Goal: Obtain resource: Download file/media

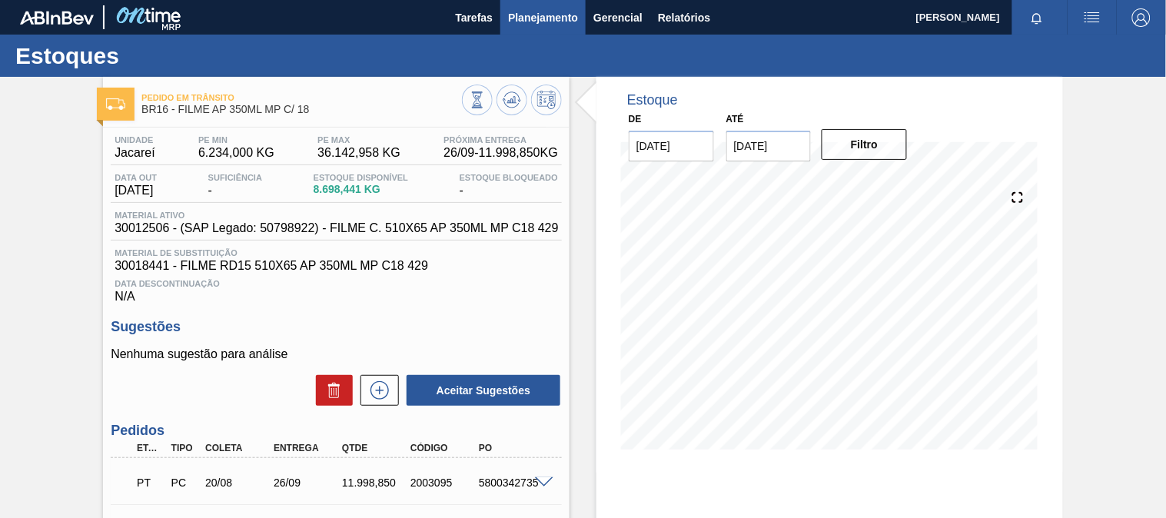
click at [517, 13] on span "Planejamento" at bounding box center [543, 17] width 70 height 18
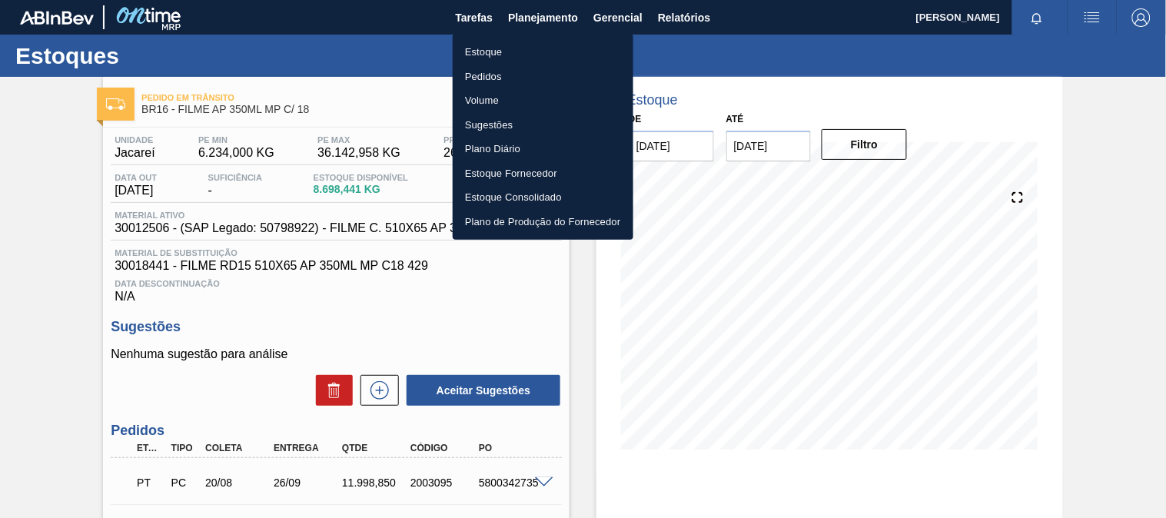
click at [503, 42] on li "Estoque" at bounding box center [543, 52] width 181 height 25
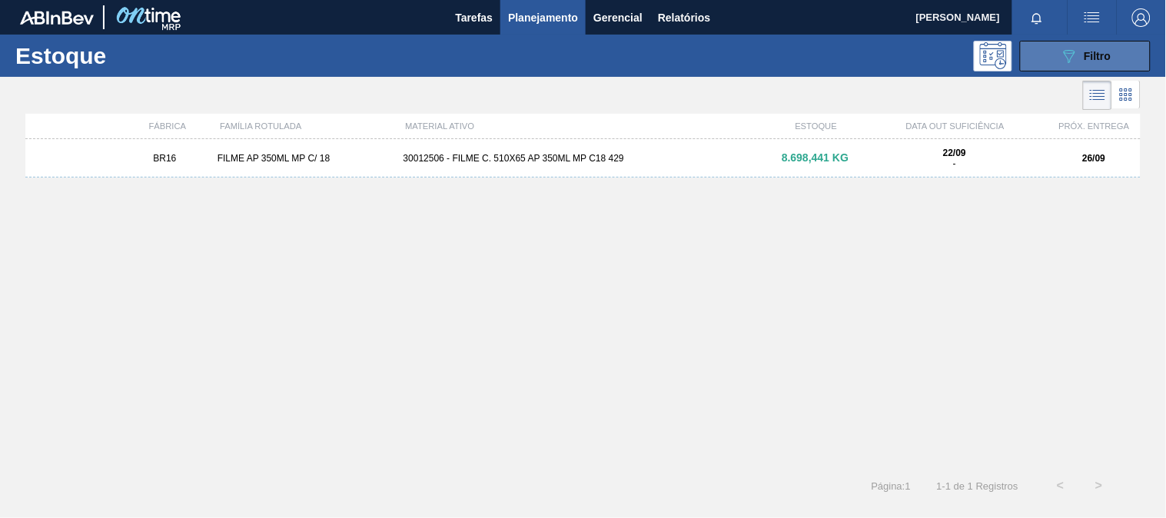
click at [1085, 65] on button "089F7B8B-B2A5-4AFE-B5C0-19BA573D28AC Filtro" at bounding box center [1085, 56] width 131 height 31
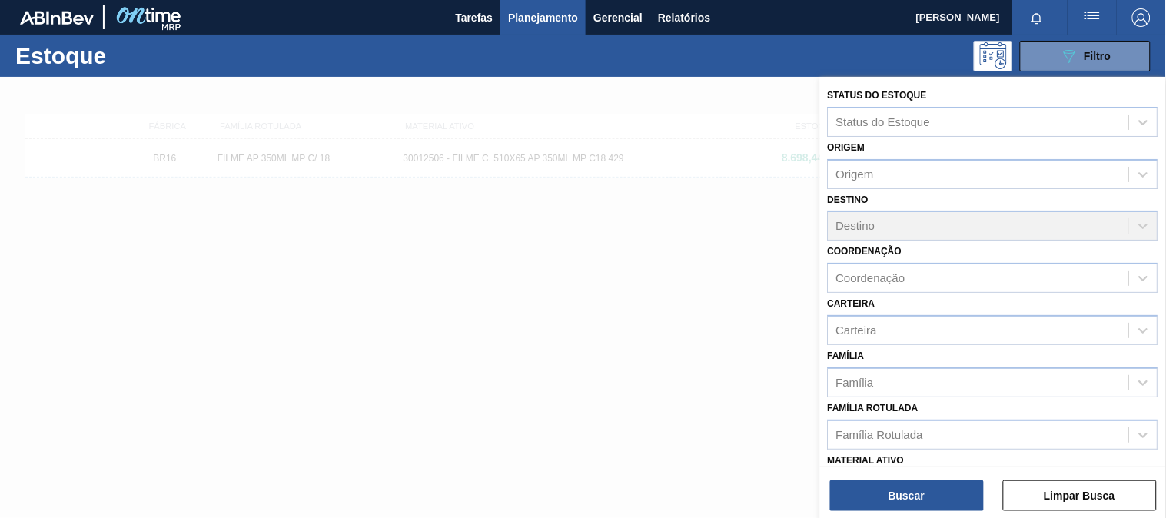
scroll to position [233, 0]
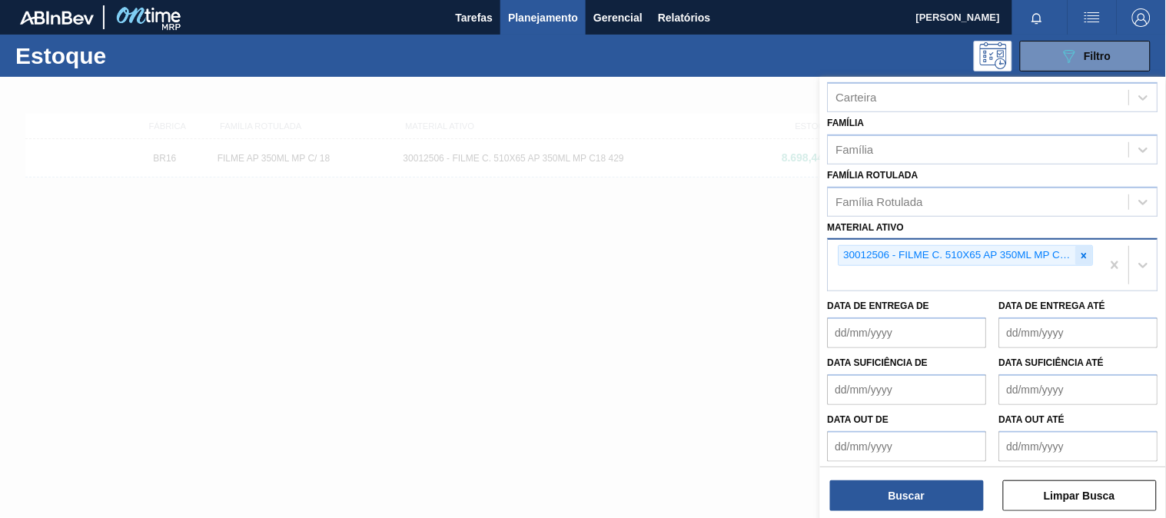
click at [1086, 254] on icon at bounding box center [1084, 256] width 11 height 11
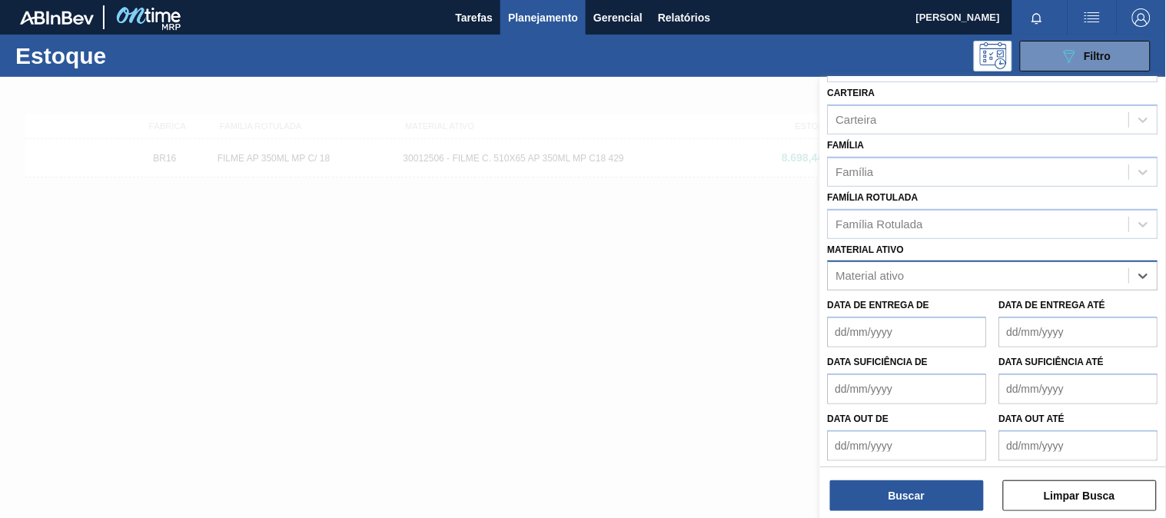
paste ativo "30012598"
type ativo "30012598"
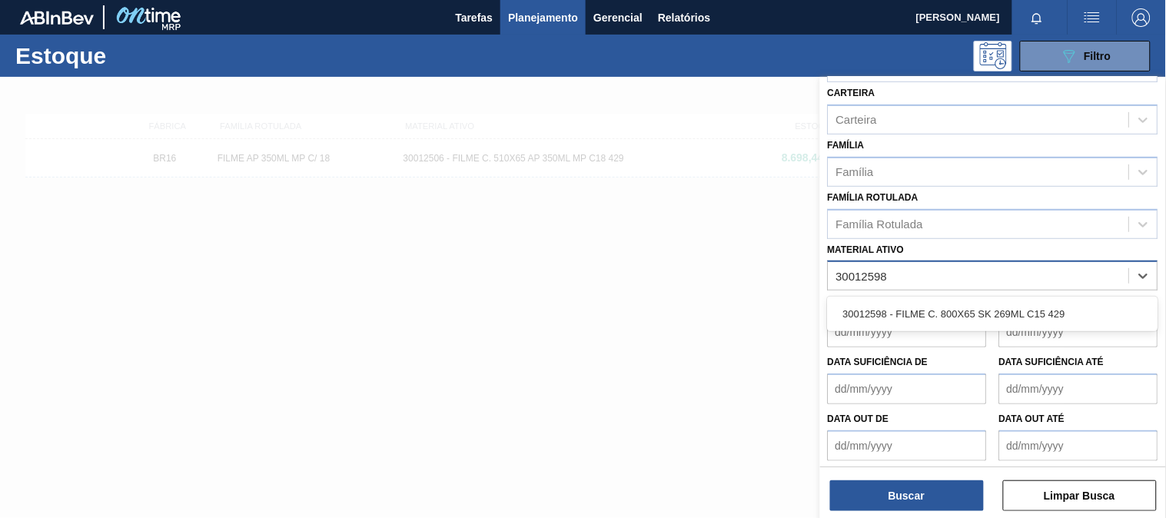
drag, startPoint x: 957, startPoint y: 290, endPoint x: 943, endPoint y: 294, distance: 15.1
click at [943, 297] on div "30012598 - FILME C. 800X65 SK 269ML C15 429" at bounding box center [993, 314] width 331 height 35
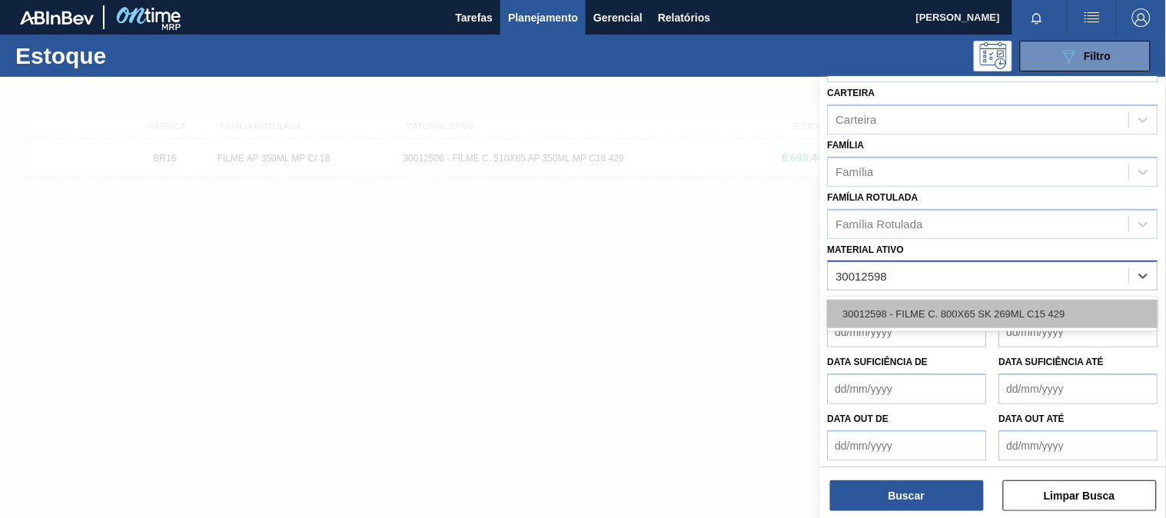
click at [938, 300] on div "30012598 - FILME C. 800X65 SK 269ML C15 429" at bounding box center [993, 314] width 331 height 28
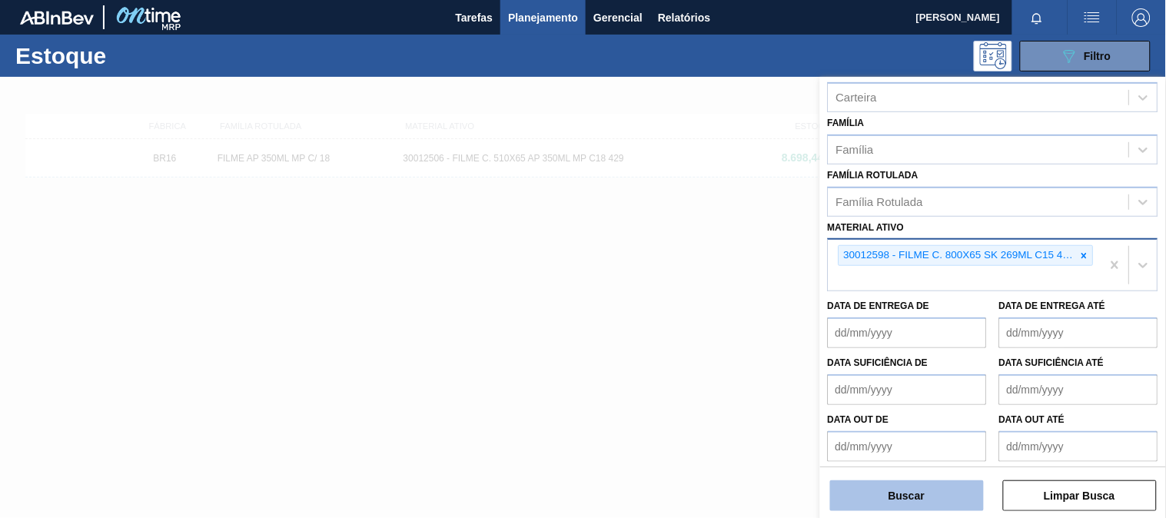
click at [911, 485] on button "Buscar" at bounding box center [907, 496] width 154 height 31
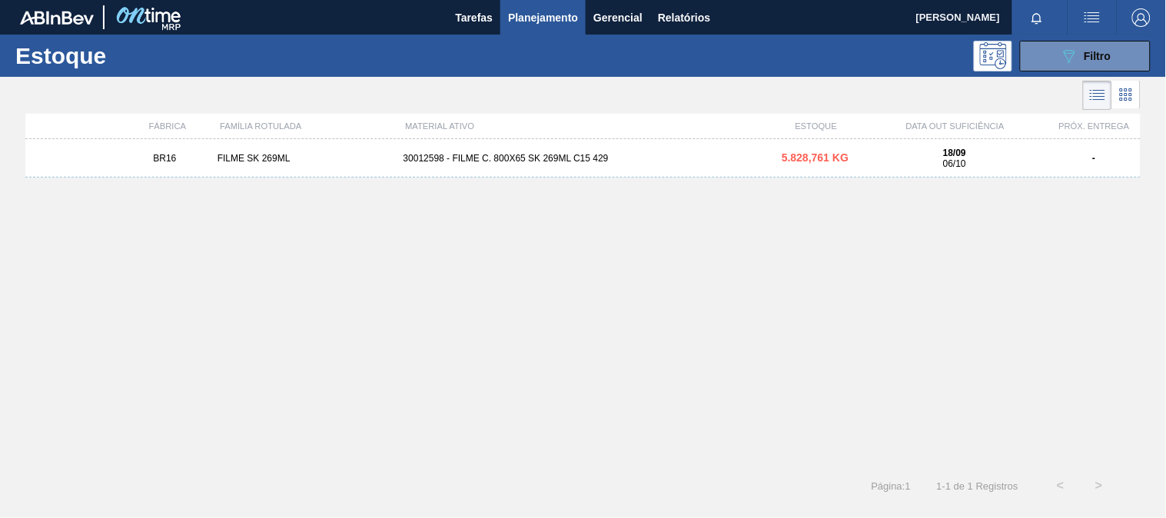
click at [604, 162] on div "30012598 - FILME C. 800X65 SK 269ML C15 429" at bounding box center [583, 158] width 372 height 11
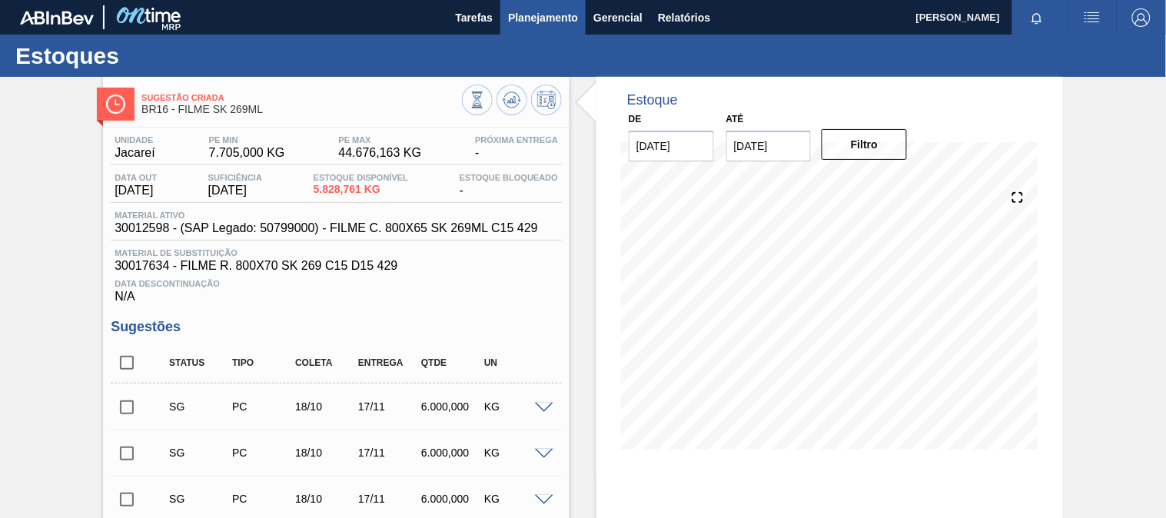
click at [544, 28] on button "Planejamento" at bounding box center [543, 17] width 85 height 35
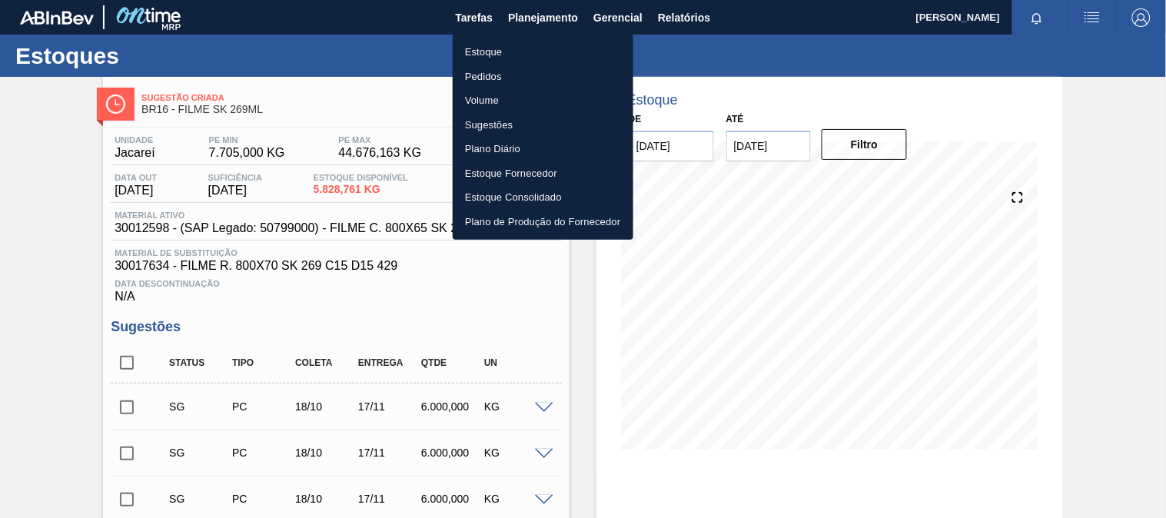
click at [511, 55] on li "Estoque" at bounding box center [543, 52] width 181 height 25
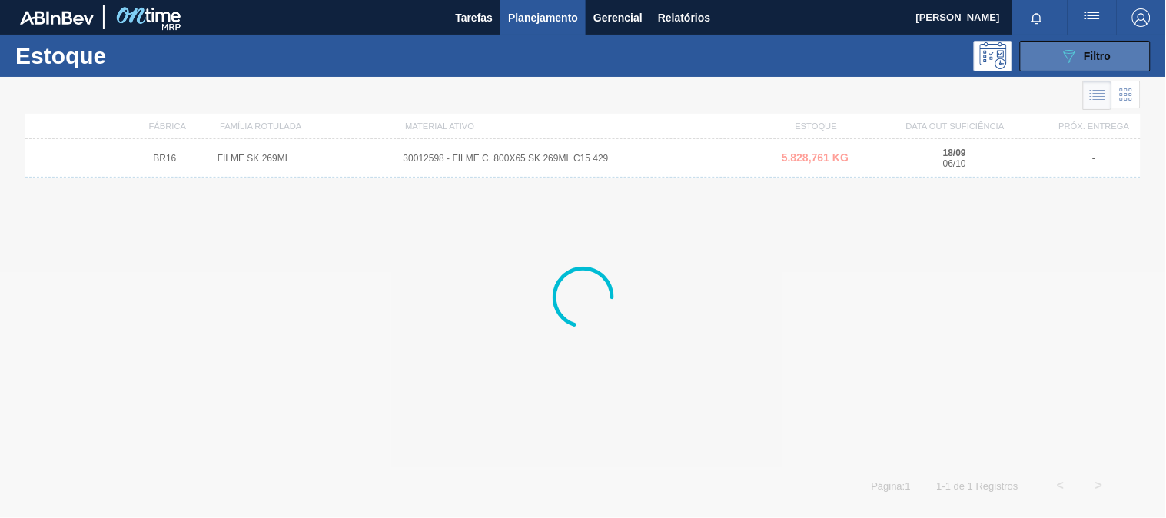
click at [1054, 55] on button "089F7B8B-B2A5-4AFE-B5C0-19BA573D28AC Filtro" at bounding box center [1085, 56] width 131 height 31
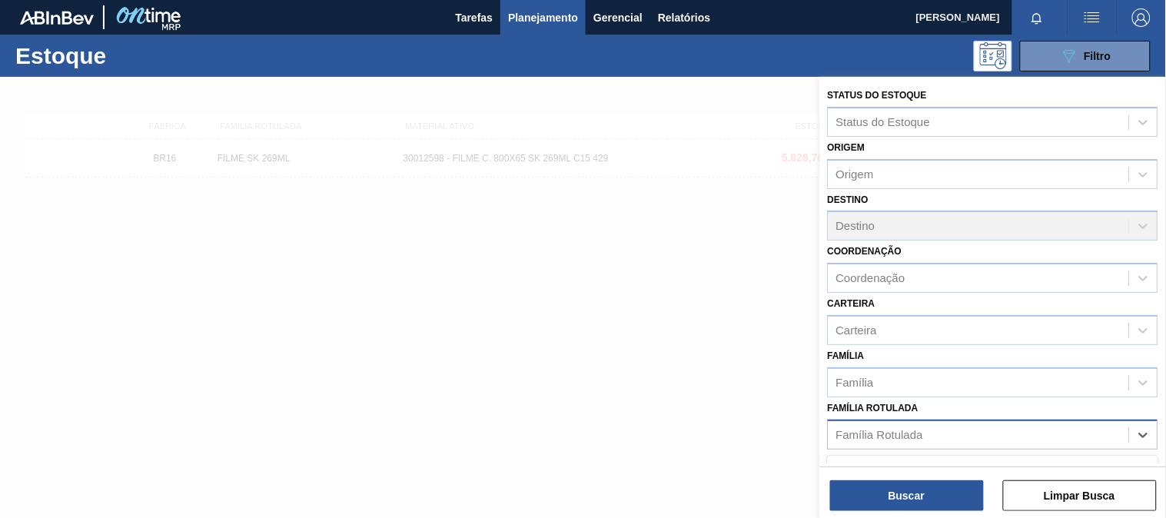
click at [1009, 431] on div "Família Rotulada" at bounding box center [979, 435] width 301 height 22
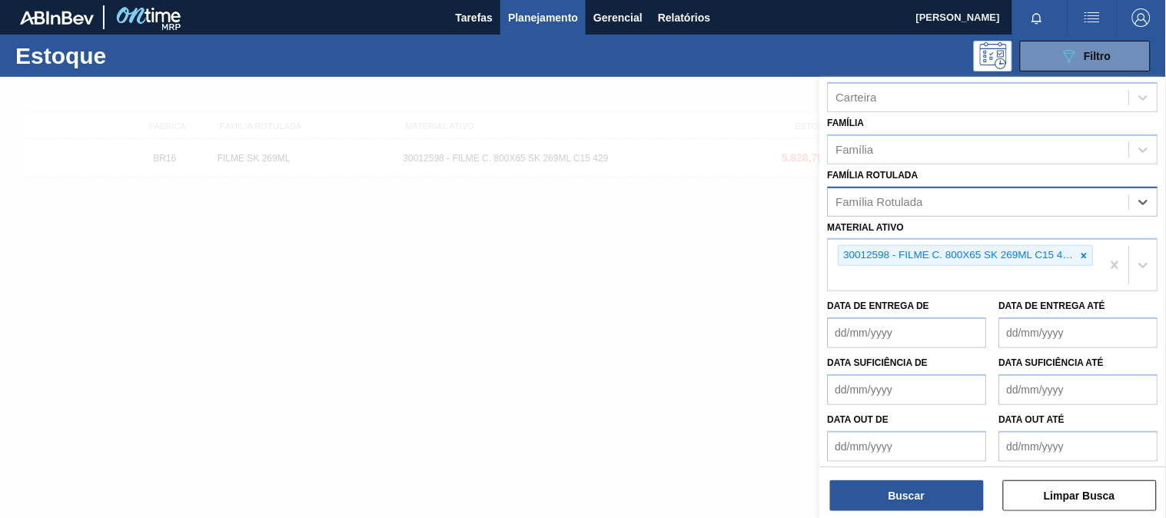
click at [1088, 203] on div "Família Rotulada" at bounding box center [979, 202] width 301 height 22
click at [1085, 256] on div at bounding box center [1084, 255] width 17 height 19
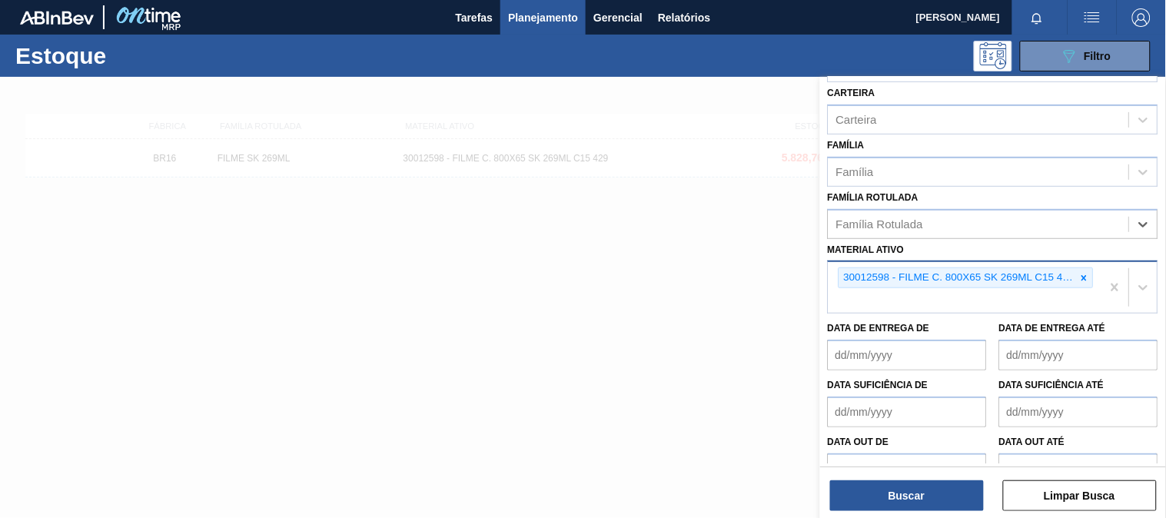
paste ativo "30012510"
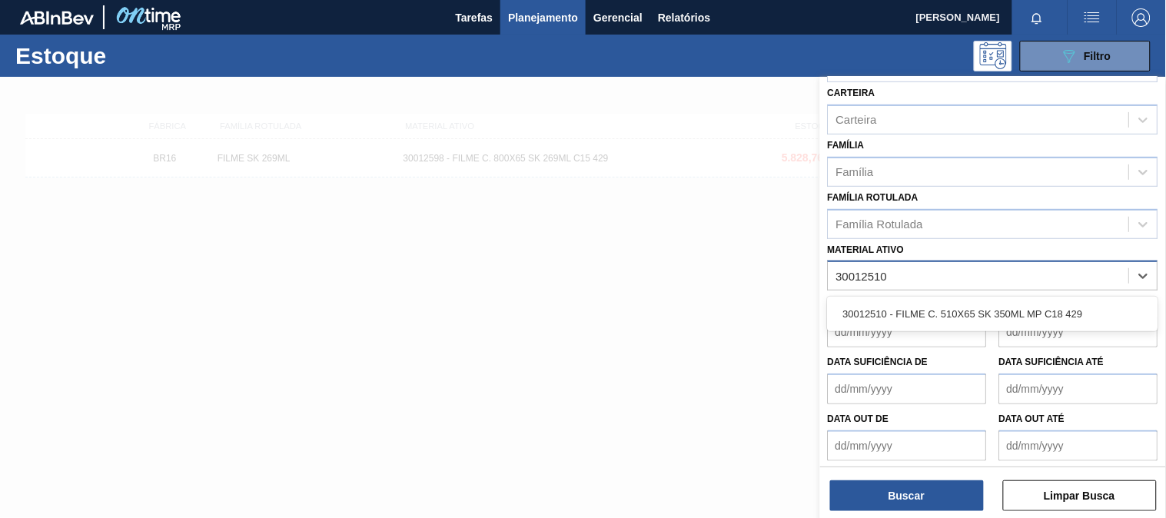
type ativo "30012510"
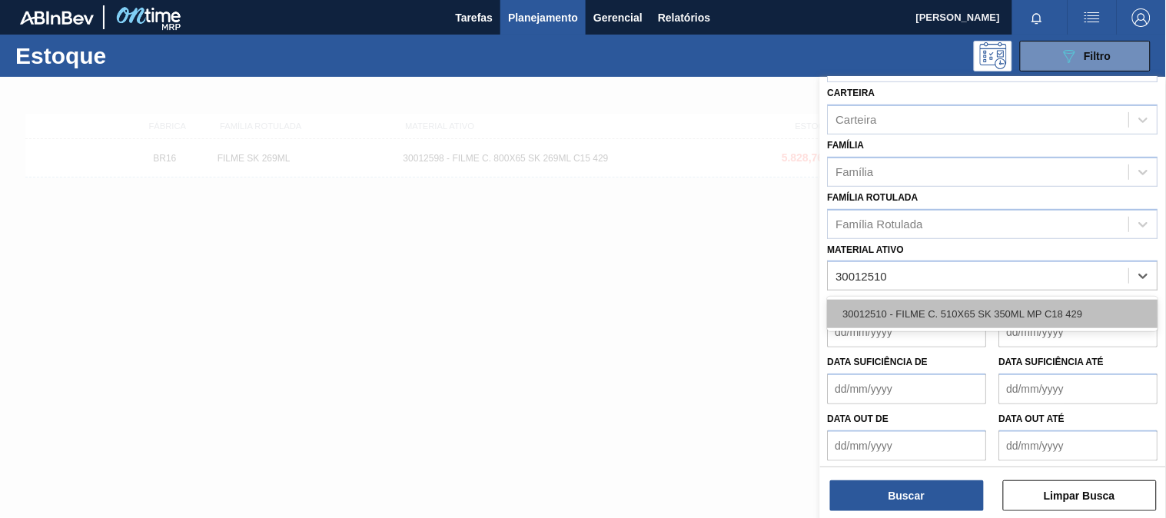
click at [923, 308] on div "30012510 - FILME C. 510X65 SK 350ML MP C18 429" at bounding box center [993, 314] width 331 height 28
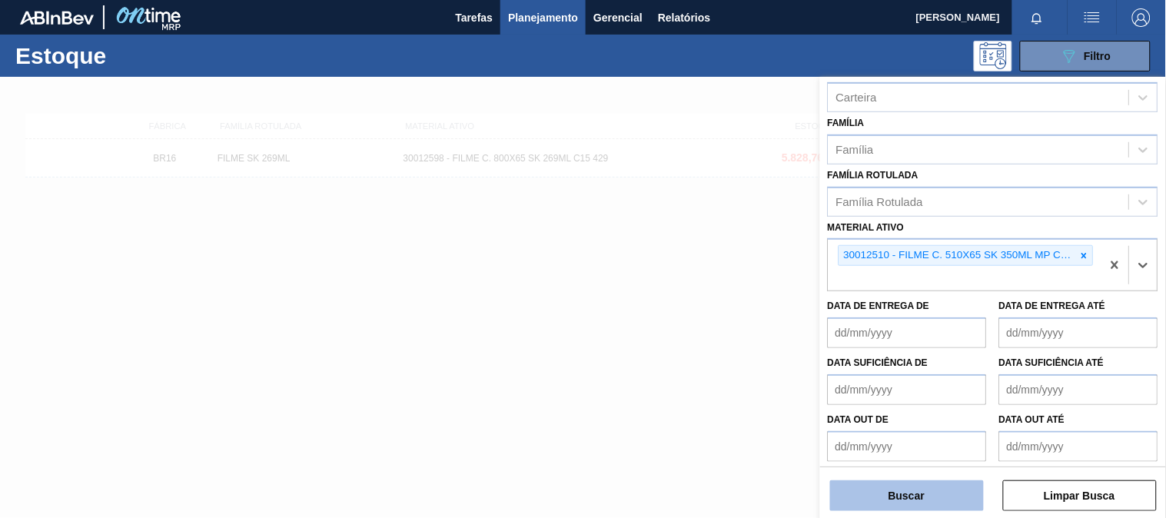
click at [925, 501] on button "Buscar" at bounding box center [907, 496] width 154 height 31
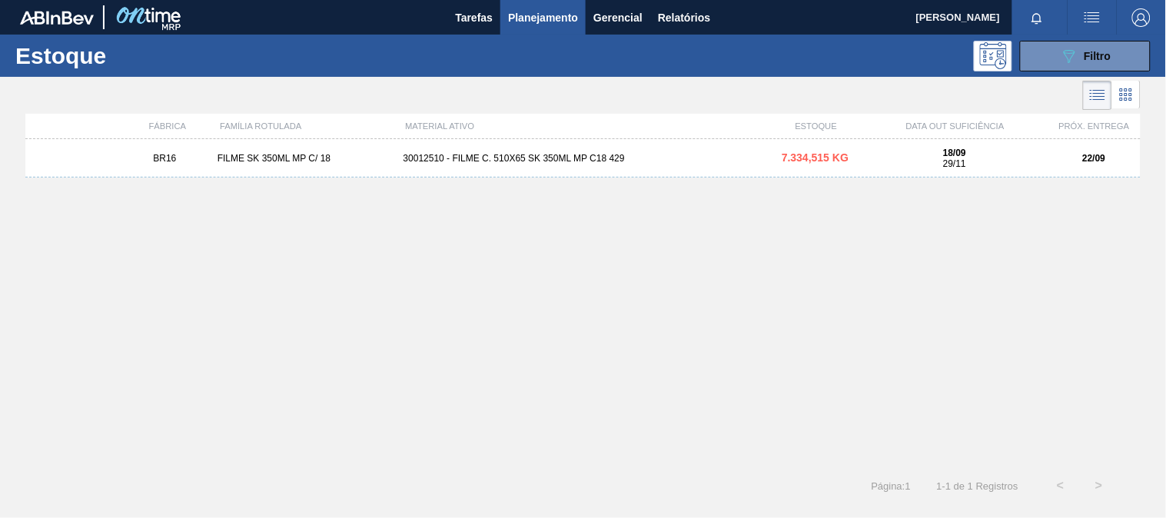
click at [494, 163] on div "30012510 - FILME C. 510X65 SK 350ML MP C18 429" at bounding box center [583, 158] width 372 height 11
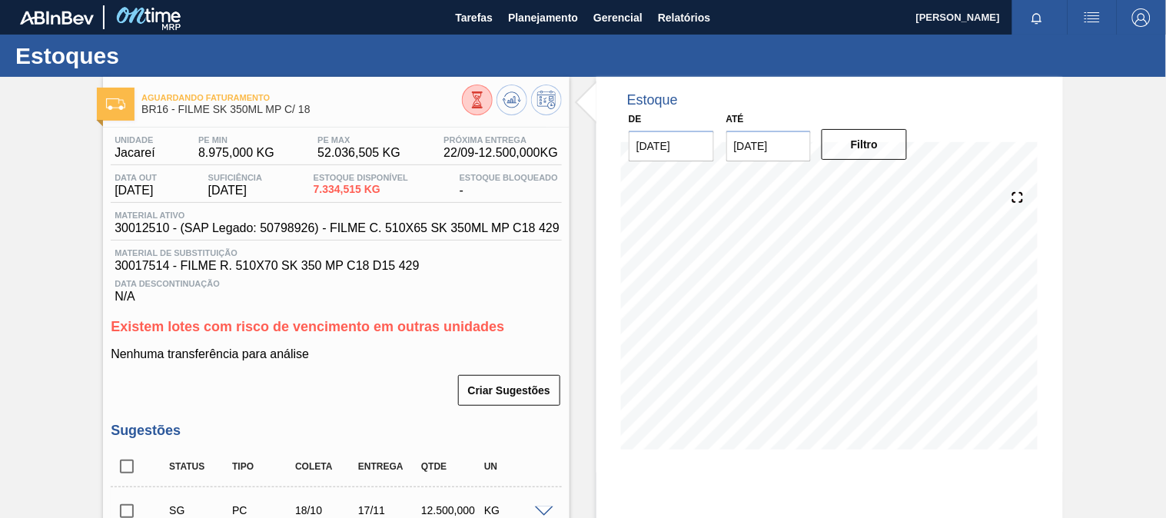
scroll to position [417, 0]
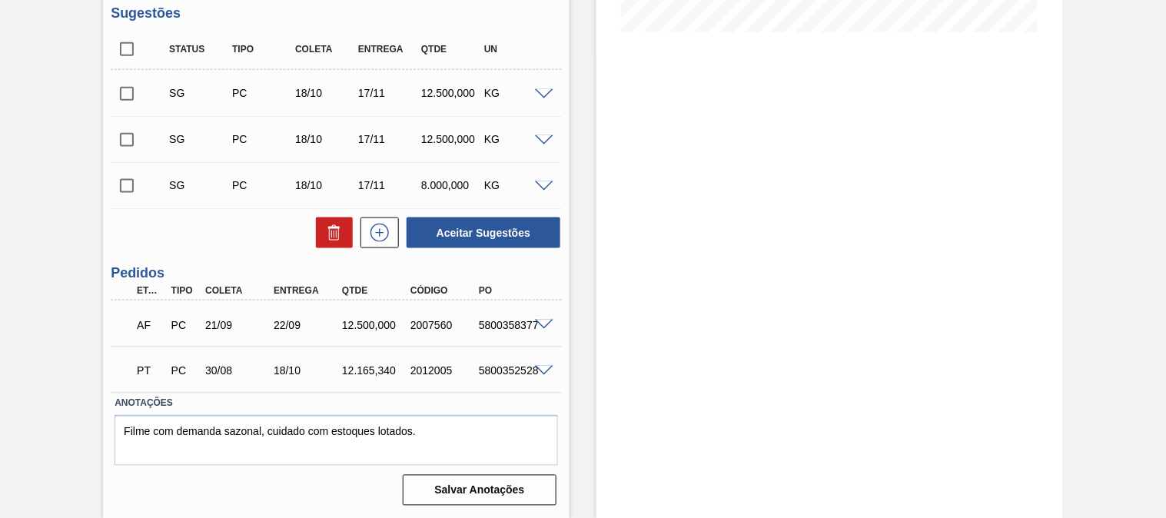
click at [543, 328] on span at bounding box center [544, 326] width 18 height 12
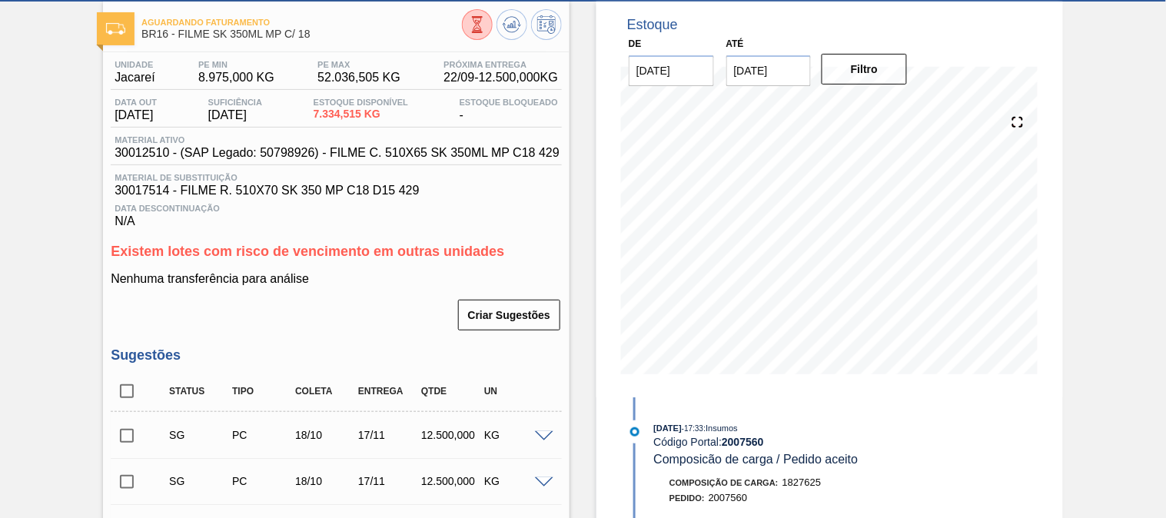
scroll to position [0, 0]
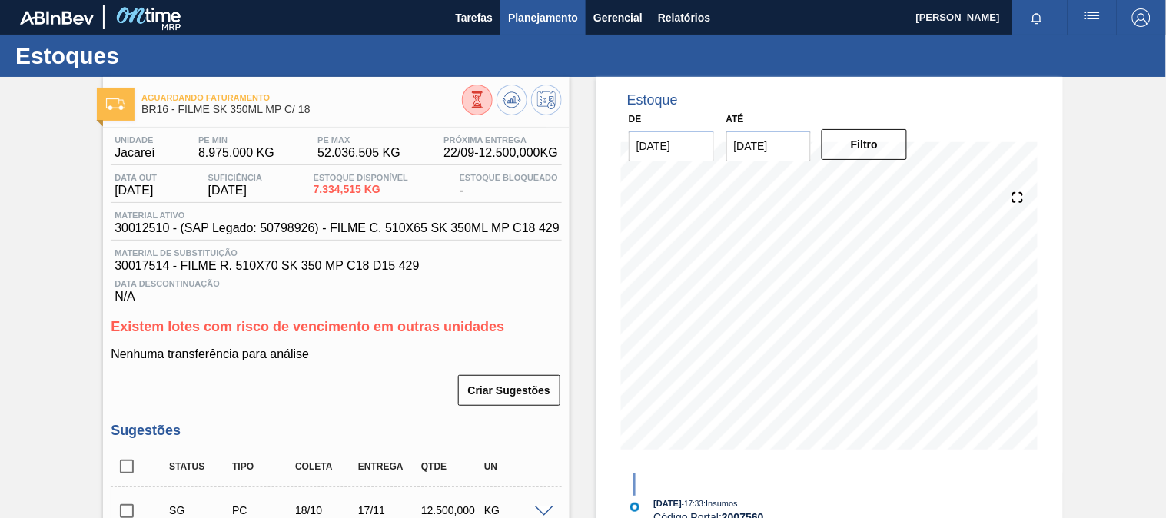
click at [525, 21] on span "Planejamento" at bounding box center [543, 17] width 70 height 18
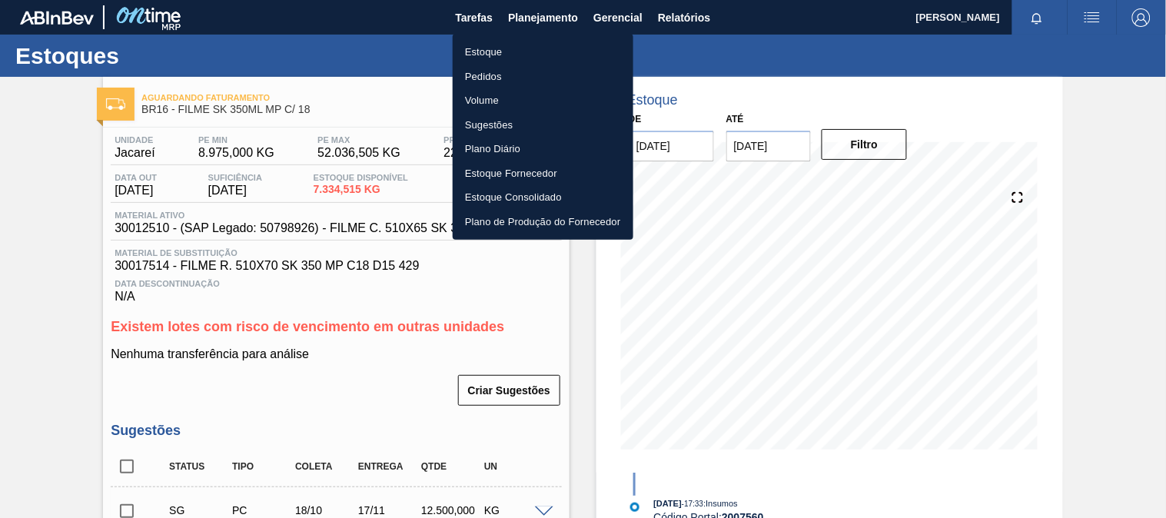
click at [458, 46] on li "Estoque" at bounding box center [543, 52] width 181 height 25
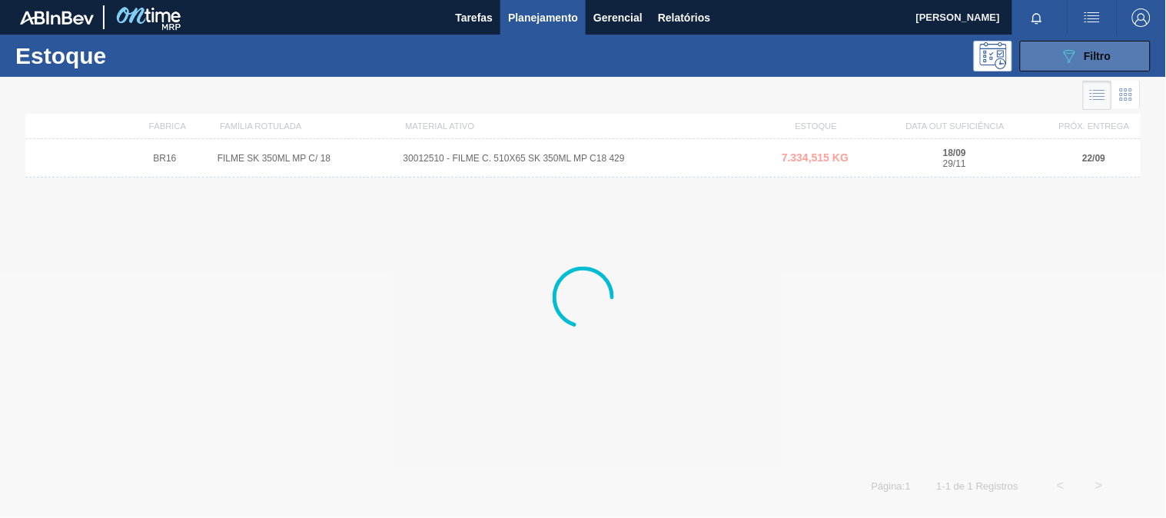
click at [1047, 60] on button "089F7B8B-B2A5-4AFE-B5C0-19BA573D28AC Filtro" at bounding box center [1085, 56] width 131 height 31
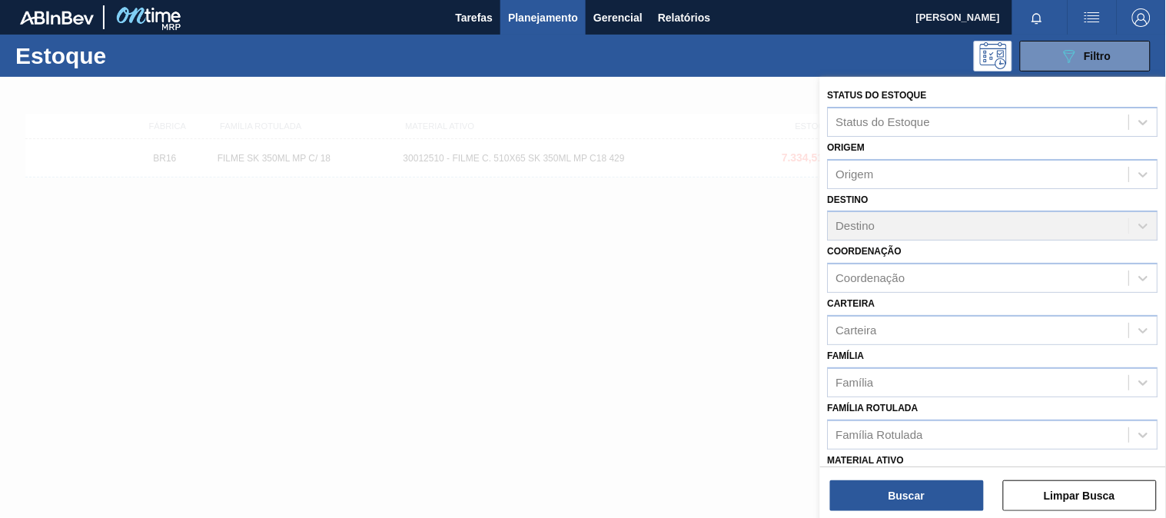
scroll to position [233, 0]
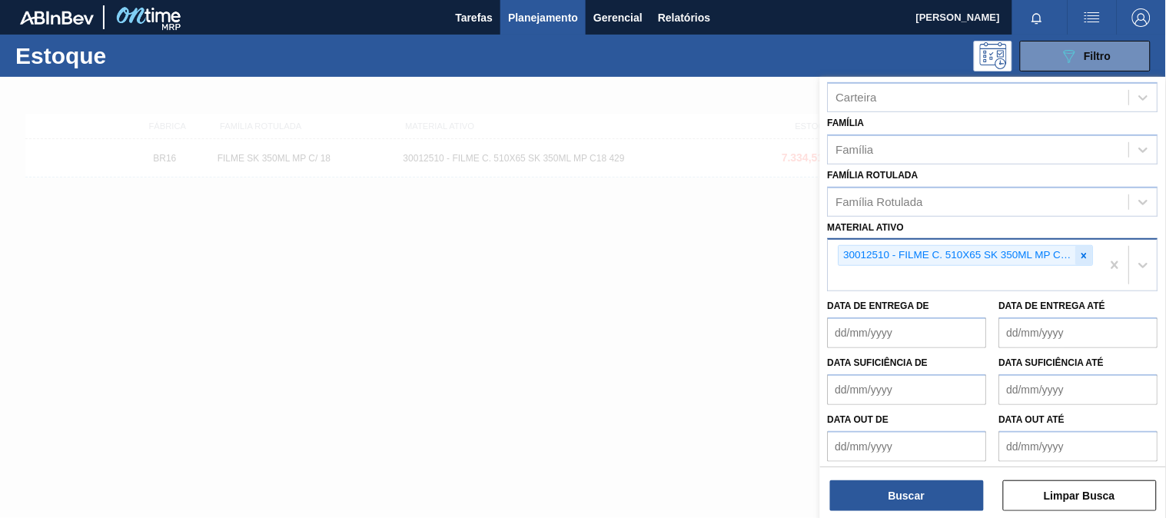
click at [1092, 249] on div at bounding box center [1084, 255] width 17 height 19
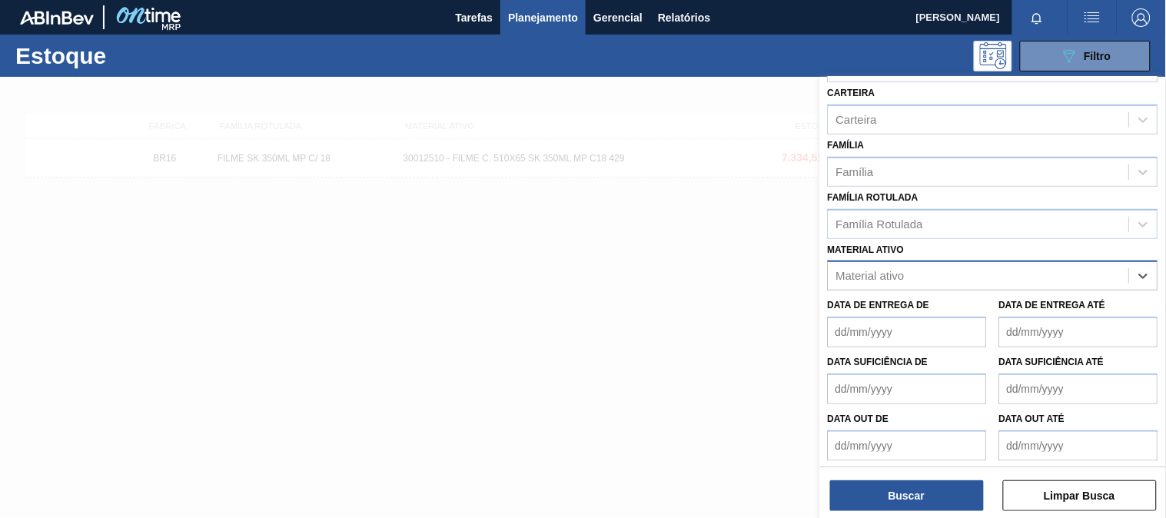
paste ativo "30033729"
type ativo "30033729"
click at [886, 324] on div "30033729 - FILME CONT 620X80 GT 269ML C 8 NIV25" at bounding box center [993, 314] width 331 height 35
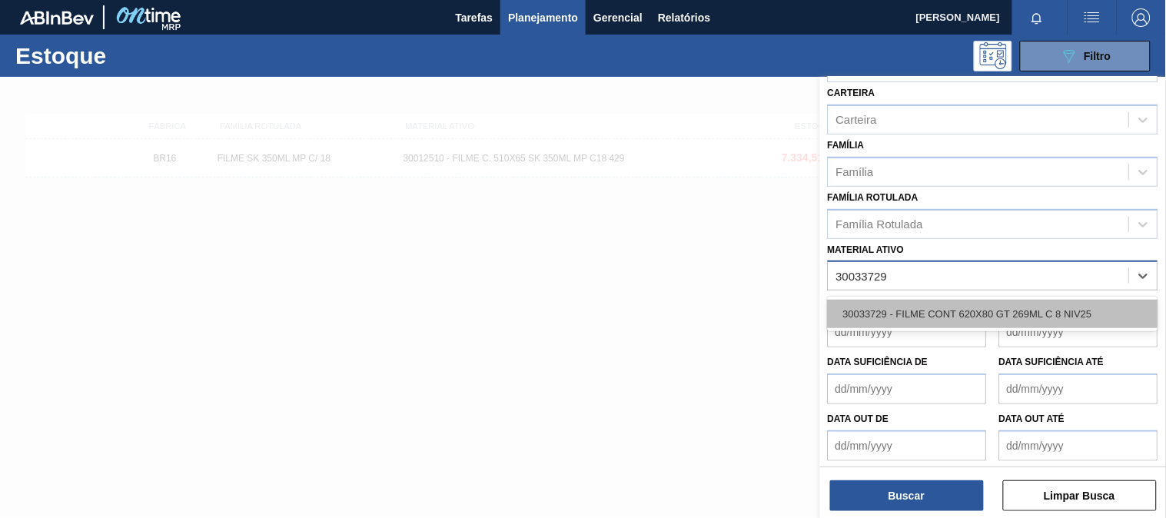
click at [886, 308] on div "30033729 - FILME CONT 620X80 GT 269ML C 8 NIV25" at bounding box center [993, 314] width 331 height 28
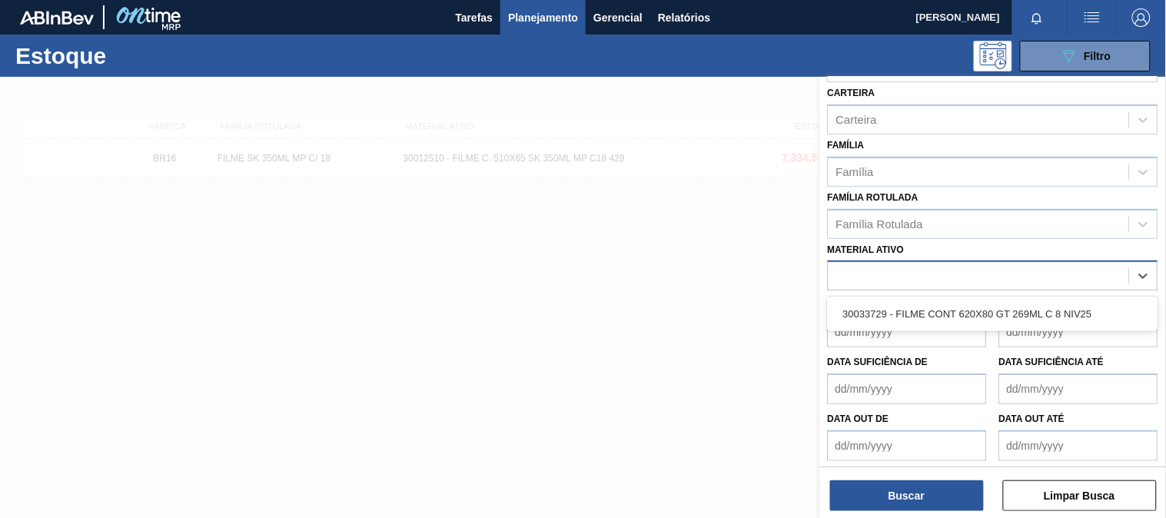
scroll to position [233, 0]
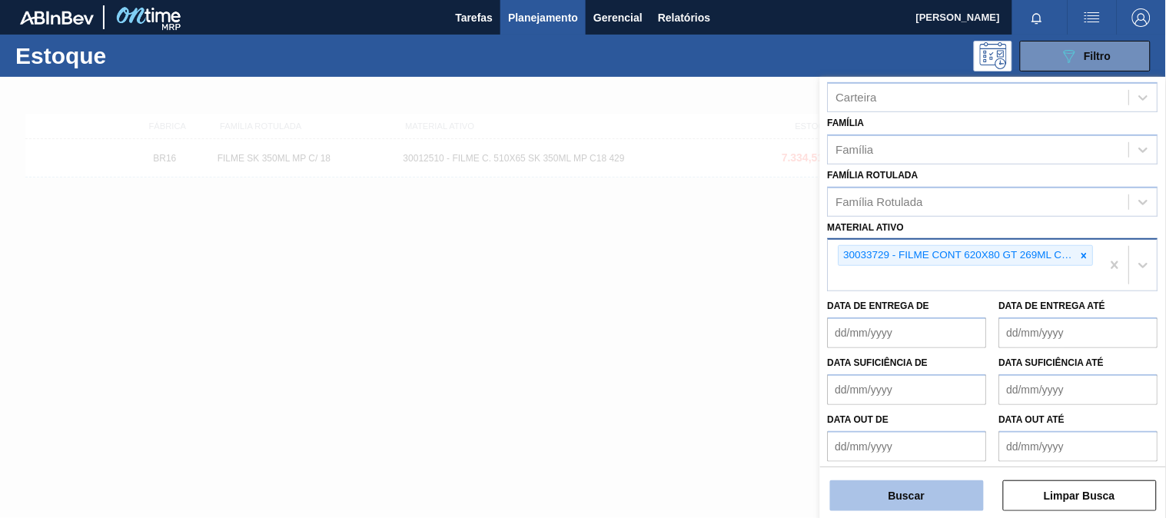
click at [915, 484] on button "Buscar" at bounding box center [907, 496] width 154 height 31
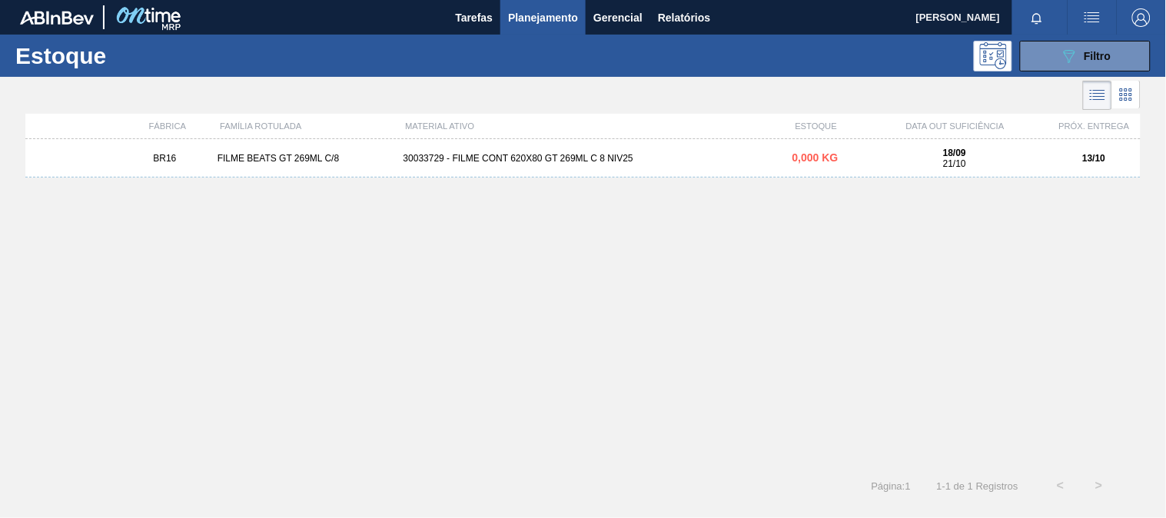
click at [508, 163] on div "30033729 - FILME CONT 620X80 GT 269ML C 8 NIV25" at bounding box center [583, 158] width 372 height 11
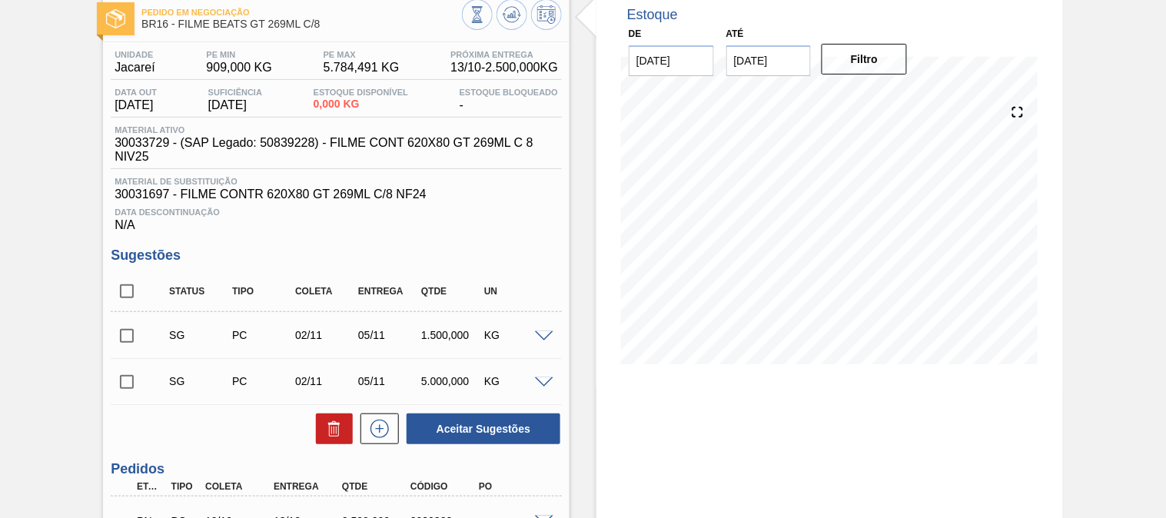
scroll to position [235, 0]
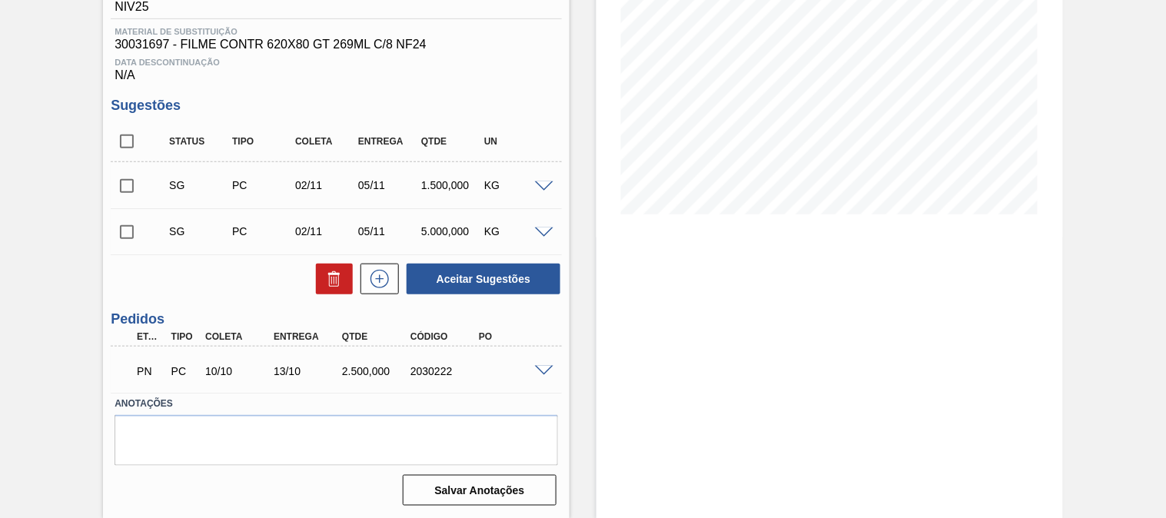
click at [539, 370] on span at bounding box center [544, 372] width 18 height 12
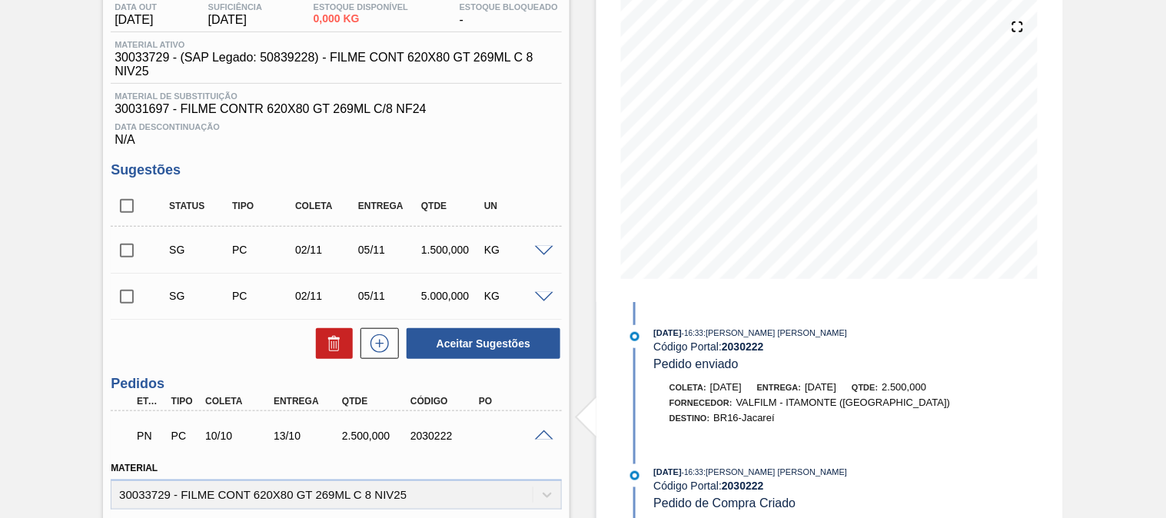
scroll to position [0, 0]
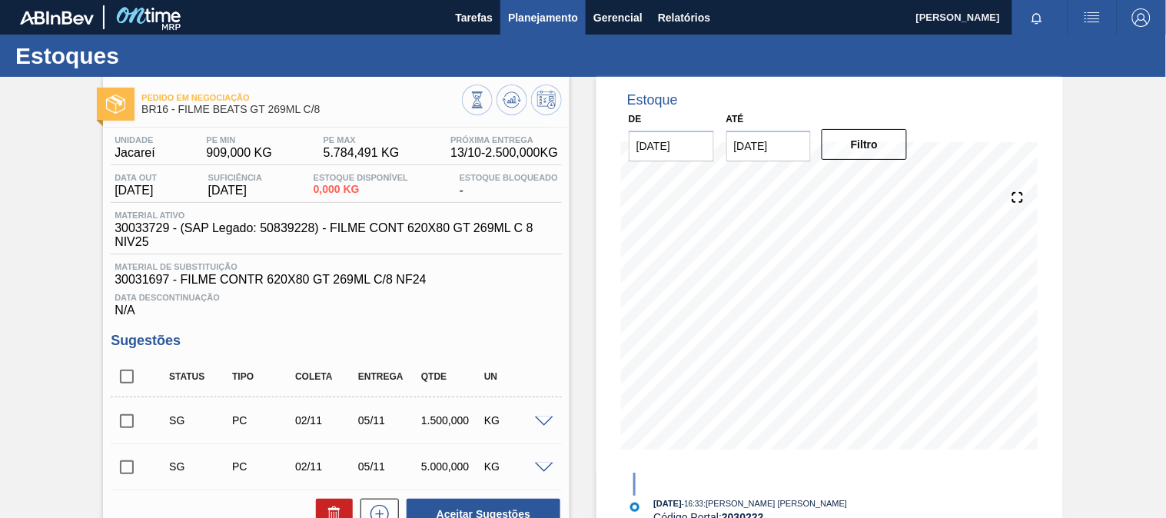
click at [543, 24] on span "Planejamento" at bounding box center [543, 17] width 70 height 18
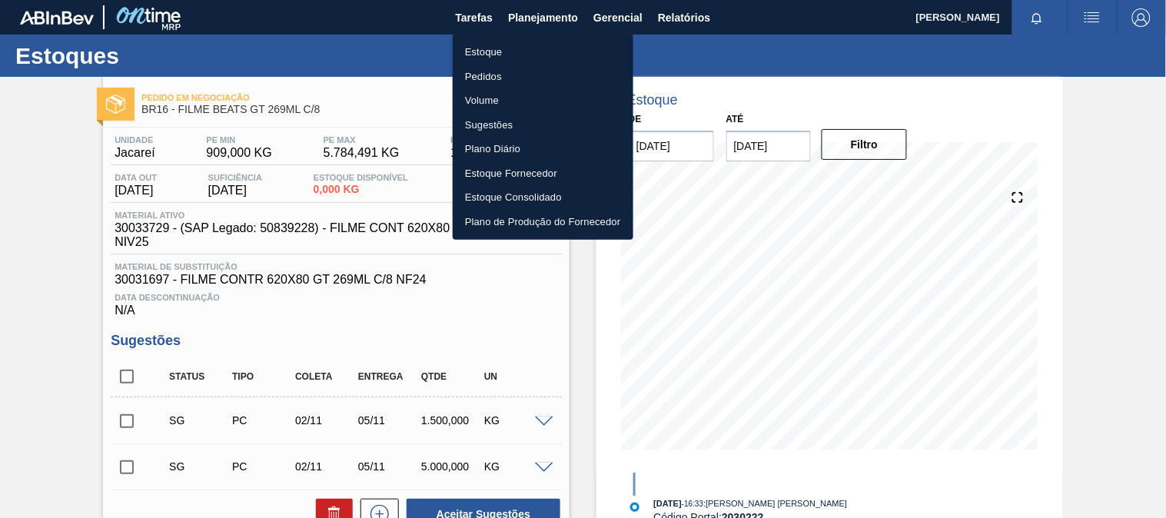
click at [486, 48] on li "Estoque" at bounding box center [543, 52] width 181 height 25
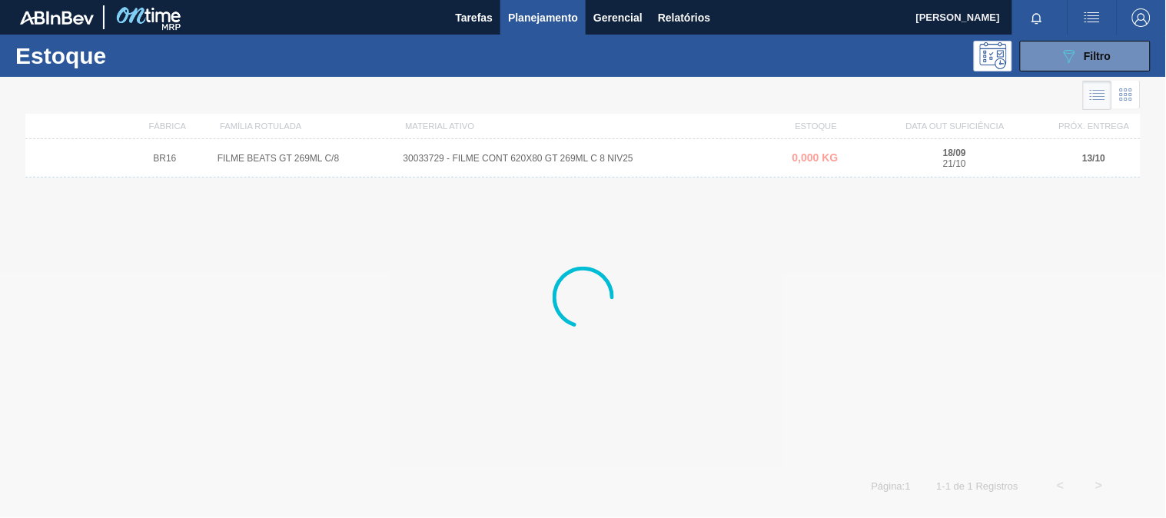
drag, startPoint x: 1065, startPoint y: 52, endPoint x: 998, endPoint y: 175, distance: 139.3
click at [1065, 52] on icon at bounding box center [1070, 56] width 12 height 13
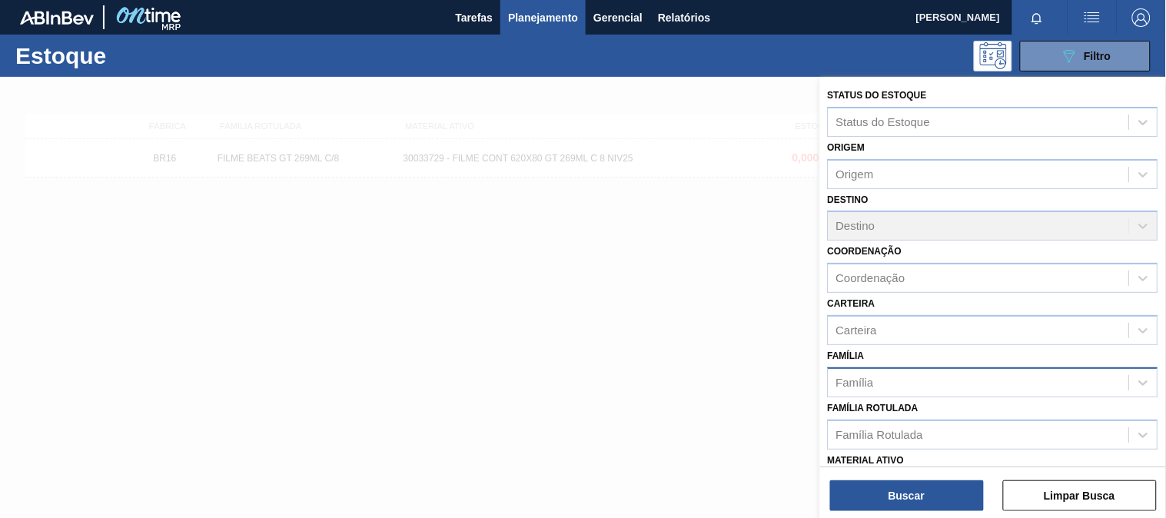
scroll to position [171, 0]
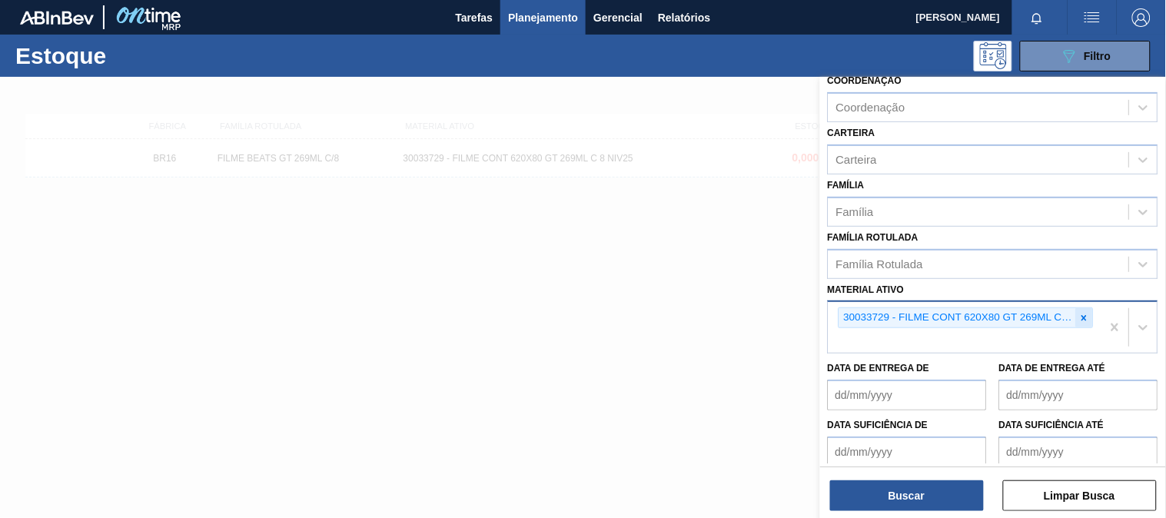
click at [1087, 317] on icon at bounding box center [1084, 318] width 11 height 11
paste ativo "30033775"
type ativo "30033775"
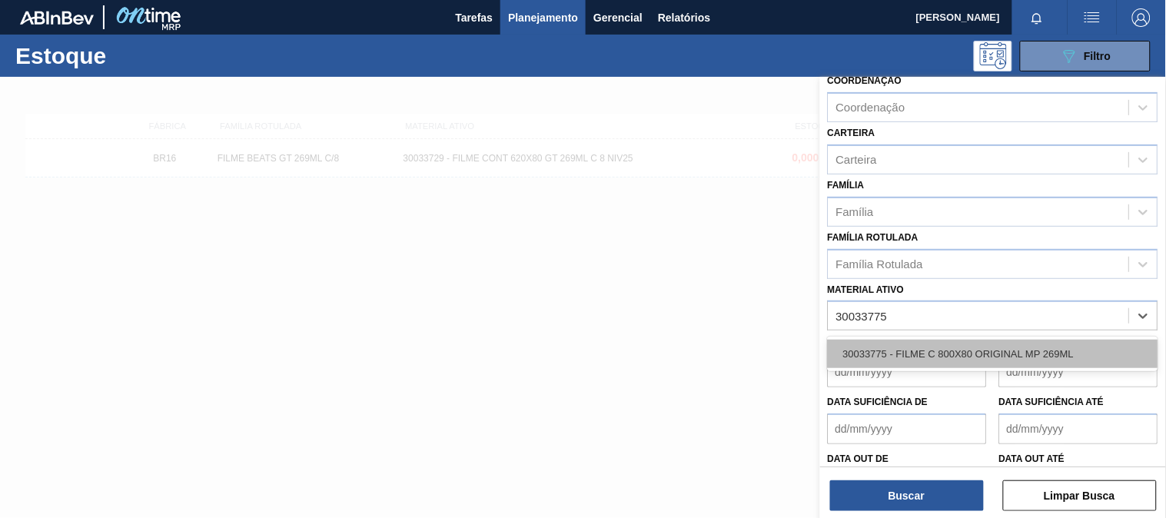
click at [894, 358] on div "30033775 - FILME C 800X80 ORIGINAL MP 269ML" at bounding box center [993, 354] width 331 height 28
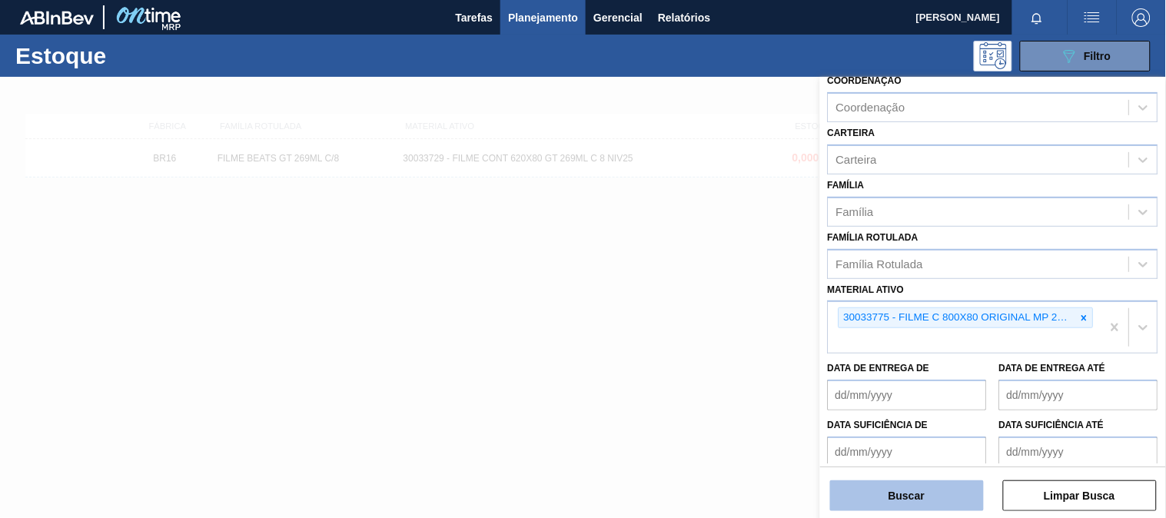
click at [905, 490] on button "Buscar" at bounding box center [907, 496] width 154 height 31
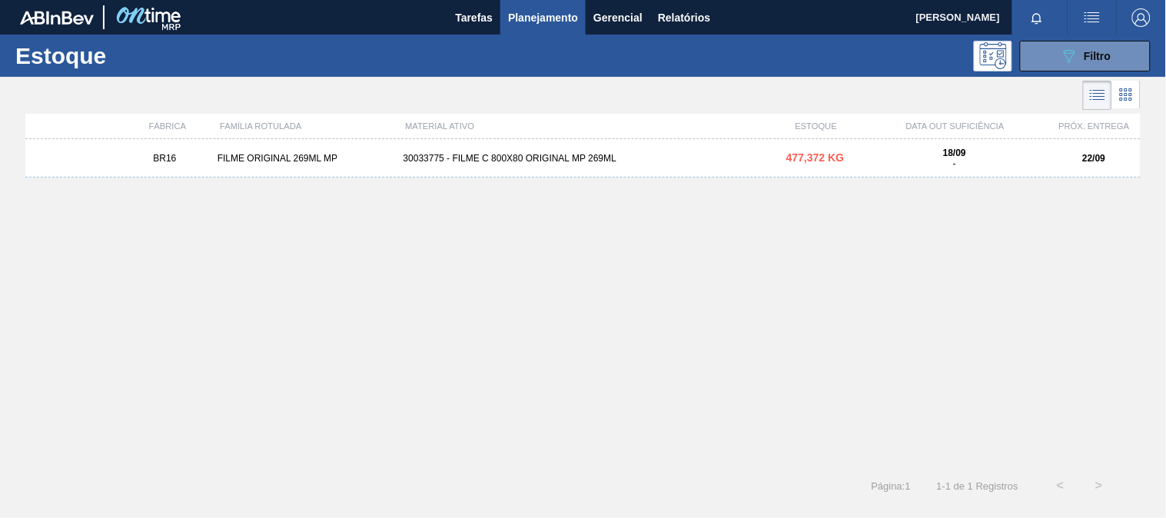
click at [573, 172] on div "BR16 FILME ORIGINAL 269ML MP 30033775 - FILME C 800X80 ORIGINAL MP 269ML 477,37…" at bounding box center [583, 158] width 1116 height 38
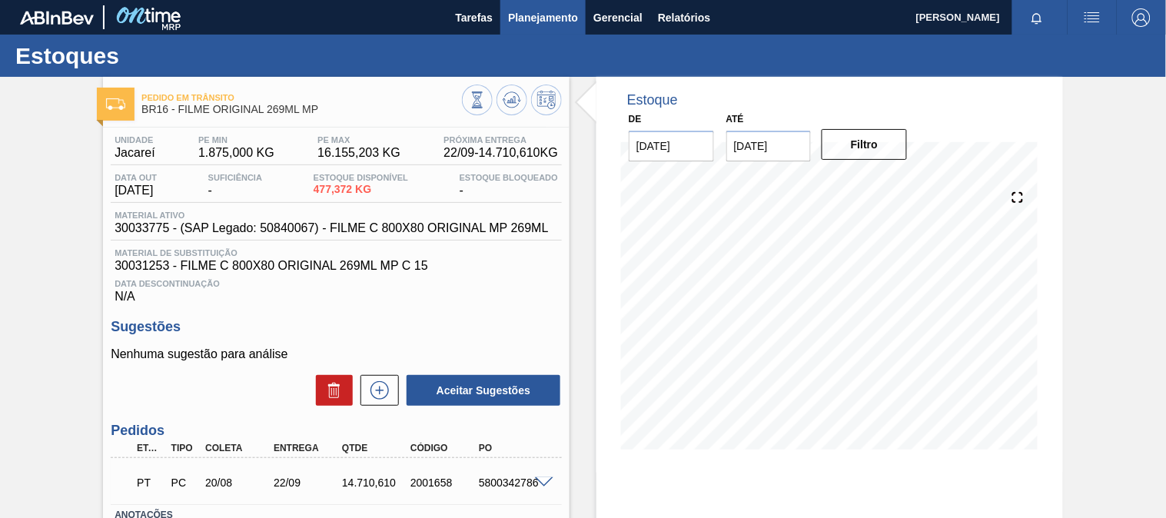
click at [534, 18] on span "Planejamento" at bounding box center [543, 17] width 70 height 18
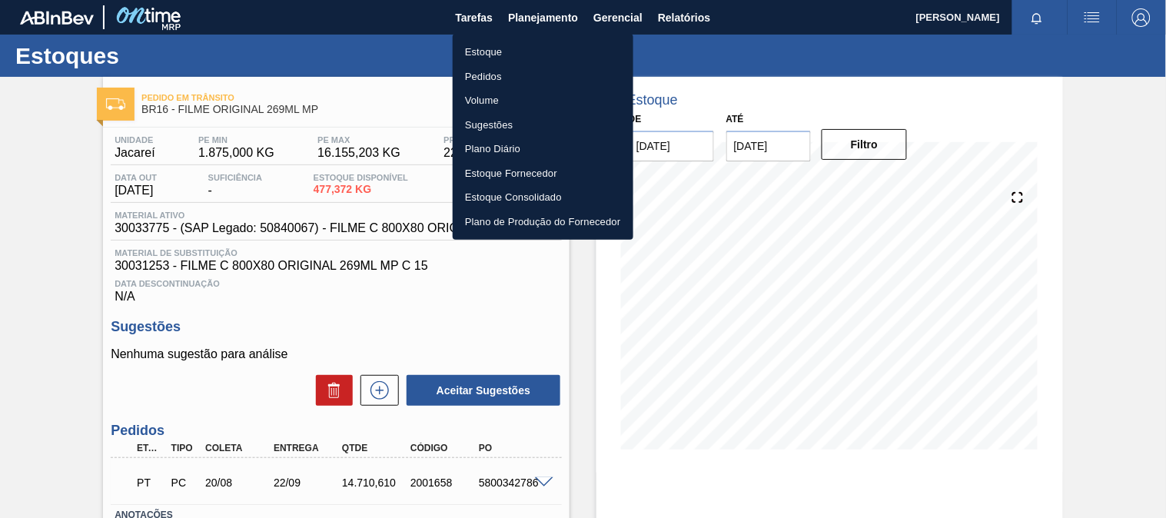
click at [525, 46] on li "Estoque" at bounding box center [543, 52] width 181 height 25
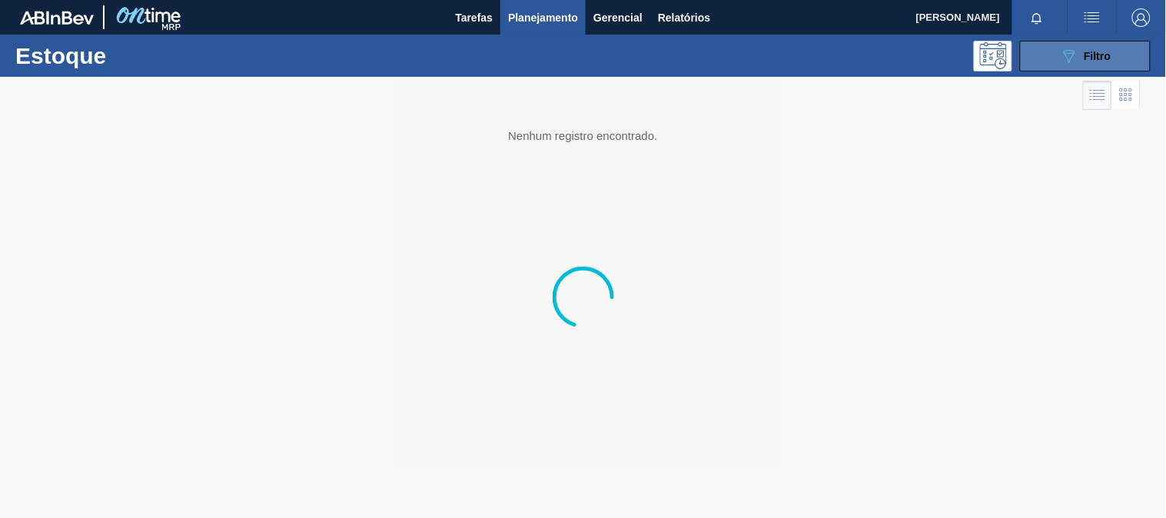
click at [1048, 57] on button "089F7B8B-B2A5-4AFE-B5C0-19BA573D28AC Filtro" at bounding box center [1085, 56] width 131 height 31
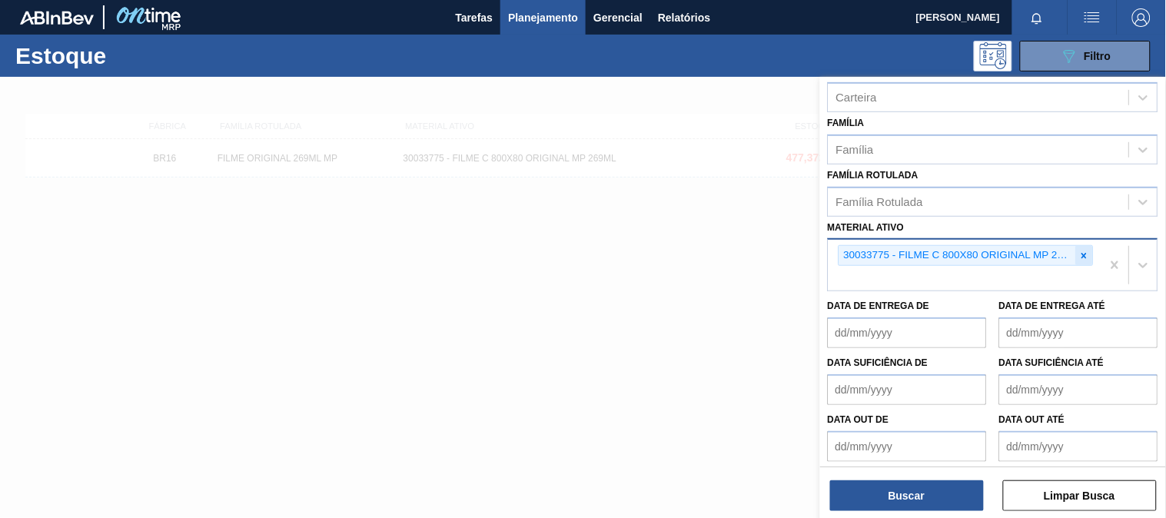
click at [1081, 251] on icon at bounding box center [1084, 256] width 11 height 11
paste ativo "30031884"
type ativo "30031884"
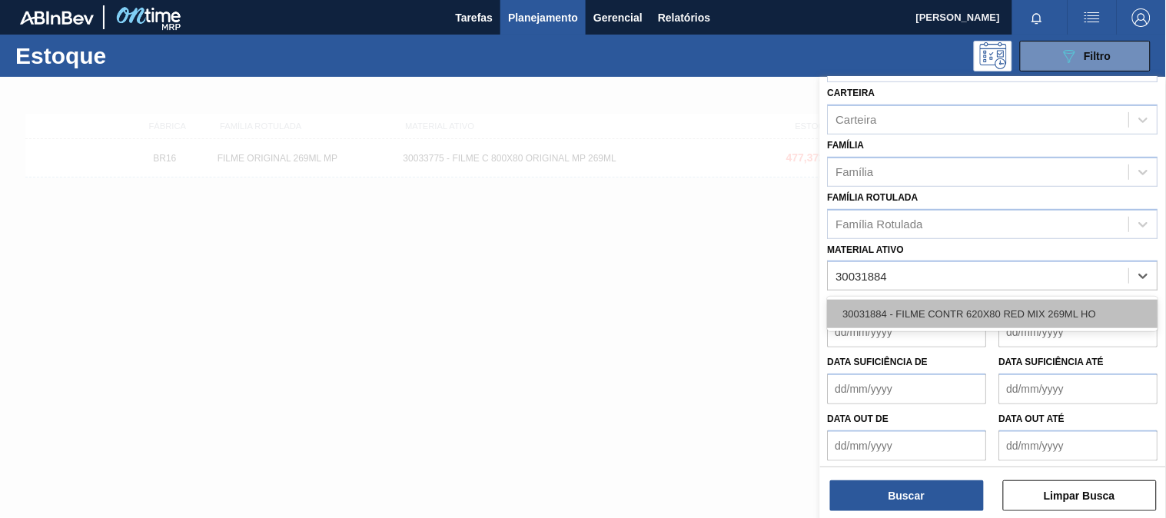
click at [951, 306] on div "30031884 - FILME CONTR 620X80 RED MIX 269ML HO" at bounding box center [993, 314] width 331 height 28
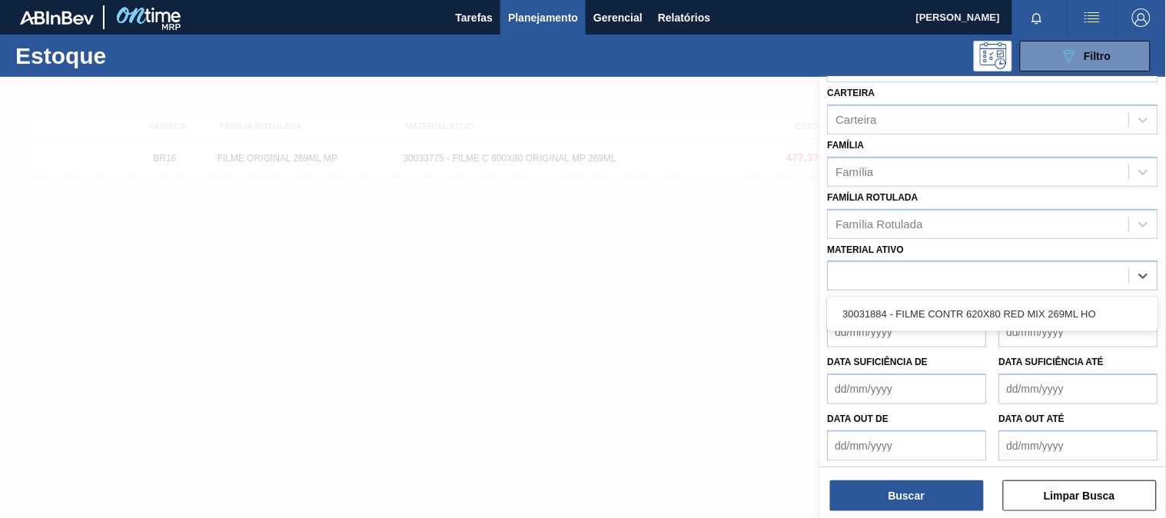
scroll to position [233, 0]
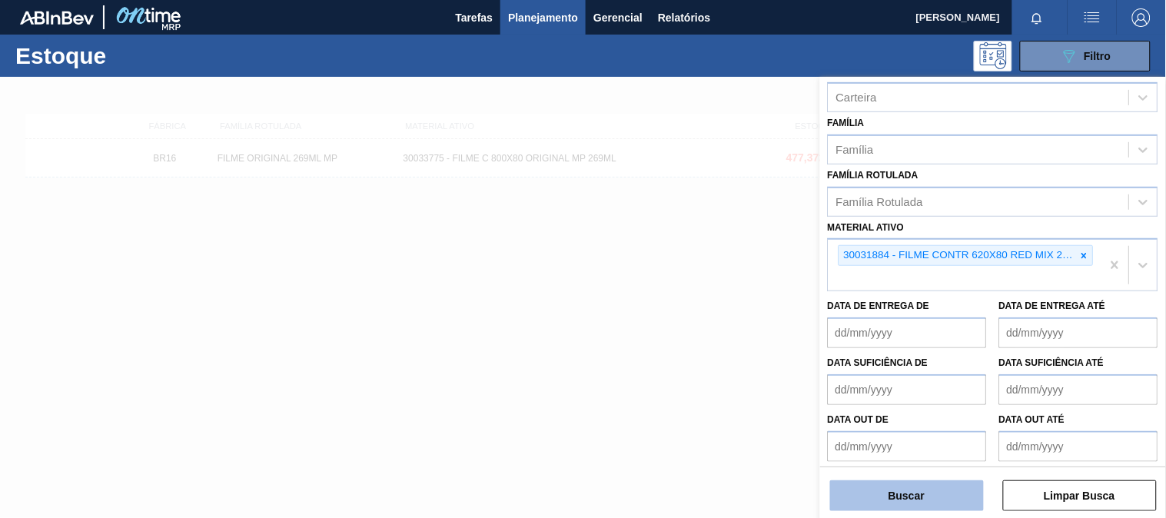
click at [916, 492] on button "Buscar" at bounding box center [907, 496] width 154 height 31
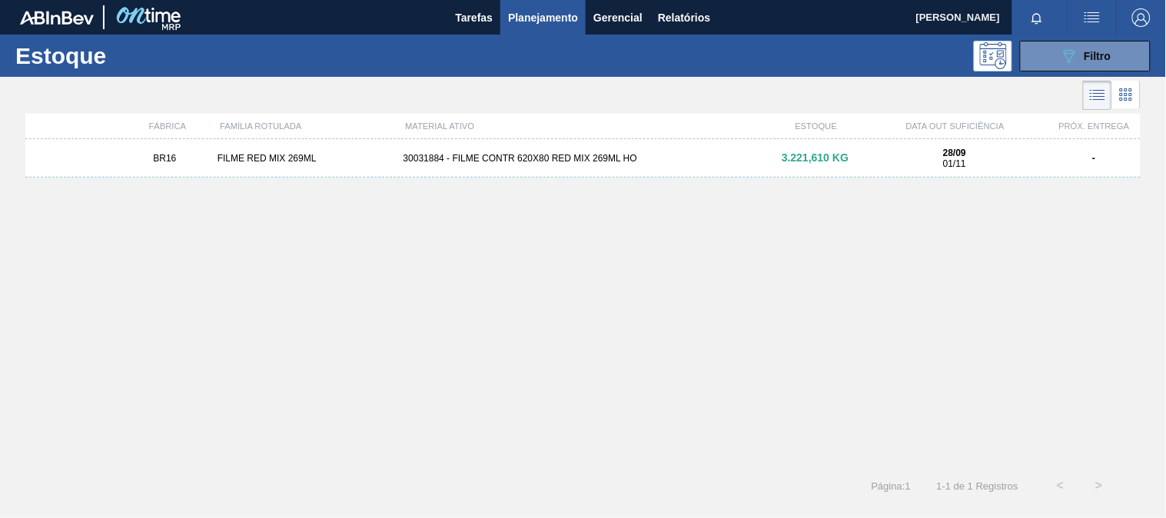
click at [567, 168] on div "BR16 FILME RED MIX 269ML 30031884 - FILME CONTR 620X80 RED MIX 269ML HO 3.221,6…" at bounding box center [583, 158] width 1116 height 38
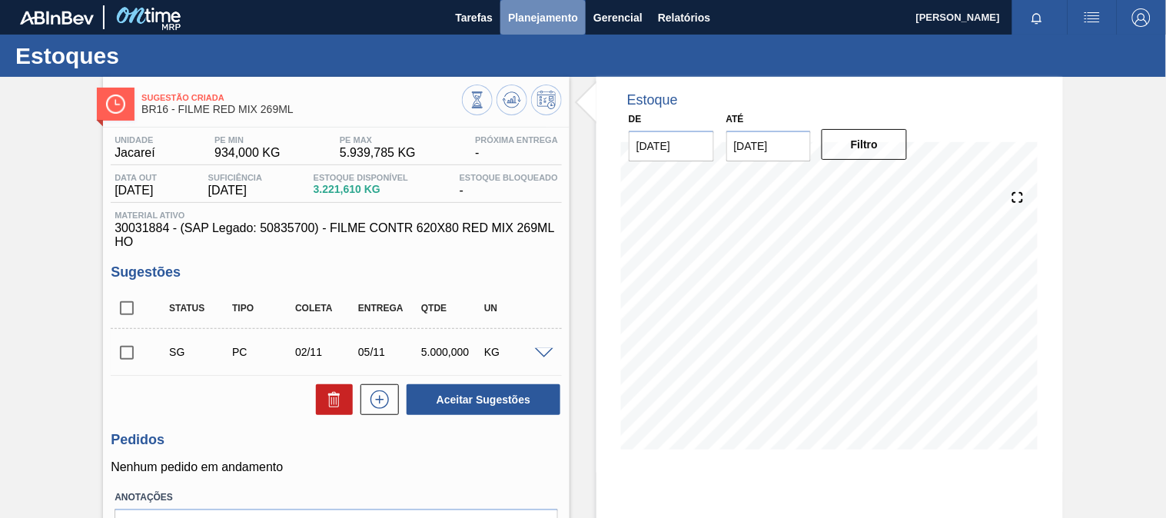
click at [527, 20] on span "Planejamento" at bounding box center [543, 17] width 70 height 18
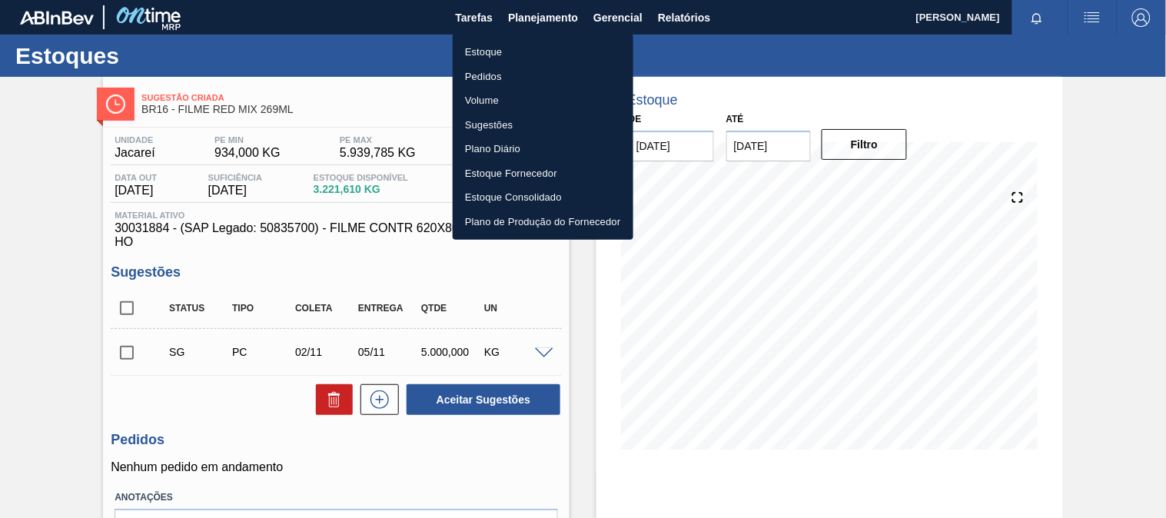
click at [502, 49] on li "Estoque" at bounding box center [543, 52] width 181 height 25
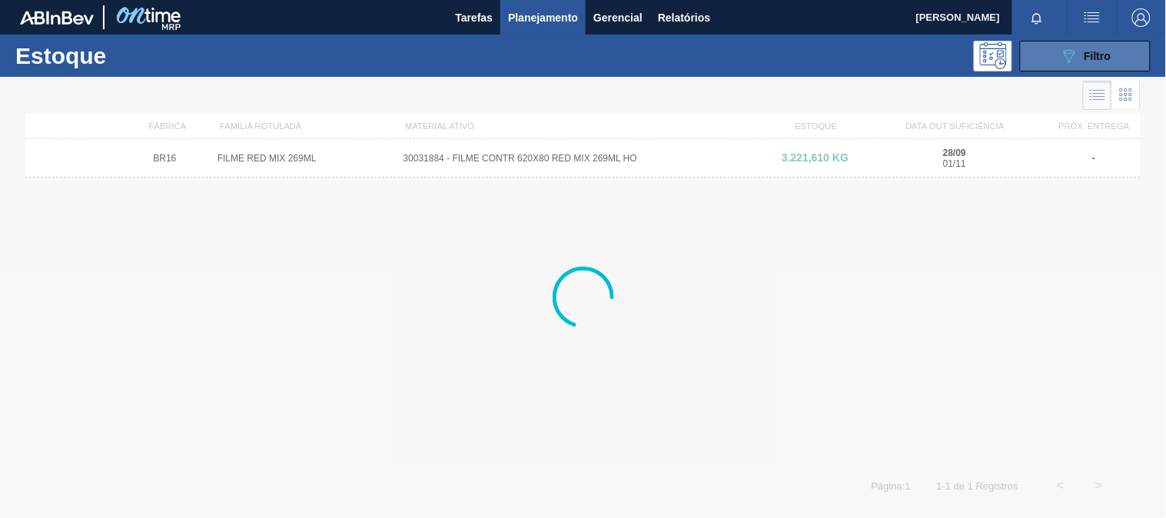
click at [1039, 50] on button "089F7B8B-B2A5-4AFE-B5C0-19BA573D28AC Filtro" at bounding box center [1085, 56] width 131 height 31
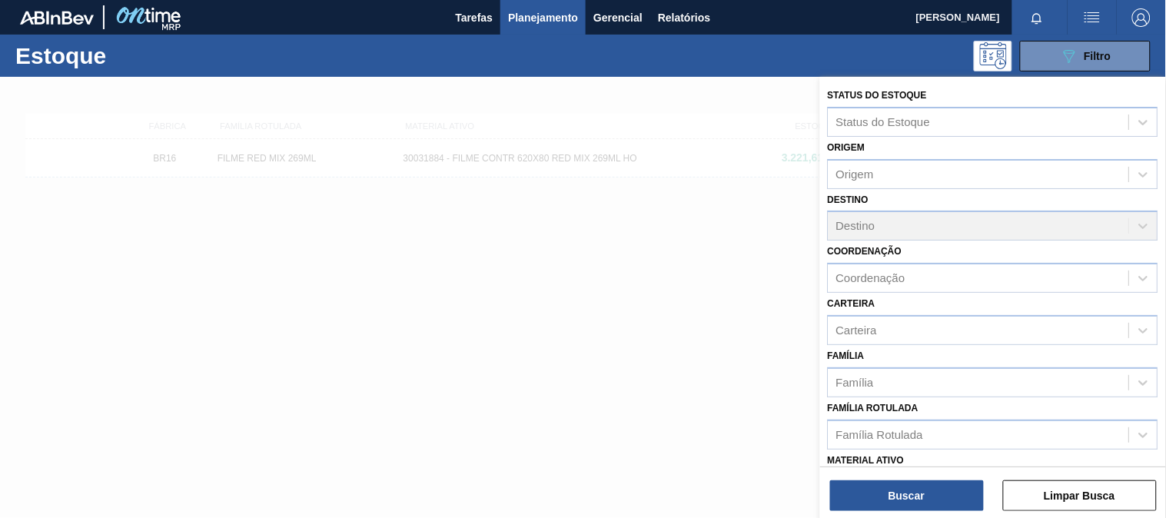
scroll to position [233, 0]
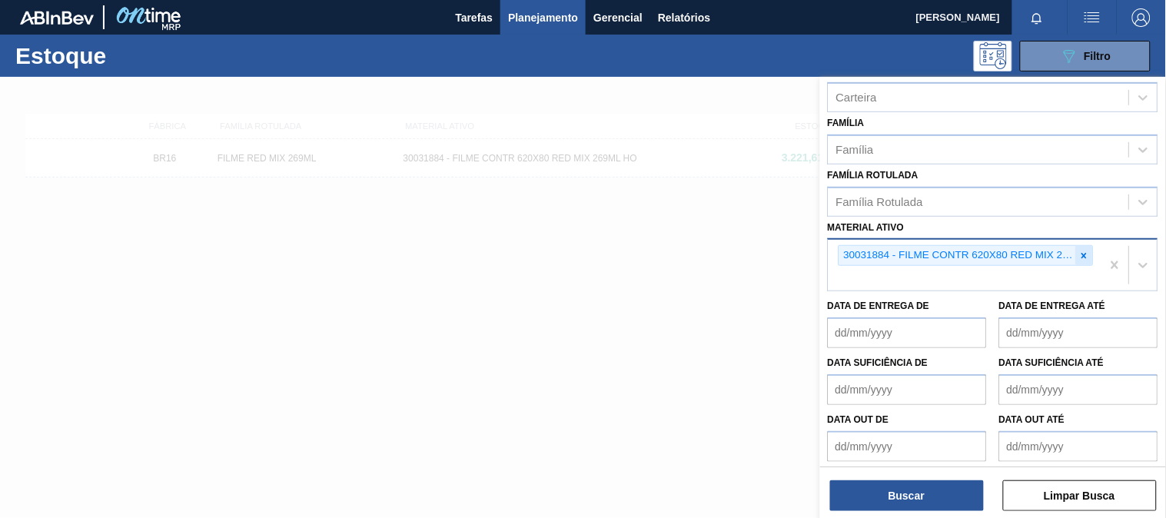
click at [1080, 246] on div at bounding box center [1084, 255] width 17 height 19
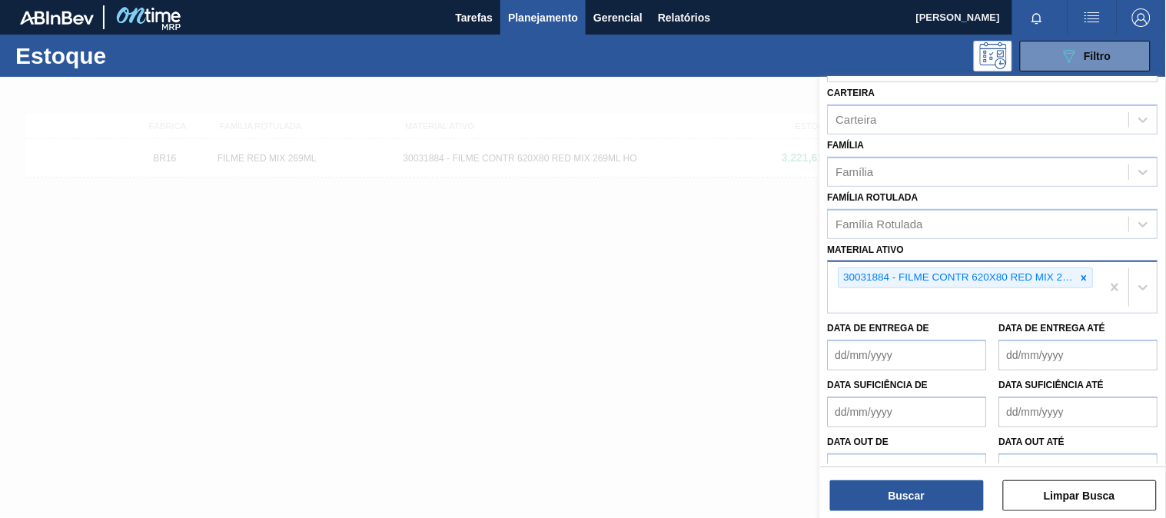
paste ativo "30034180"
type ativo "30034180"
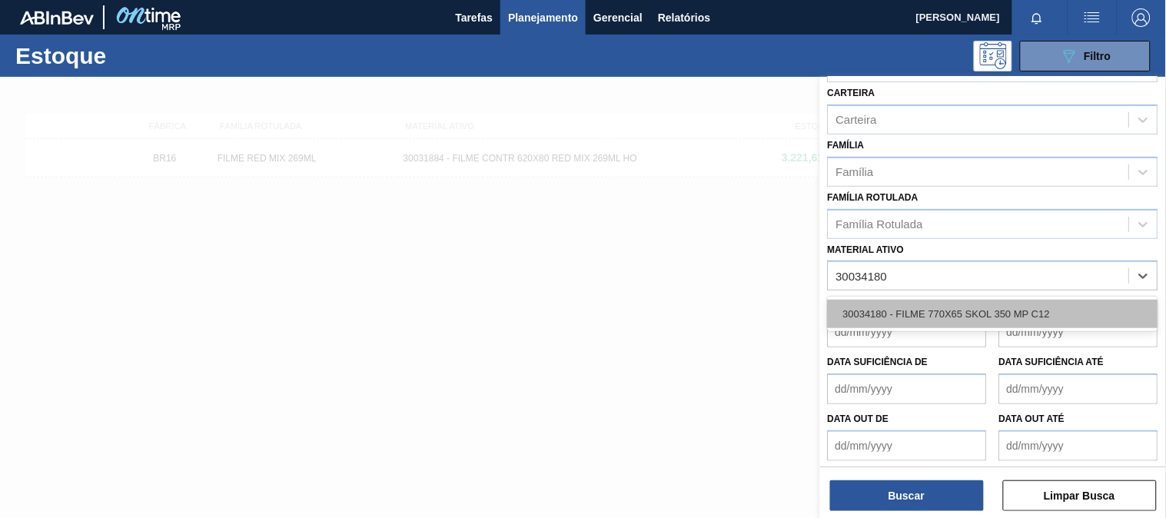
click at [920, 311] on div "30034180 - FILME 770X65 SKOL 350 MP C12" at bounding box center [993, 314] width 331 height 28
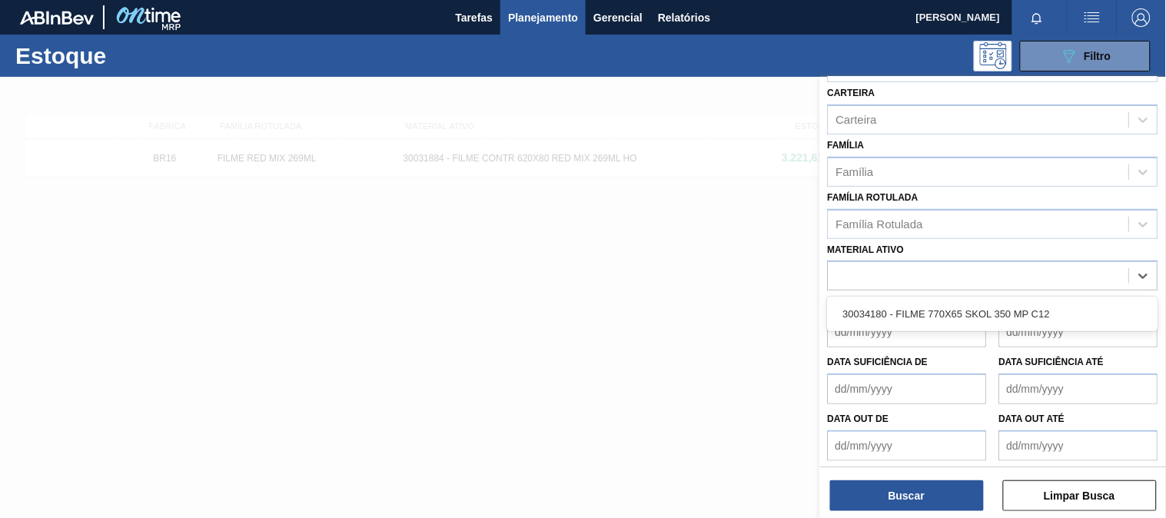
scroll to position [214, 0]
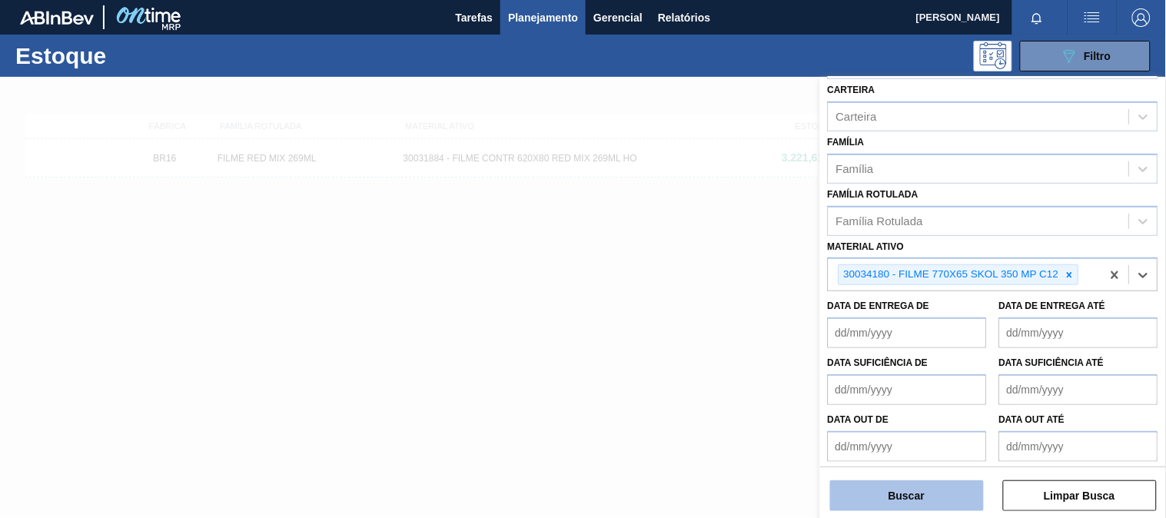
click at [920, 490] on button "Buscar" at bounding box center [907, 496] width 154 height 31
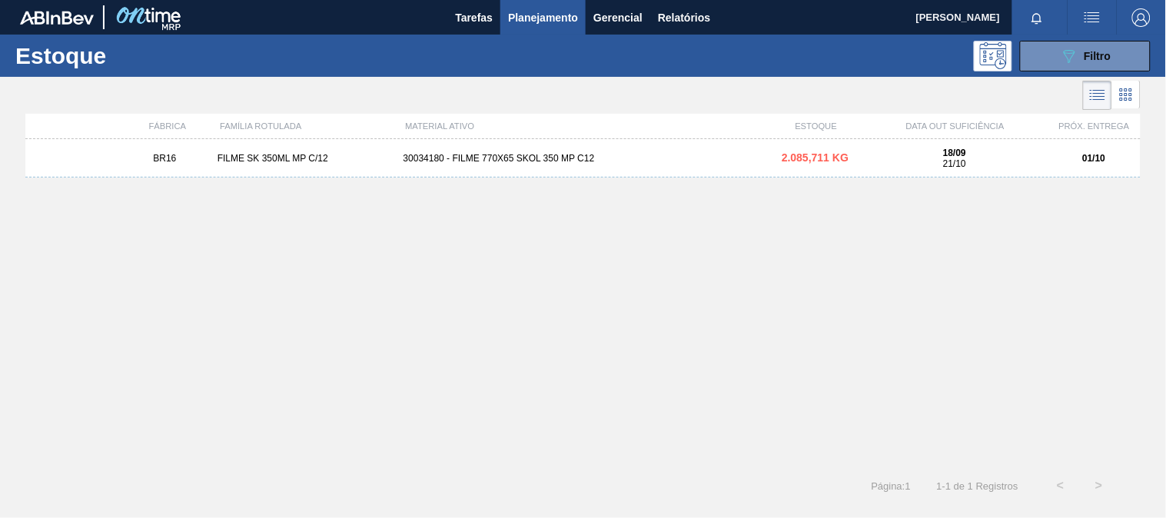
click at [597, 181] on div "BR16 FILME SK 350ML MP C/12 30034180 - FILME 770X65 SKOL 350 MP C12 2.085,711 K…" at bounding box center [583, 298] width 1116 height 318
click at [566, 154] on div "30034180 - FILME 770X65 SKOL 350 MP C12" at bounding box center [583, 158] width 372 height 11
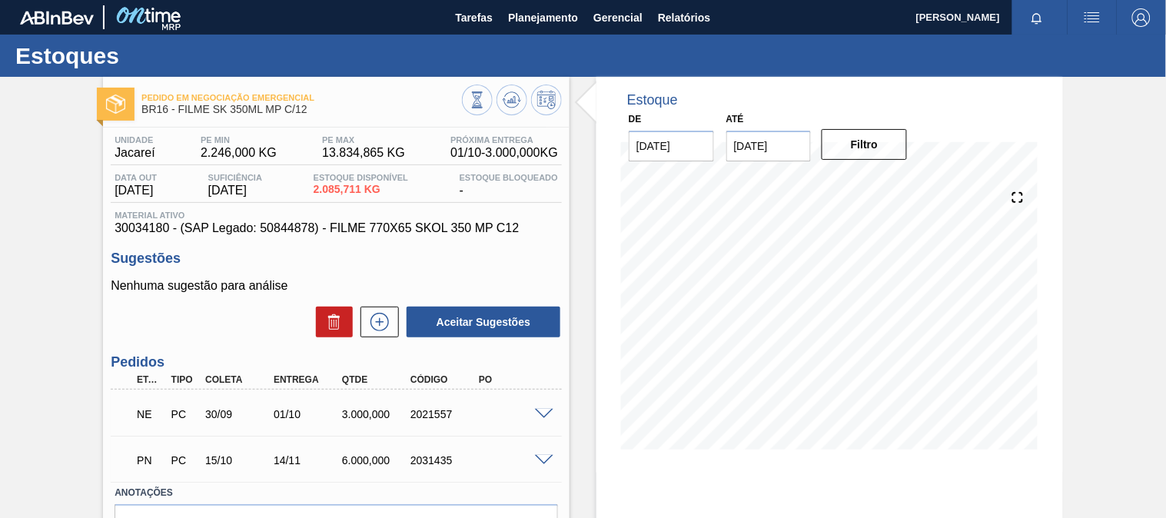
scroll to position [142, 0]
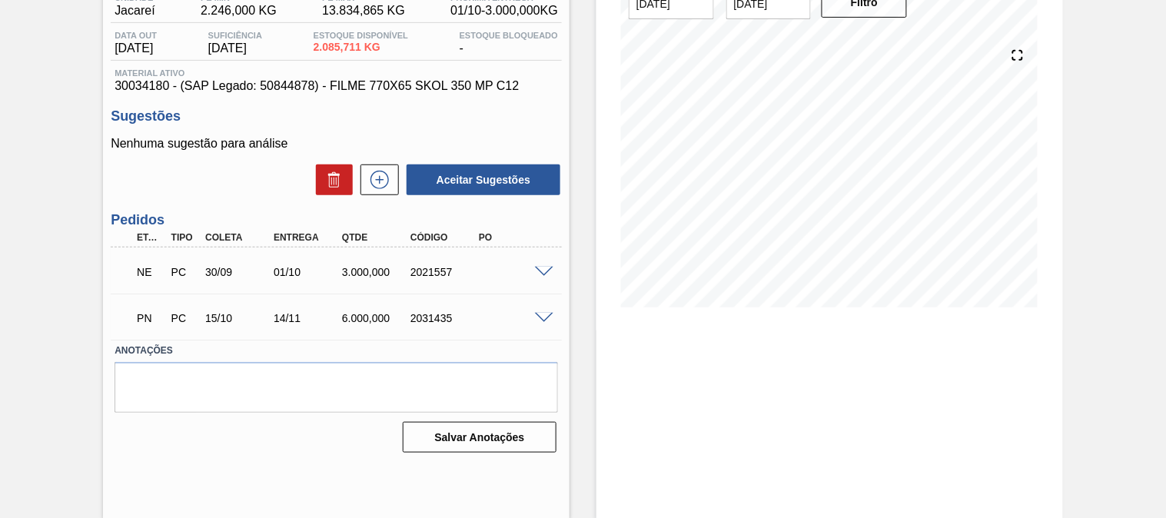
click at [550, 267] on span at bounding box center [544, 273] width 18 height 12
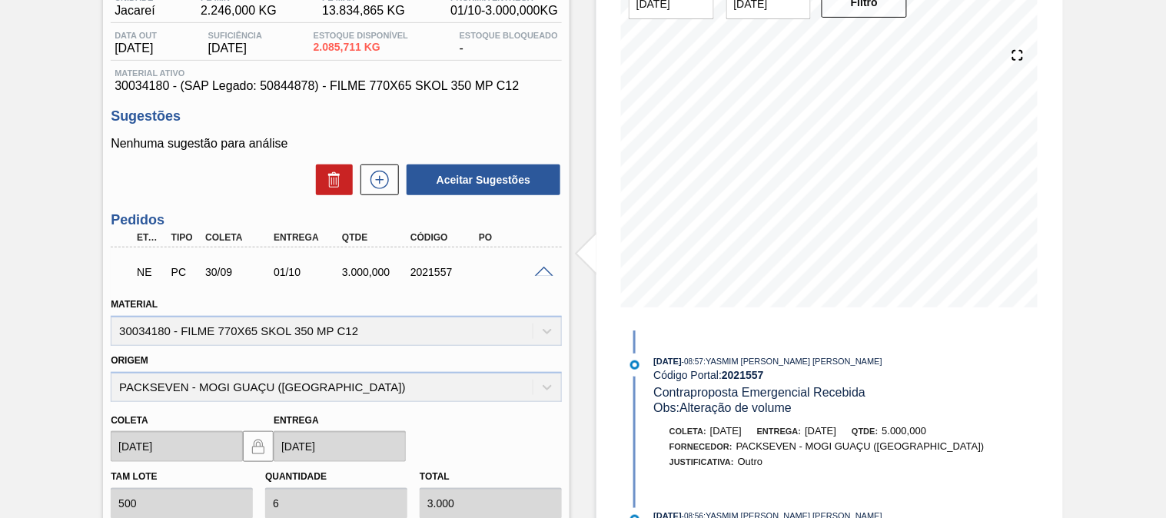
scroll to position [0, 0]
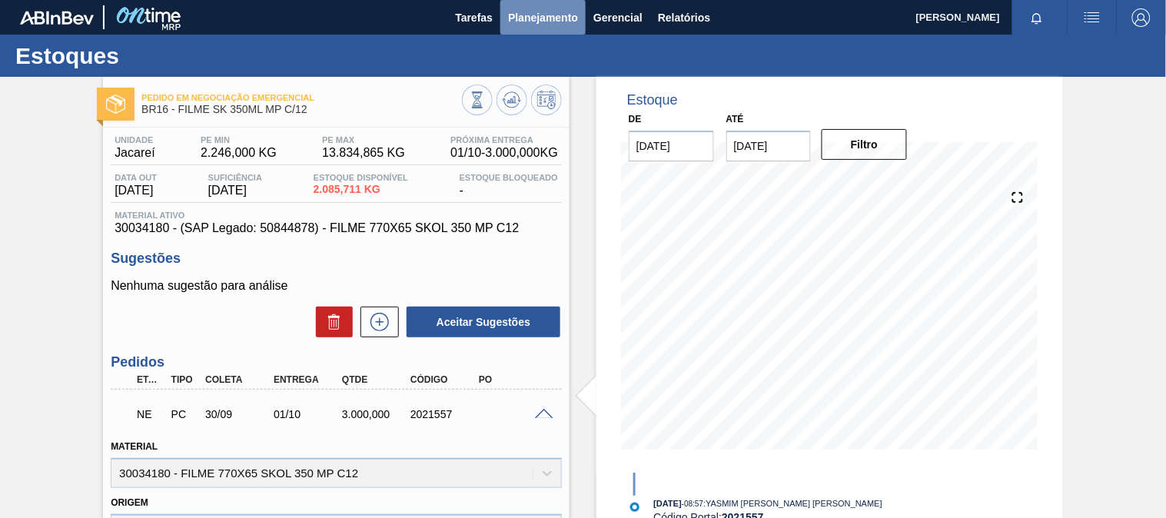
click at [546, 21] on span "Planejamento" at bounding box center [543, 17] width 70 height 18
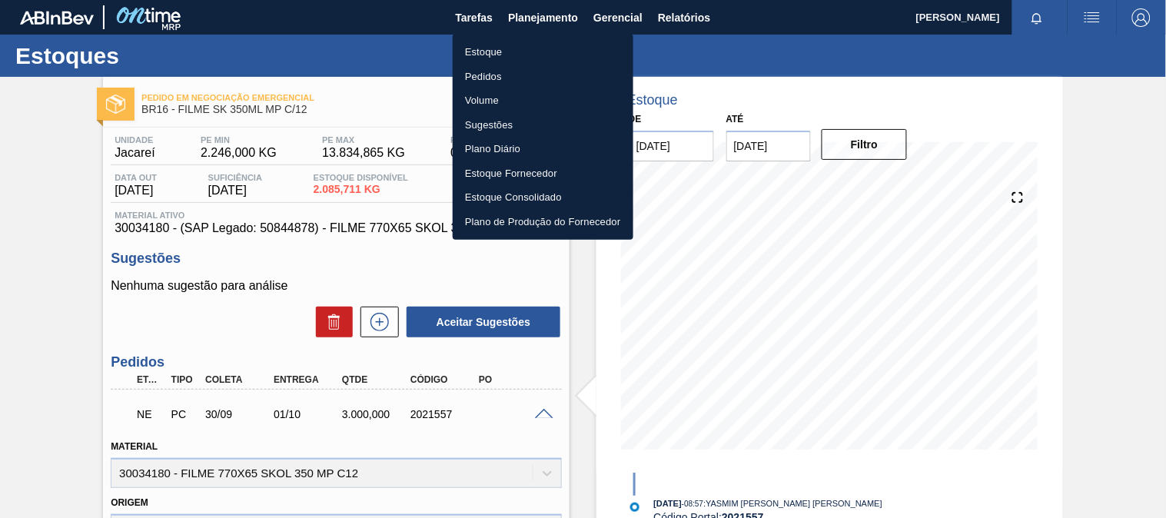
click at [491, 48] on li "Estoque" at bounding box center [543, 52] width 181 height 25
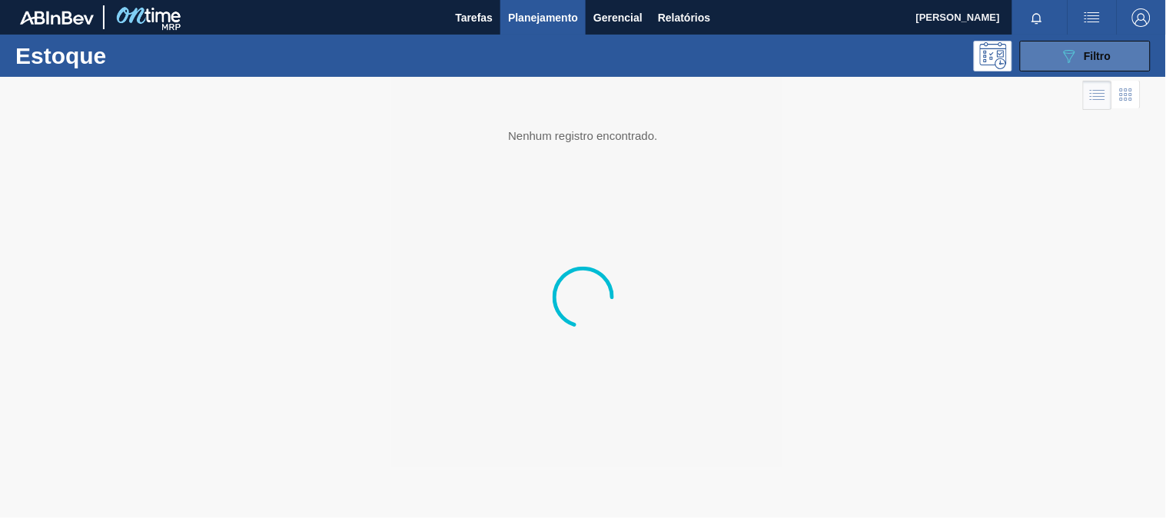
click at [1123, 50] on button "089F7B8B-B2A5-4AFE-B5C0-19BA573D28AC Filtro" at bounding box center [1085, 56] width 131 height 31
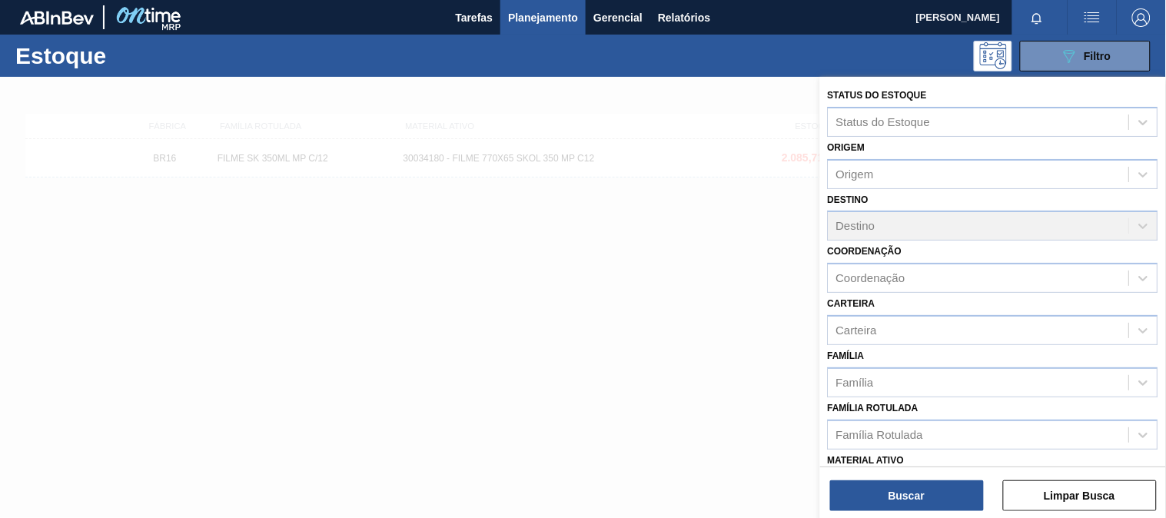
scroll to position [214, 0]
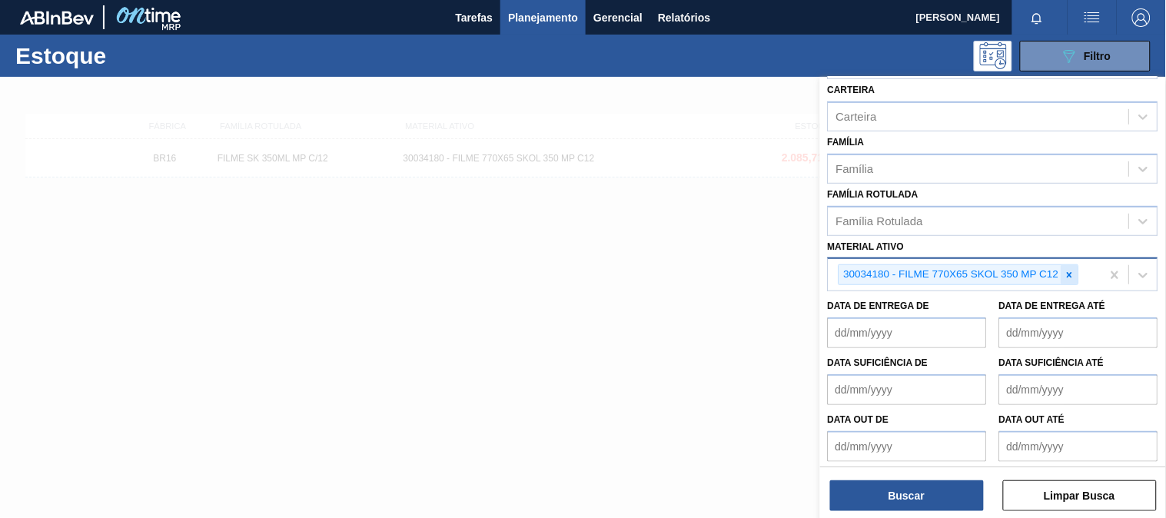
click at [1069, 275] on div at bounding box center [1070, 274] width 17 height 19
paste ativo "30012583"
type ativo "30012583"
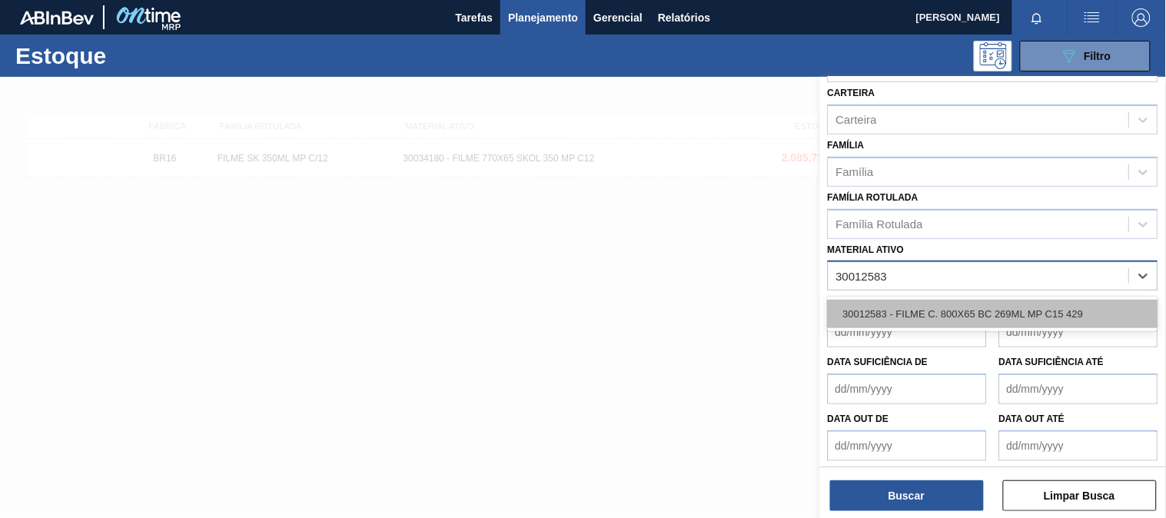
click at [928, 311] on div "30012583 - FILME C. 800X65 BC 269ML MP C15 429" at bounding box center [993, 314] width 331 height 28
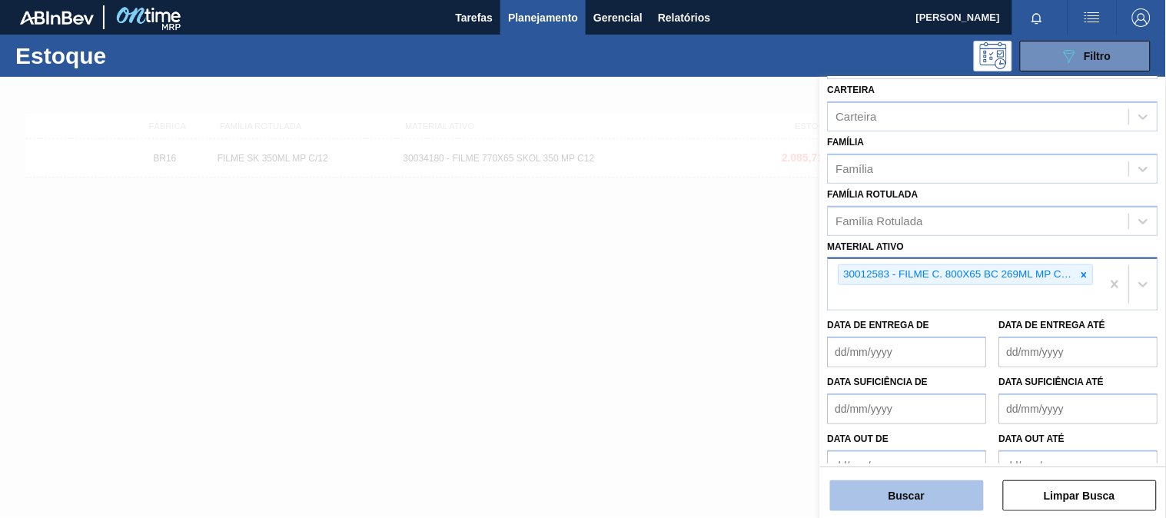
click at [923, 495] on button "Buscar" at bounding box center [907, 496] width 154 height 31
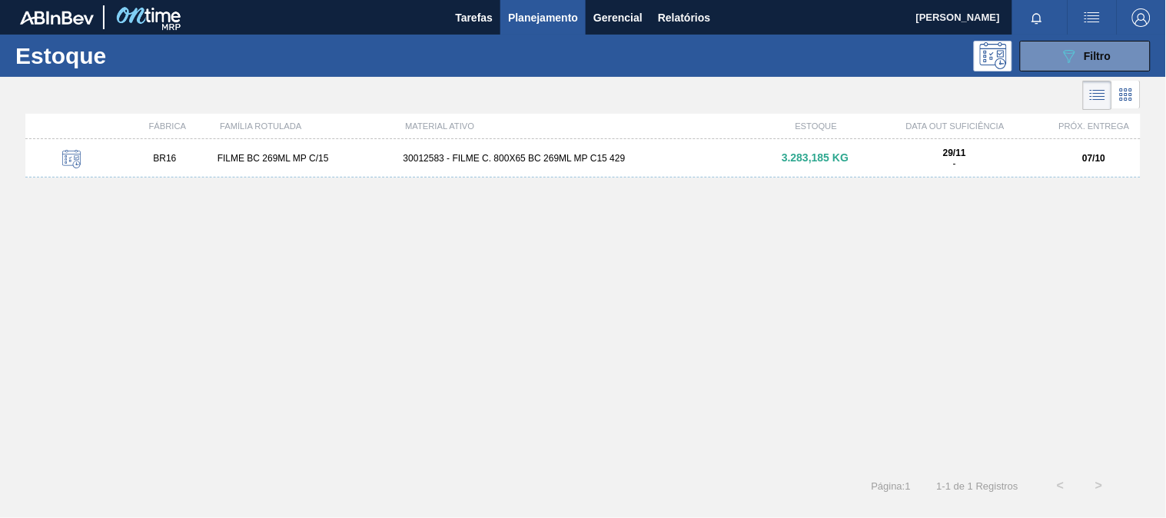
click at [588, 171] on div "BR16 FILME BC 269ML MP C/15 30012583 - FILME C. 800X65 BC 269ML MP C15 429 3.28…" at bounding box center [583, 158] width 1116 height 38
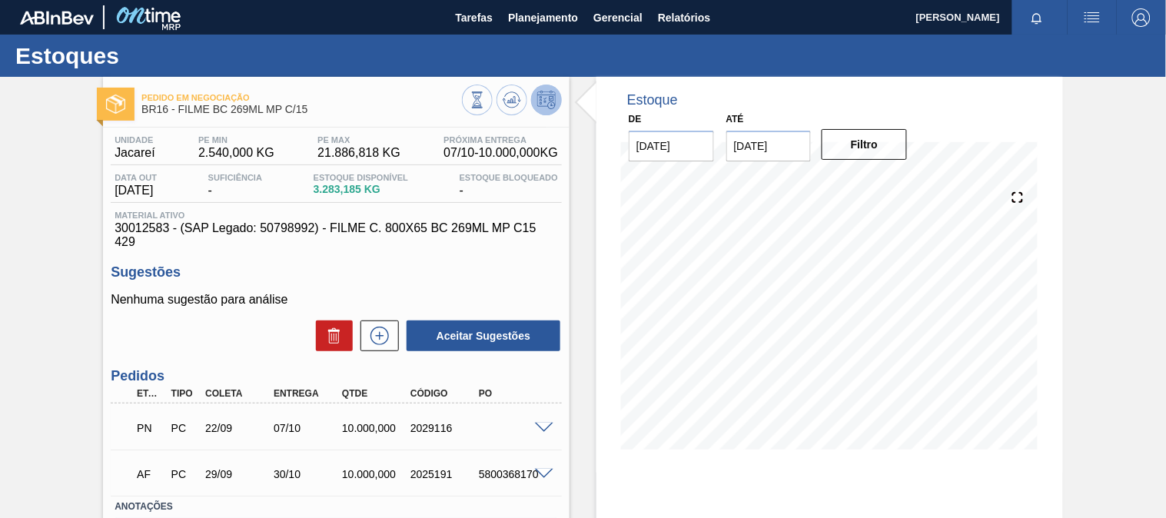
click at [538, 428] on span at bounding box center [544, 429] width 18 height 12
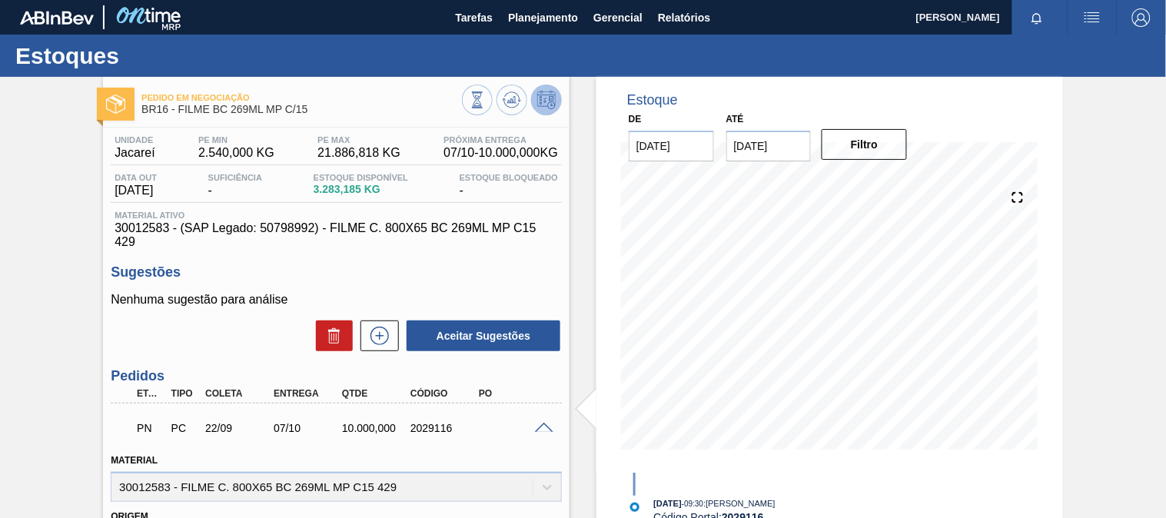
click at [537, 35] on main "Tarefas Planejamento Gerencial Relatórios [PERSON_NAME] todas como lido Estoque…" at bounding box center [583, 259] width 1166 height 518
click at [527, 27] on button "Planejamento" at bounding box center [543, 17] width 85 height 35
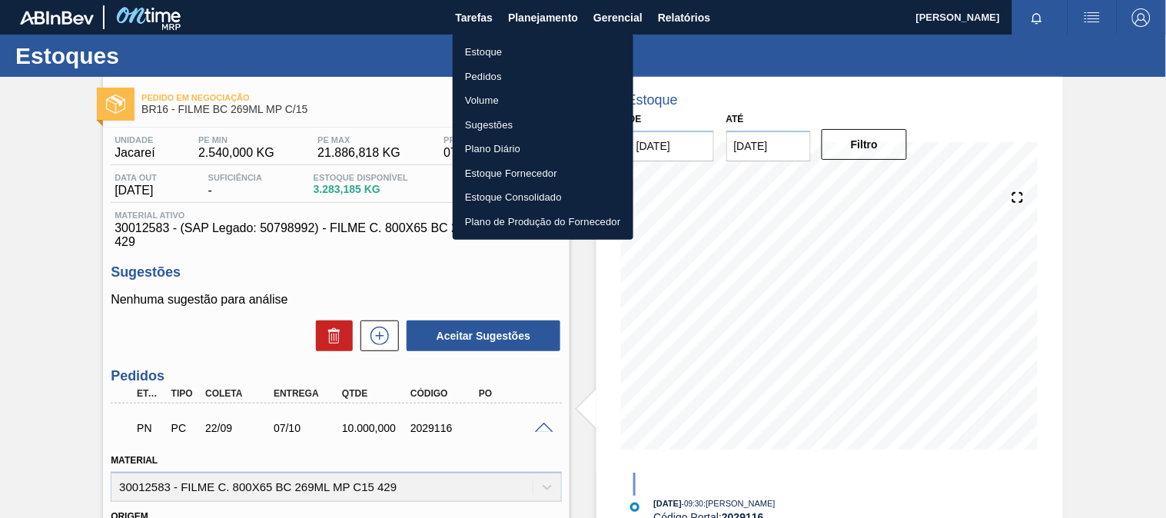
click at [510, 48] on li "Estoque" at bounding box center [543, 52] width 181 height 25
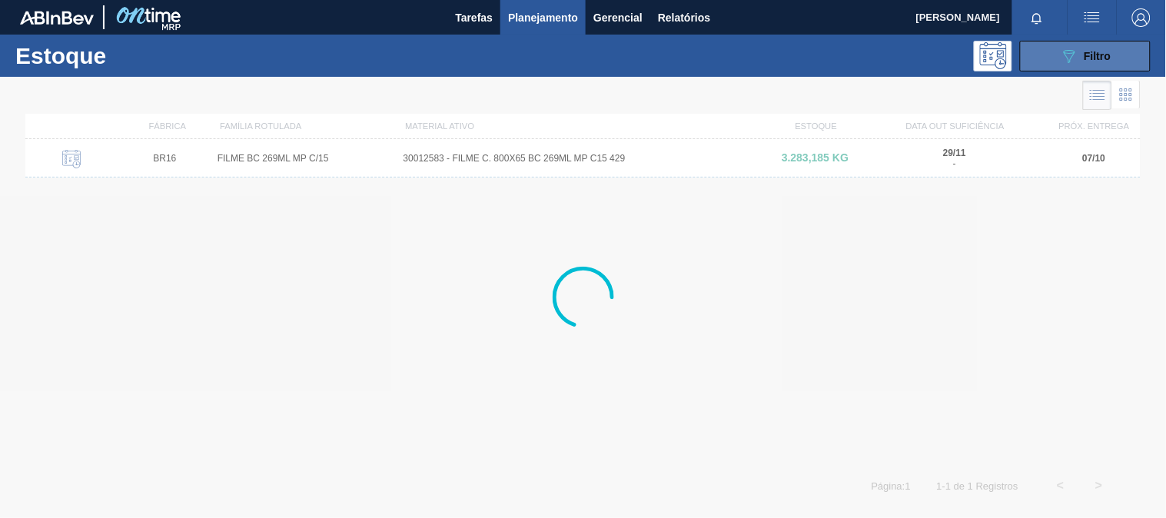
click at [1036, 59] on button "089F7B8B-B2A5-4AFE-B5C0-19BA573D28AC Filtro" at bounding box center [1085, 56] width 131 height 31
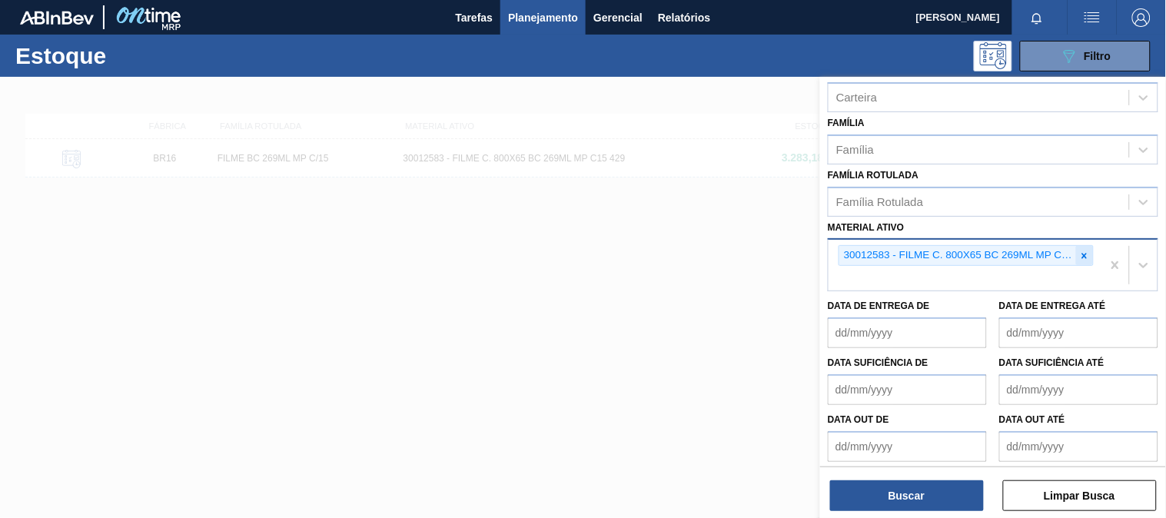
click at [1080, 256] on div at bounding box center [1084, 255] width 17 height 19
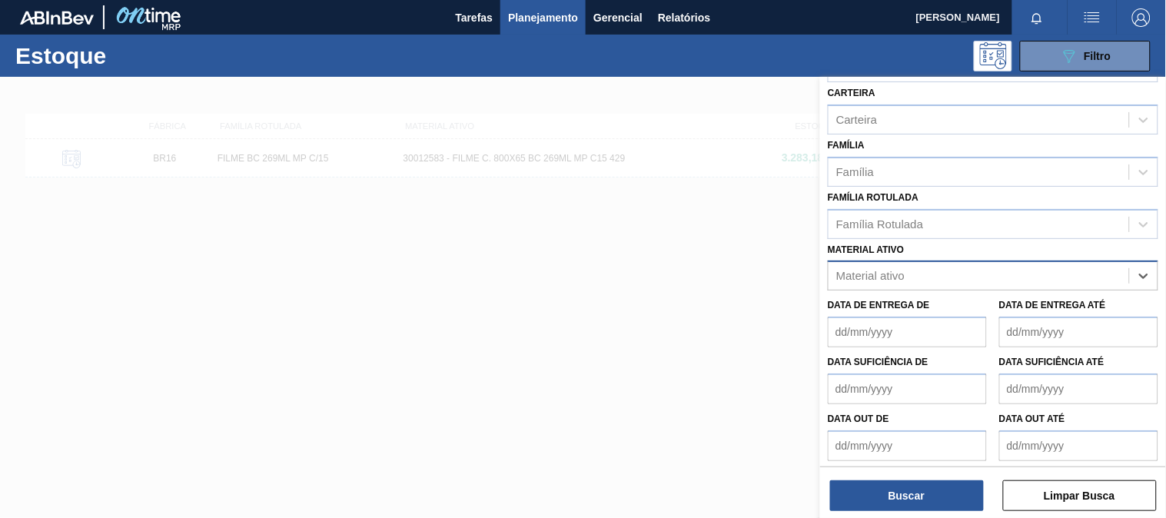
paste ativo "30033934"
type ativo "30033934"
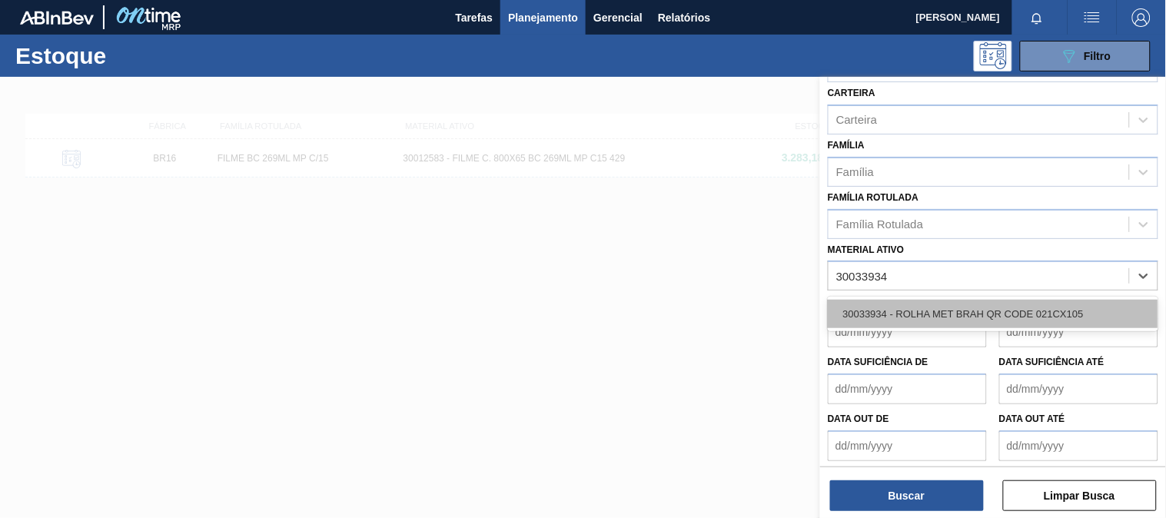
click at [946, 317] on div "30033934 - ROLHA MET BRAH QR CODE 021CX105" at bounding box center [993, 314] width 331 height 28
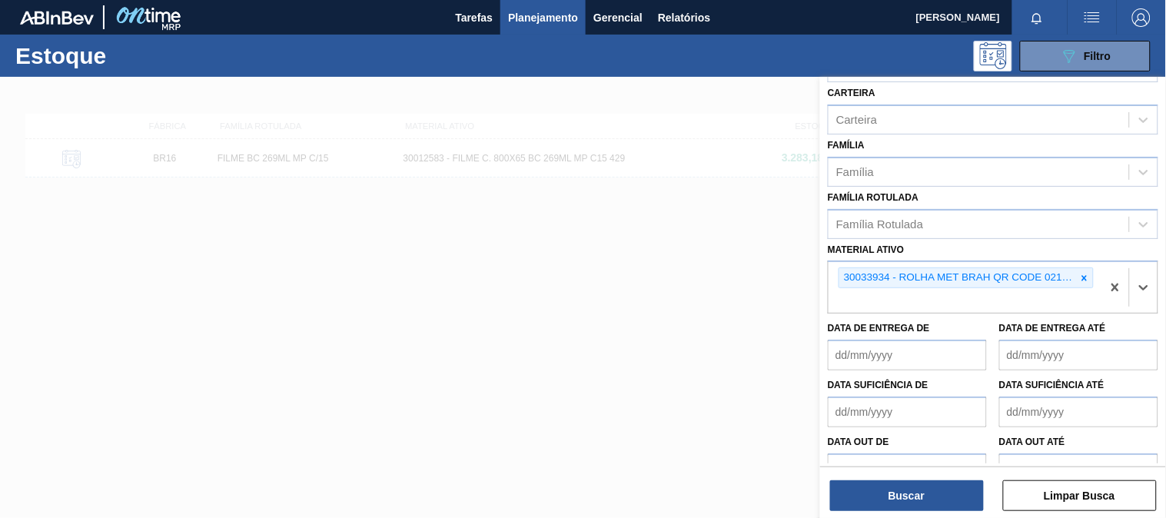
scroll to position [233, 0]
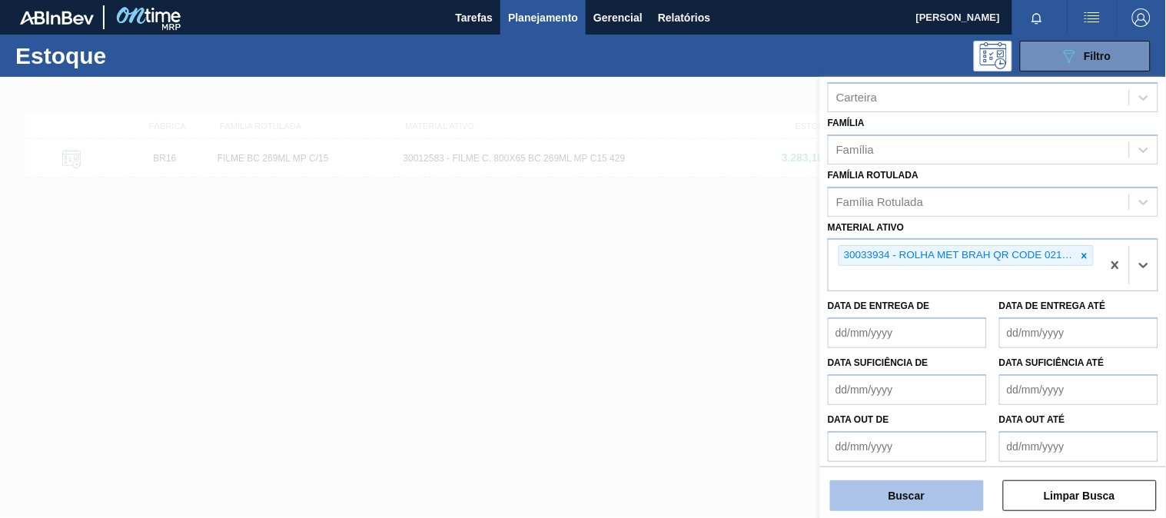
click at [902, 492] on button "Buscar" at bounding box center [907, 496] width 154 height 31
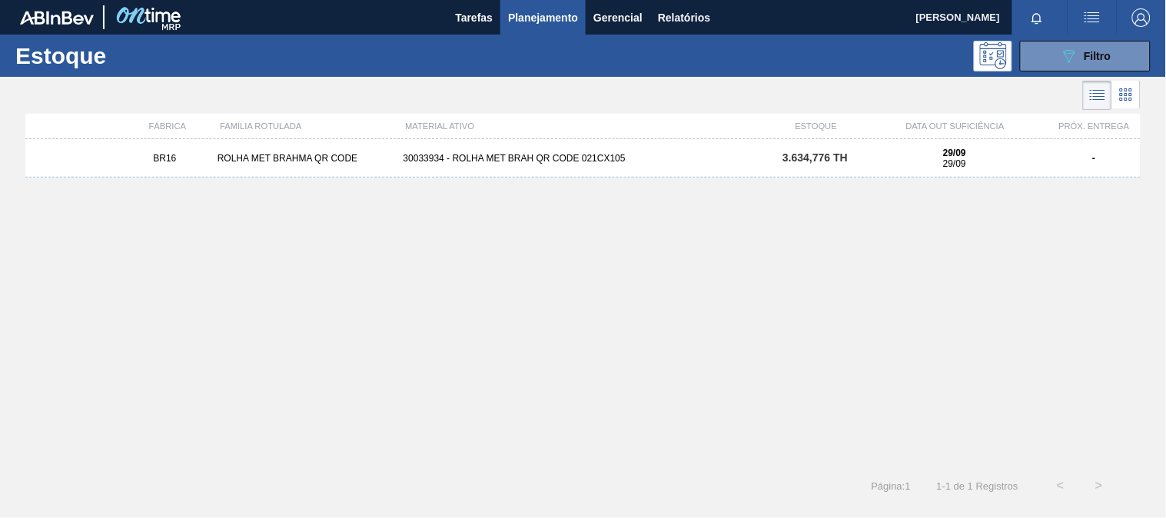
drag, startPoint x: 539, startPoint y: 194, endPoint x: 529, endPoint y: 192, distance: 10.1
click at [536, 193] on div "BR16 ROLHA MET BRAHMA QR CODE 30033934 - ROLHA MET BRAH QR CODE 021CX105 3.634,…" at bounding box center [583, 298] width 1116 height 318
click at [523, 167] on div "BR16 ROLHA MET BRAHMA QR CODE 30033934 - ROLHA MET BRAH QR CODE 021CX105 3.634,…" at bounding box center [583, 158] width 1116 height 38
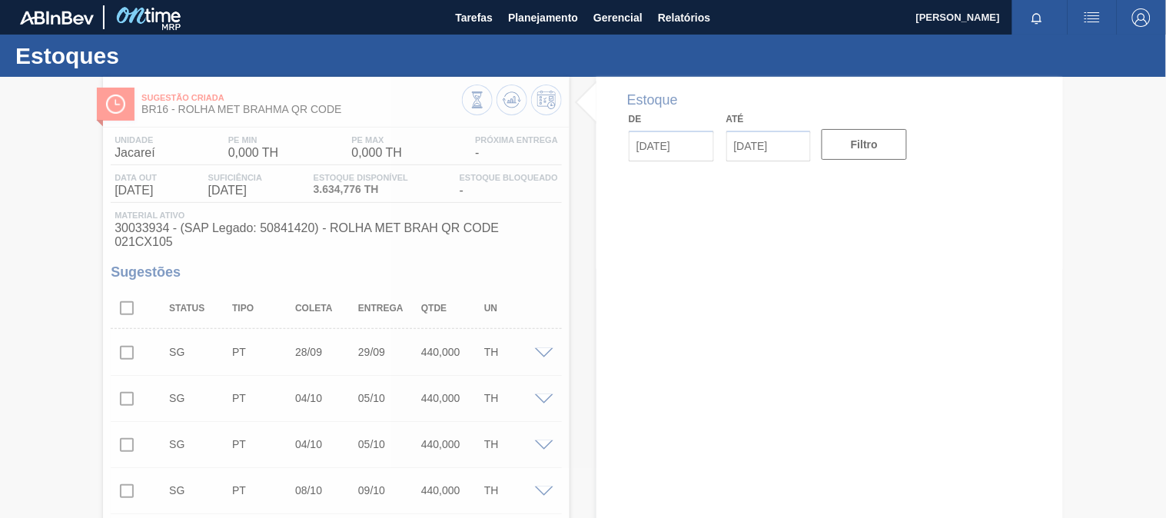
type input "[DATE]"
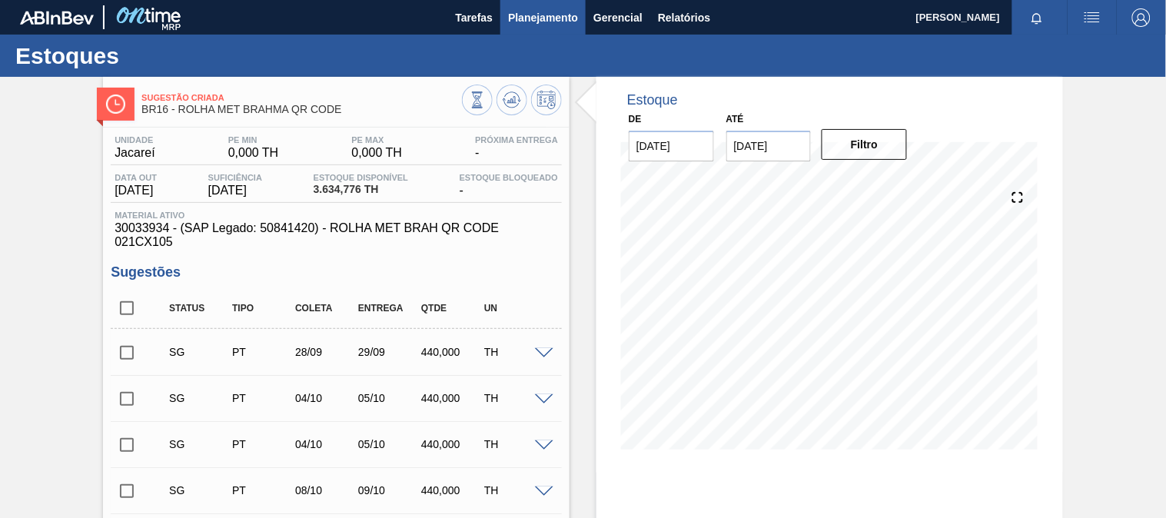
click at [561, 21] on span "Planejamento" at bounding box center [543, 17] width 70 height 18
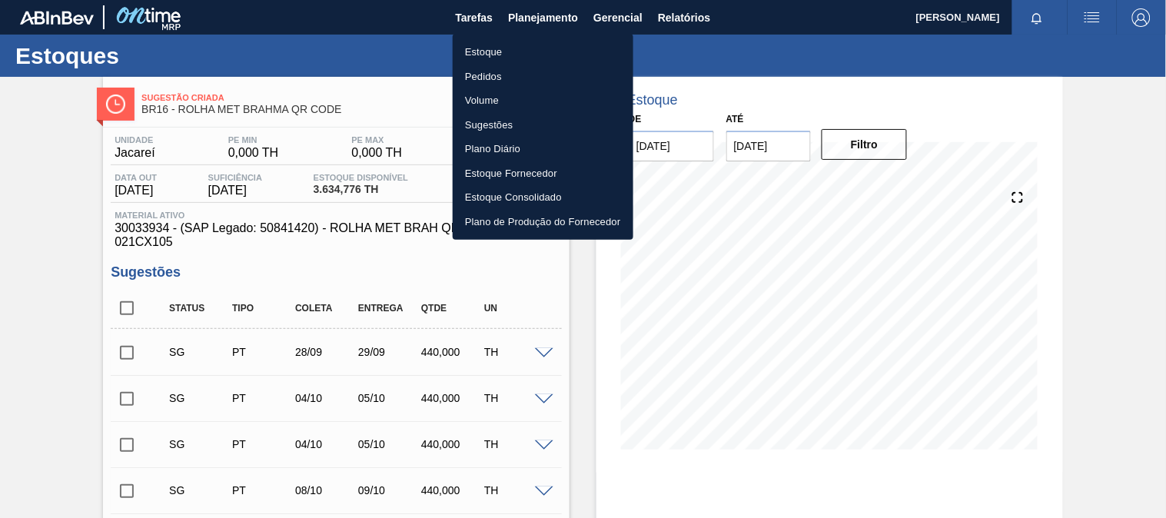
click at [514, 49] on li "Estoque" at bounding box center [543, 52] width 181 height 25
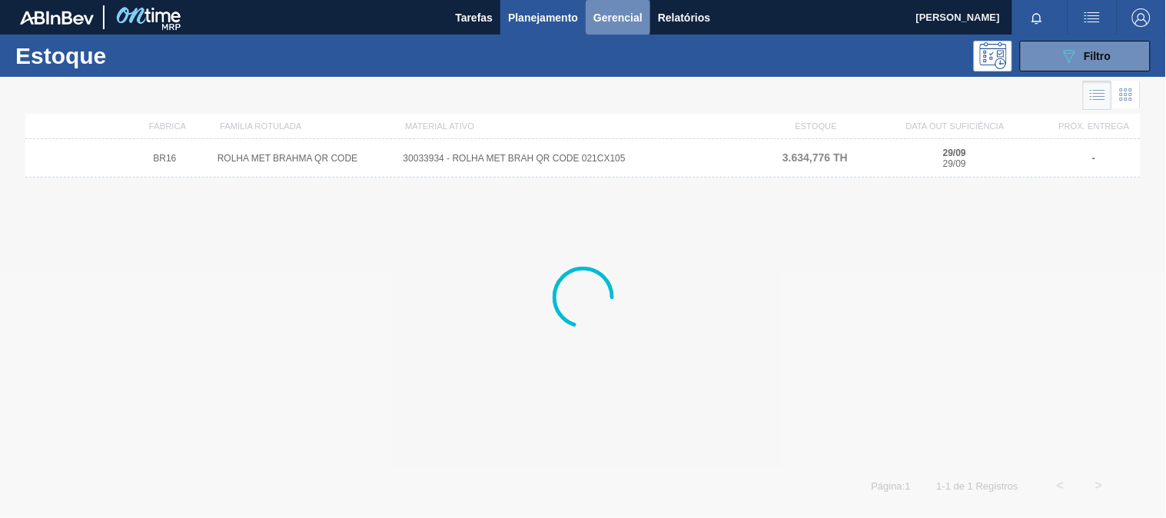
click at [589, 16] on button "Gerencial" at bounding box center [618, 17] width 65 height 35
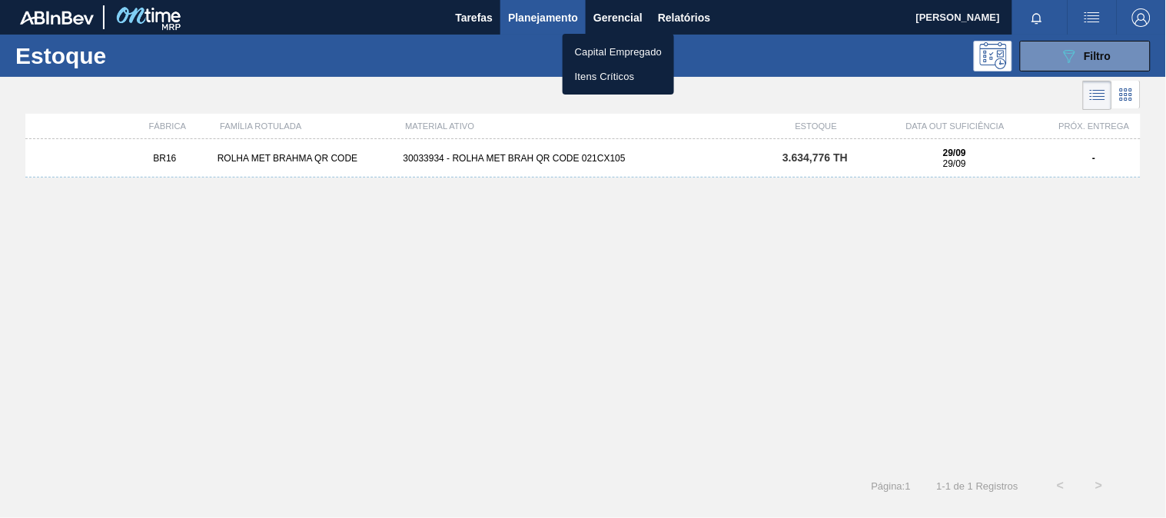
click at [661, 13] on div at bounding box center [583, 259] width 1166 height 518
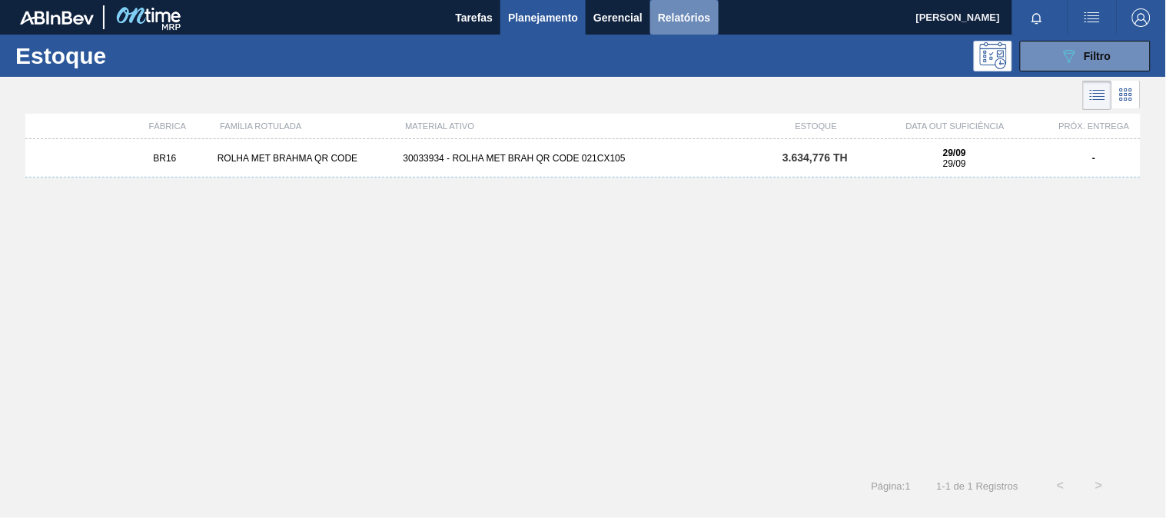
click at [684, 14] on span "Relatórios" at bounding box center [684, 17] width 52 height 18
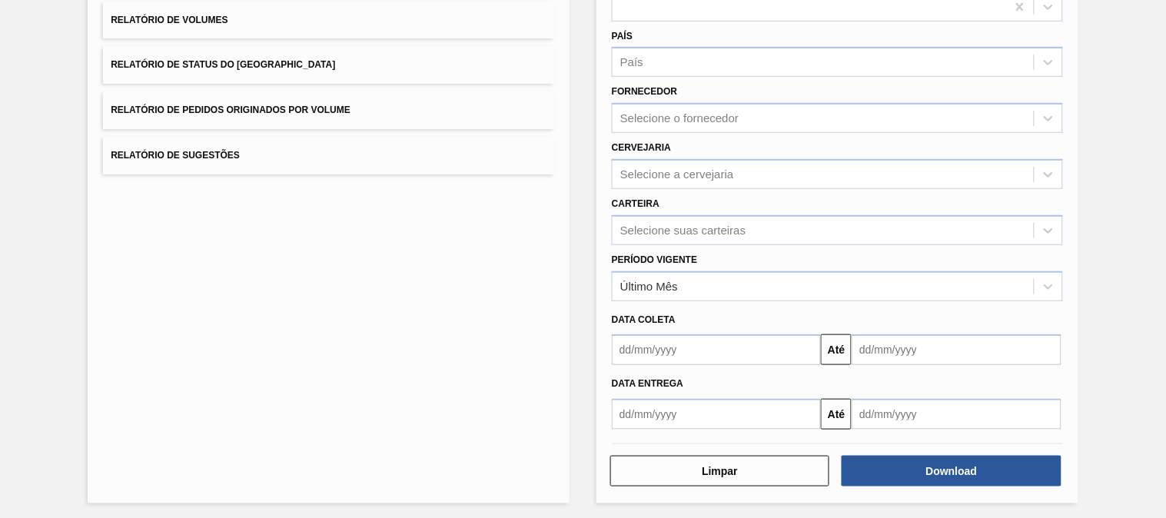
scroll to position [104, 0]
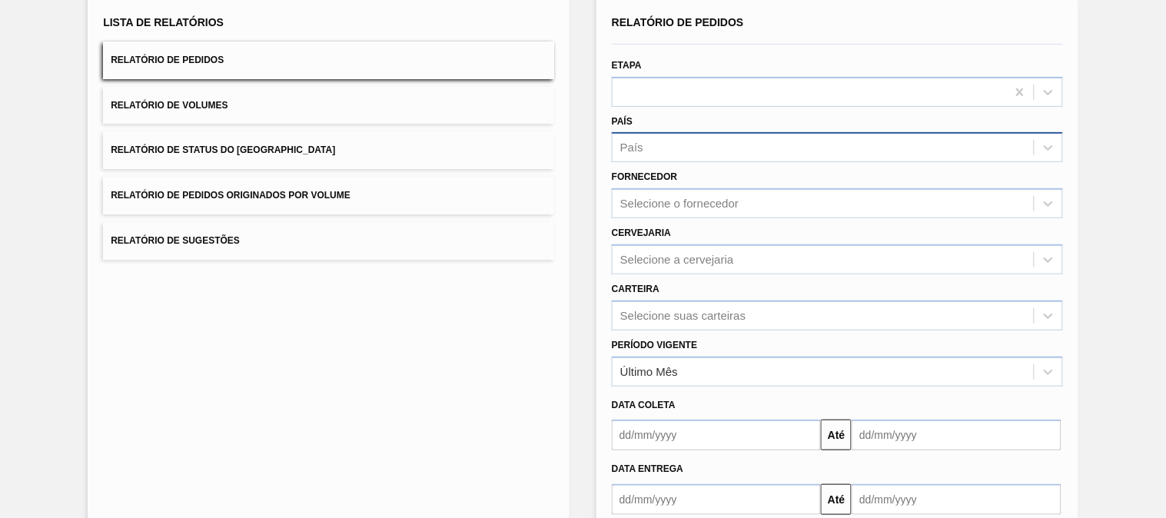
click at [637, 149] on div "País" at bounding box center [631, 147] width 23 height 13
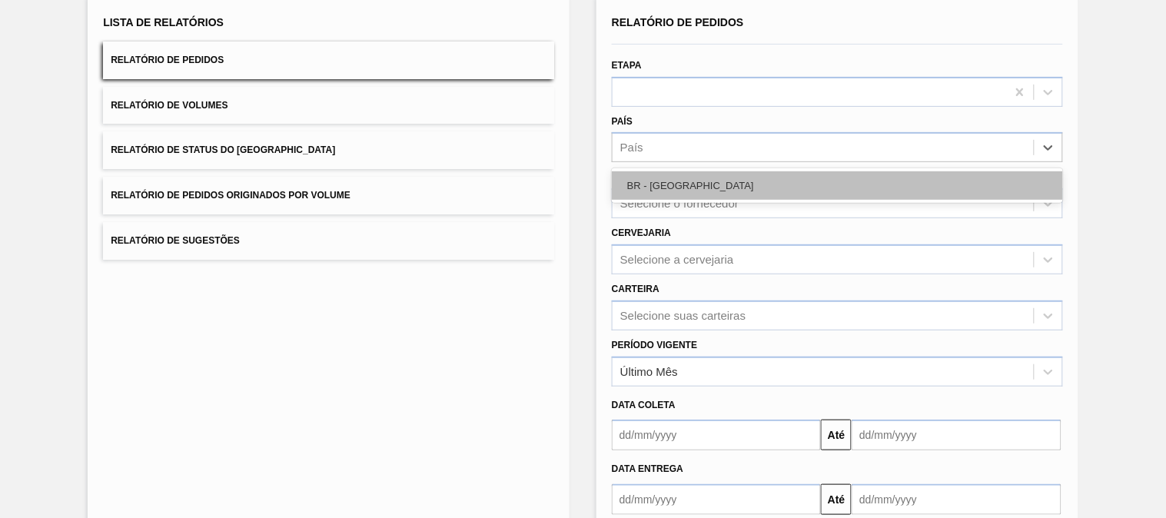
click at [655, 188] on div "BR - [GEOGRAPHIC_DATA]" at bounding box center [837, 185] width 451 height 28
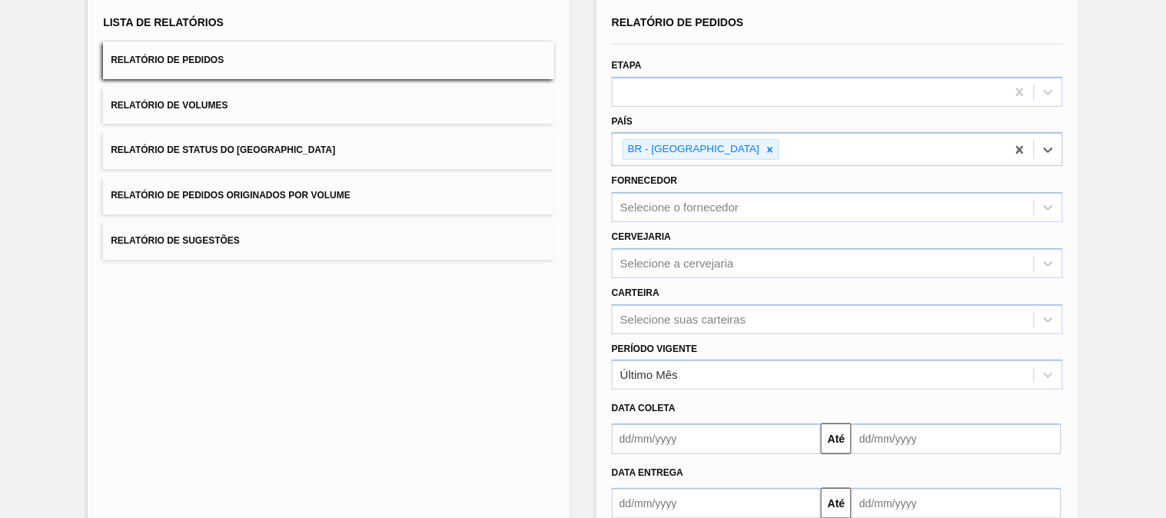
scroll to position [189, 0]
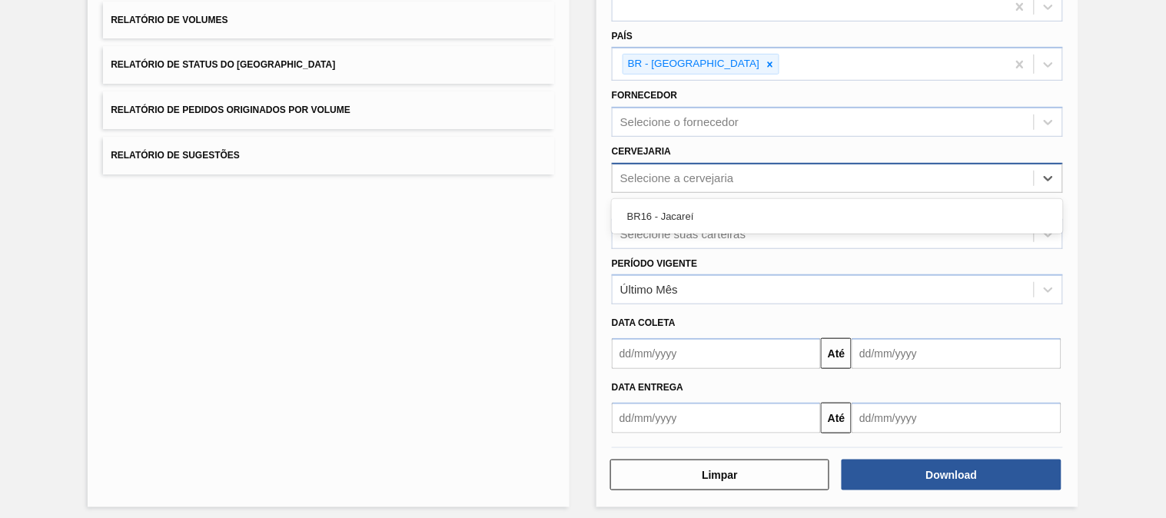
click at [651, 171] on div "Selecione a cervejaria" at bounding box center [677, 177] width 114 height 13
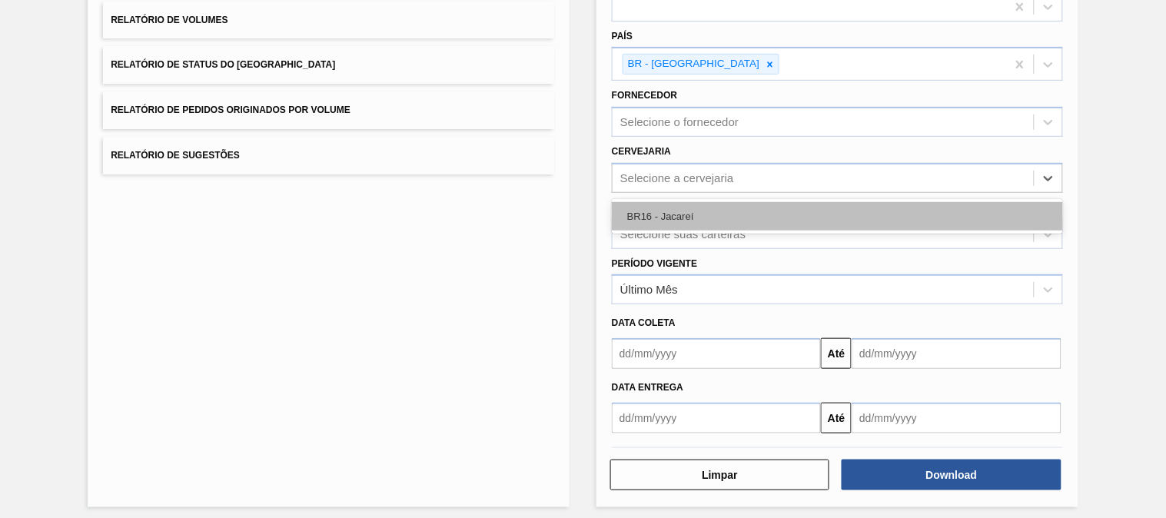
click at [669, 206] on div "BR16 - Jacareí" at bounding box center [837, 216] width 451 height 28
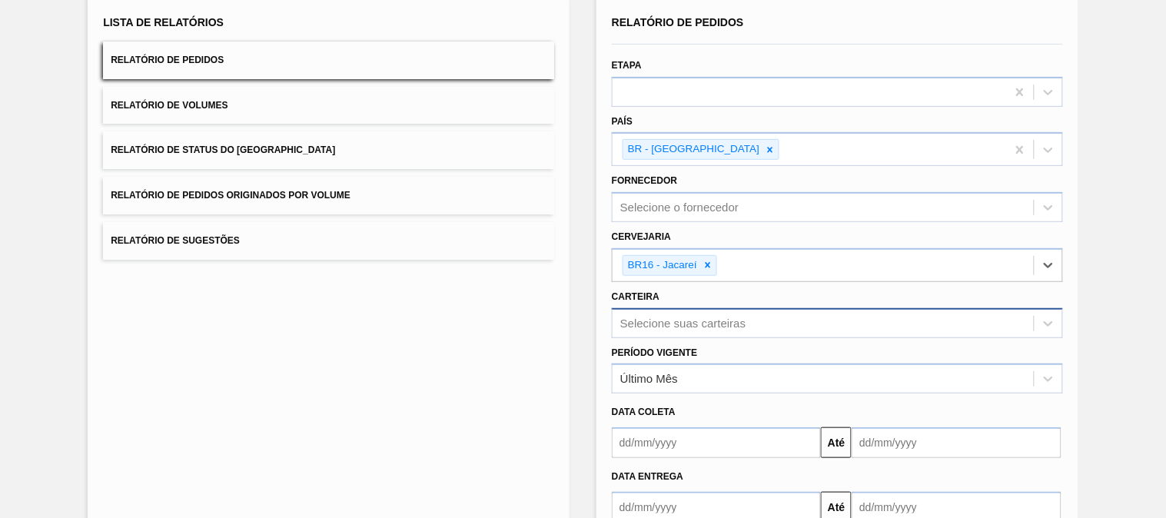
scroll to position [197, 0]
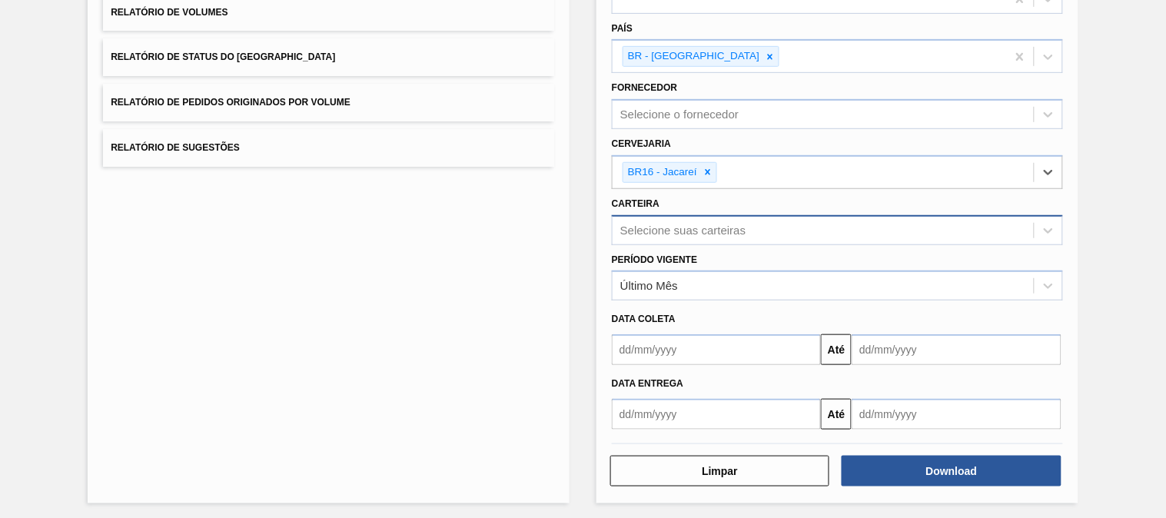
click at [654, 228] on div "Selecione suas carteiras" at bounding box center [682, 230] width 125 height 13
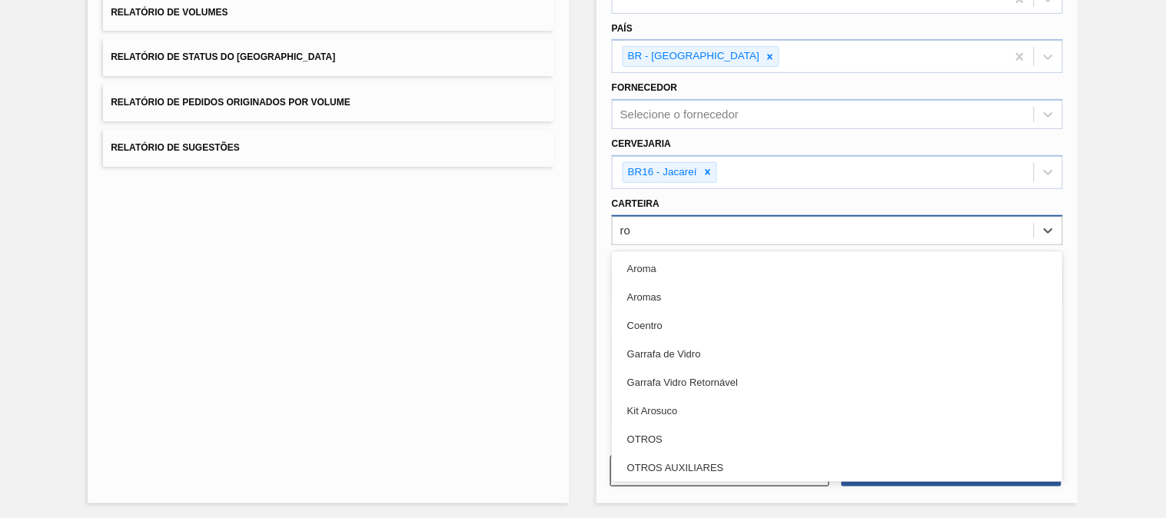
type input "rol"
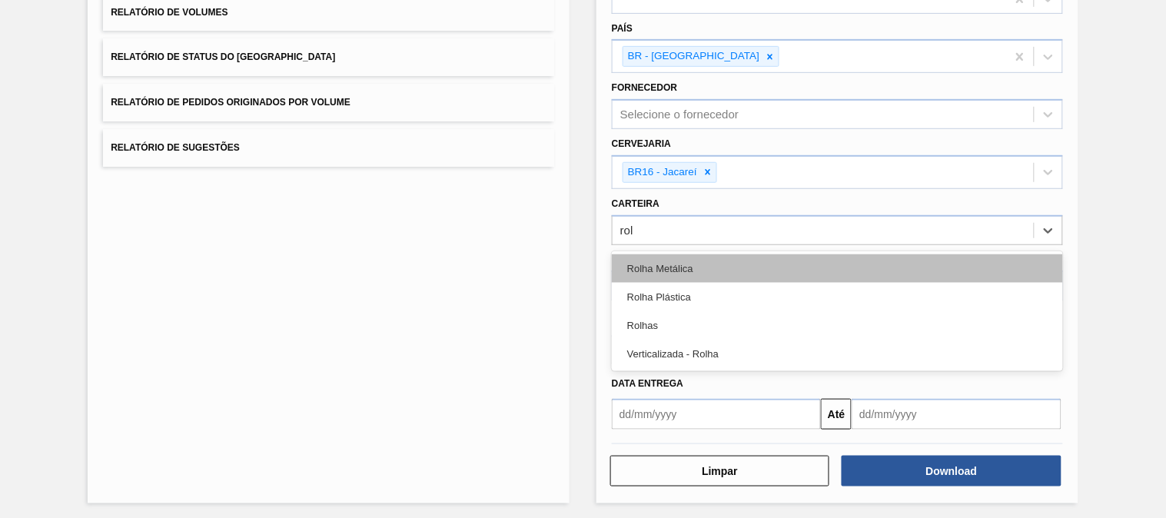
click at [720, 265] on div "Rolha Metálica" at bounding box center [837, 268] width 451 height 28
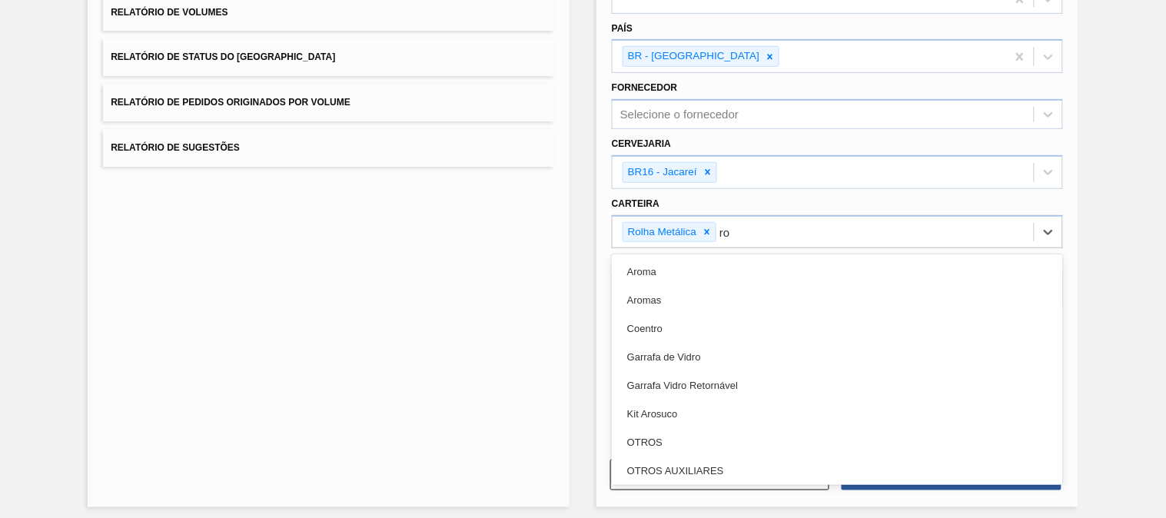
type input "rol"
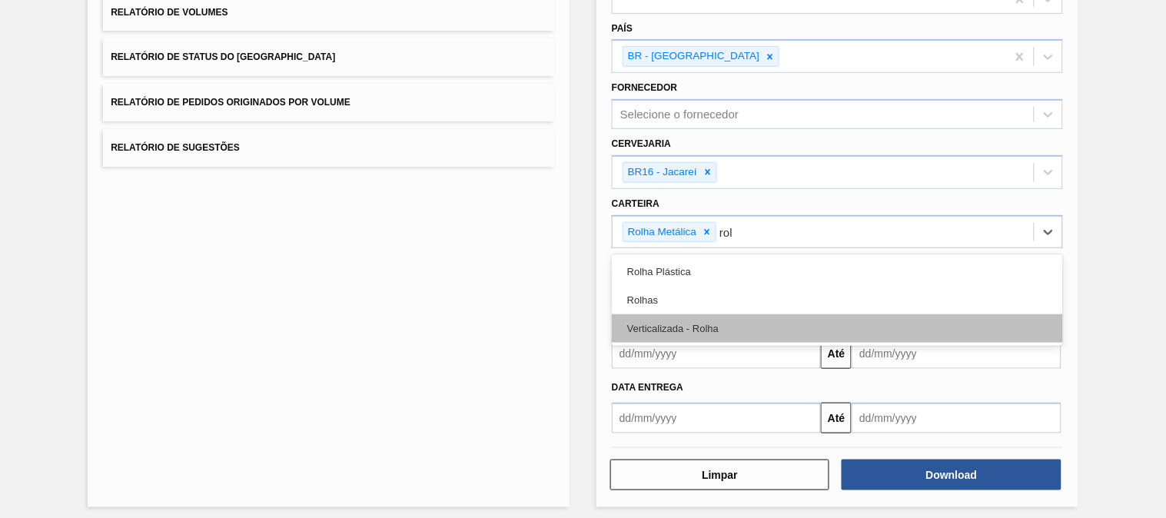
click at [741, 328] on div "Verticalizada - Rolha" at bounding box center [837, 328] width 451 height 28
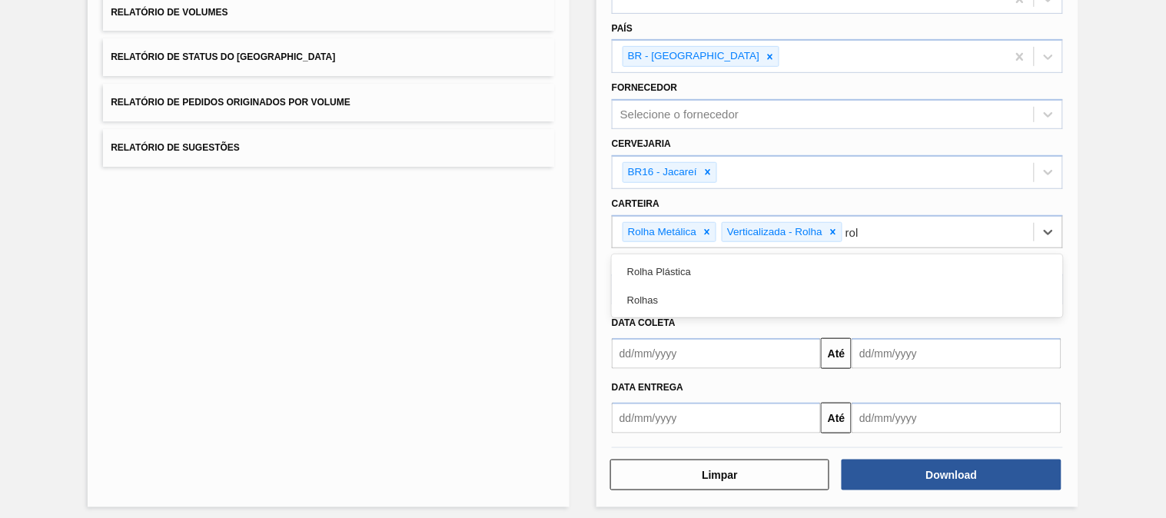
type input "rolh"
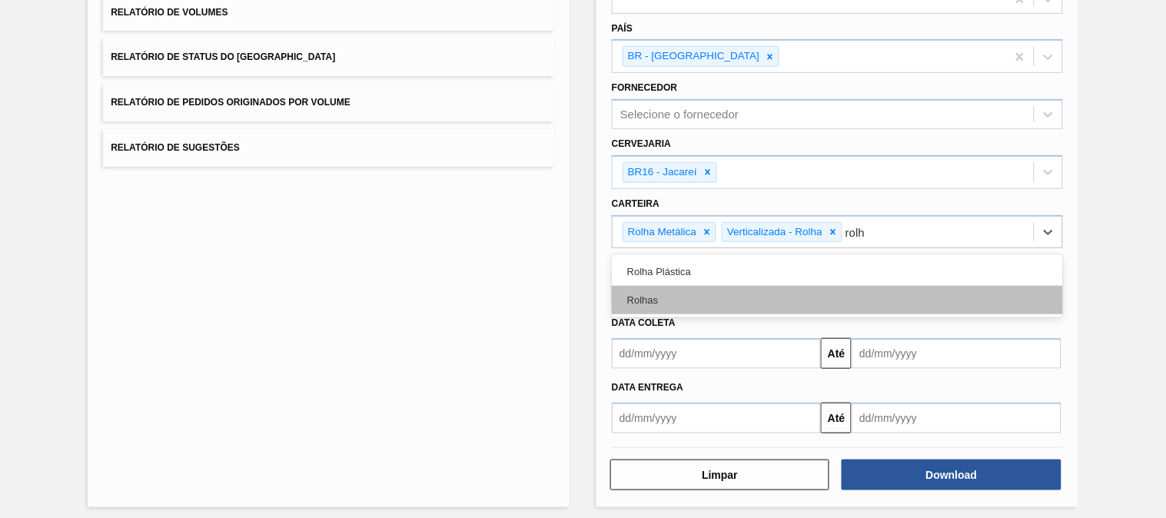
click at [650, 301] on div "Rolhas" at bounding box center [837, 300] width 451 height 28
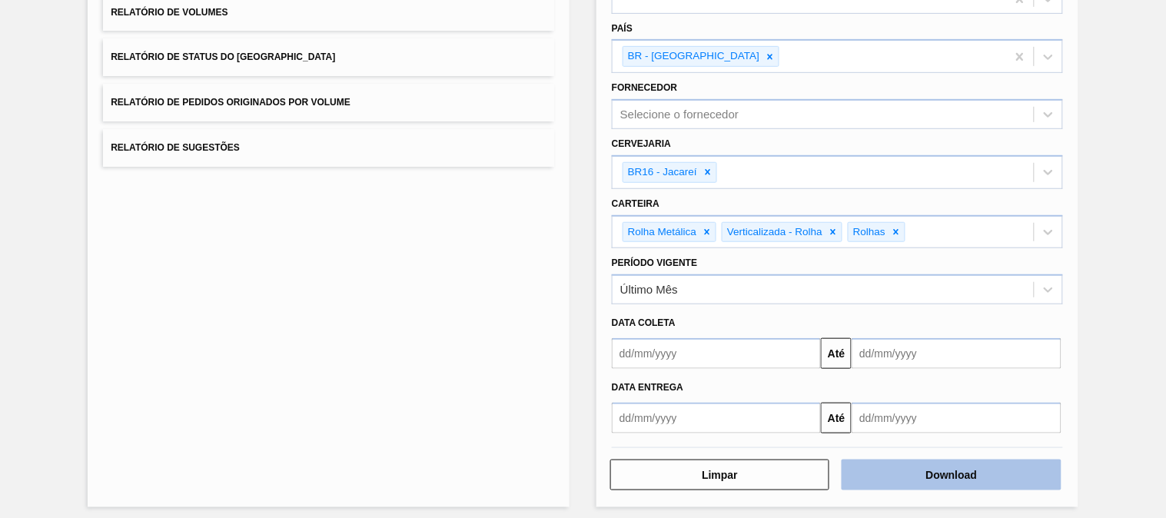
click at [903, 472] on button "Download" at bounding box center [951, 475] width 219 height 31
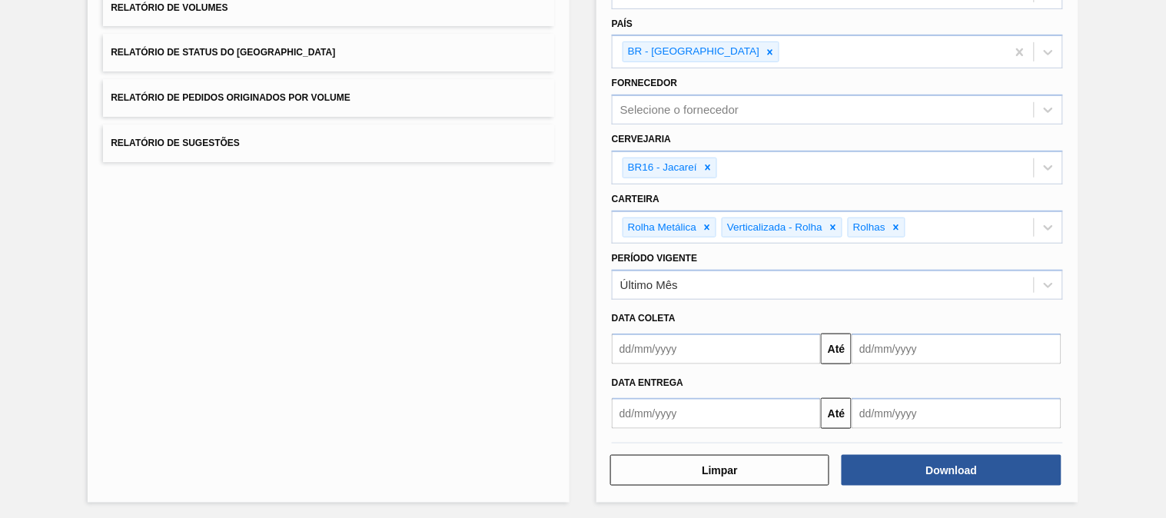
scroll to position [0, 0]
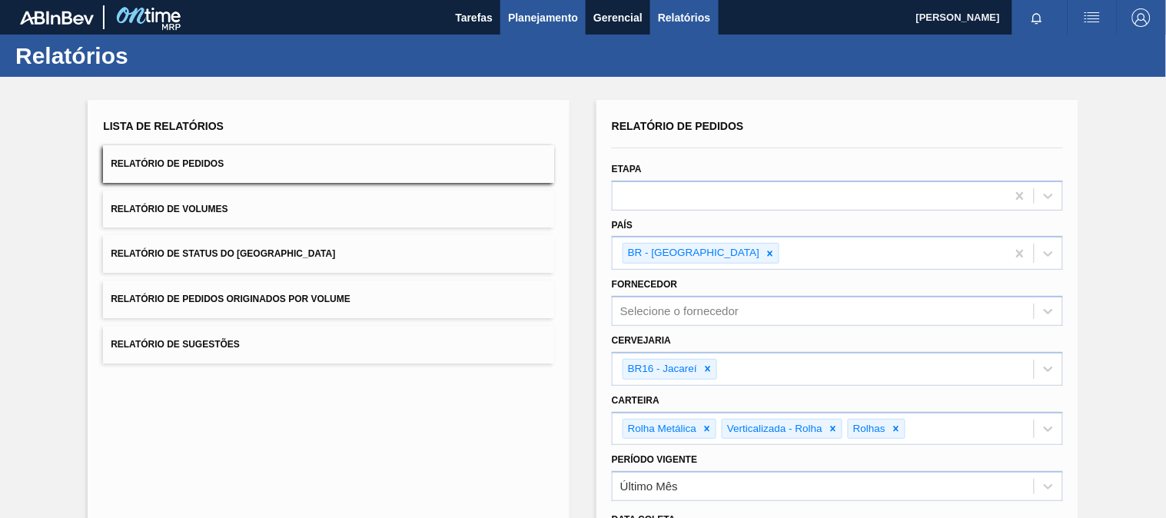
click at [534, 24] on span "Planejamento" at bounding box center [543, 17] width 70 height 18
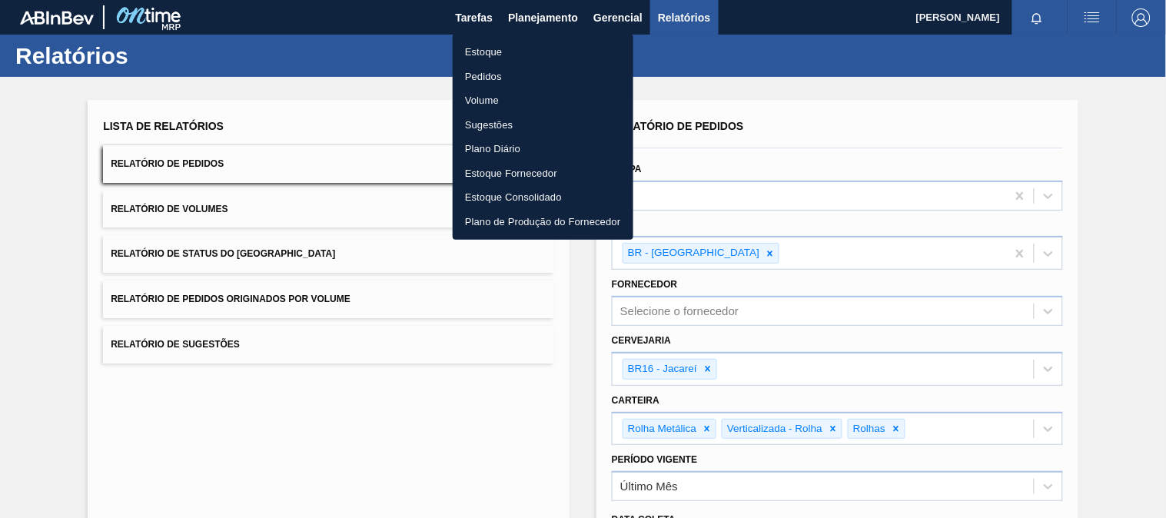
click at [503, 52] on li "Estoque" at bounding box center [543, 52] width 181 height 25
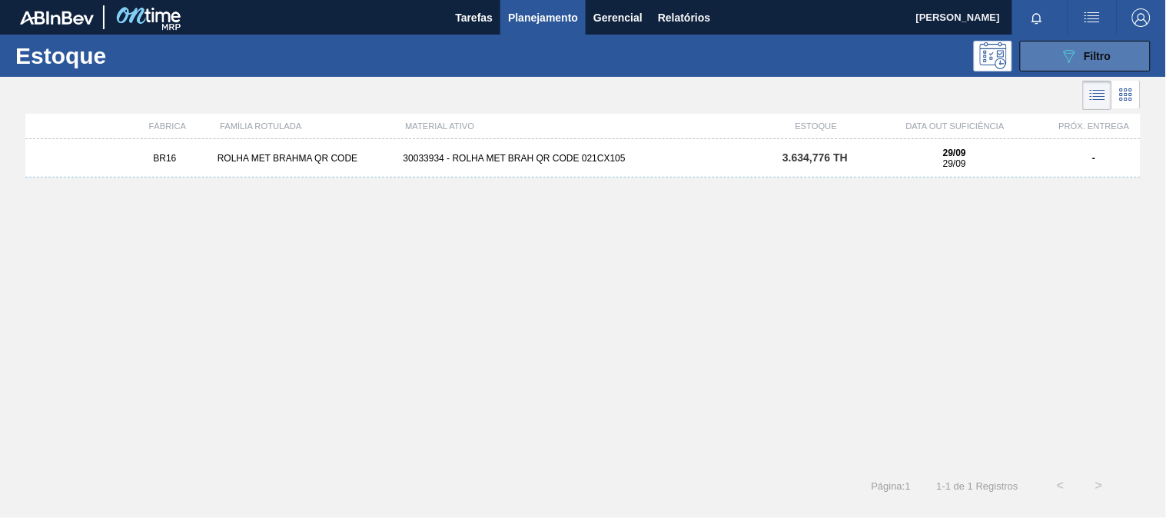
click at [1049, 58] on button "089F7B8B-B2A5-4AFE-B5C0-19BA573D28AC Filtro" at bounding box center [1085, 56] width 131 height 31
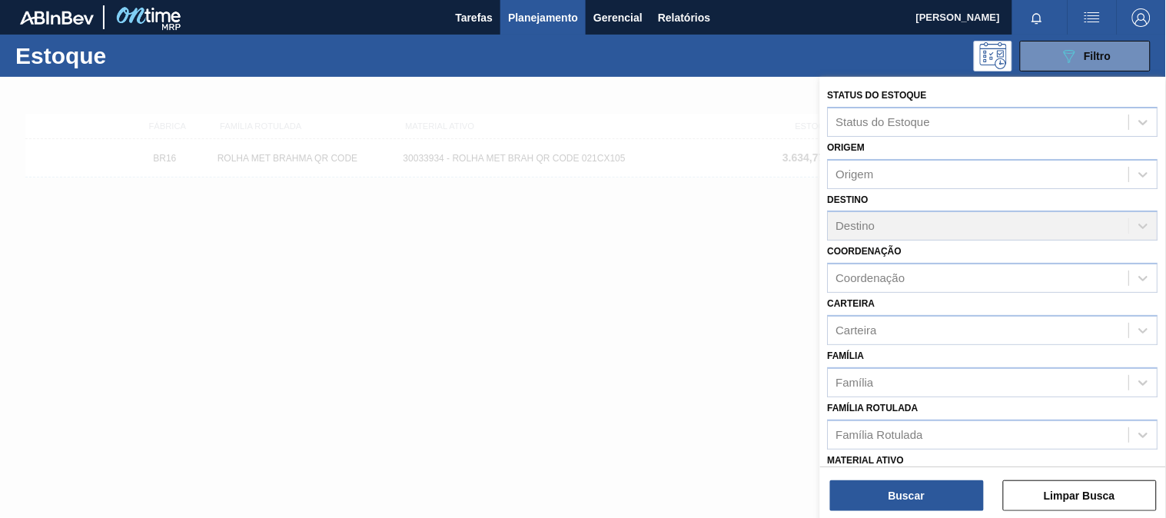
scroll to position [171, 0]
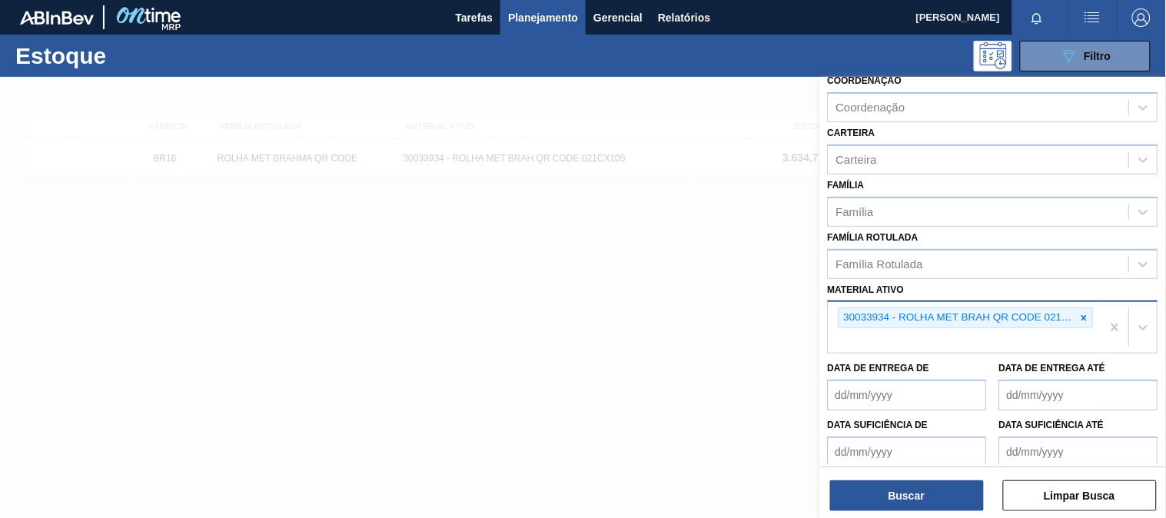
click at [1084, 318] on icon at bounding box center [1084, 318] width 11 height 11
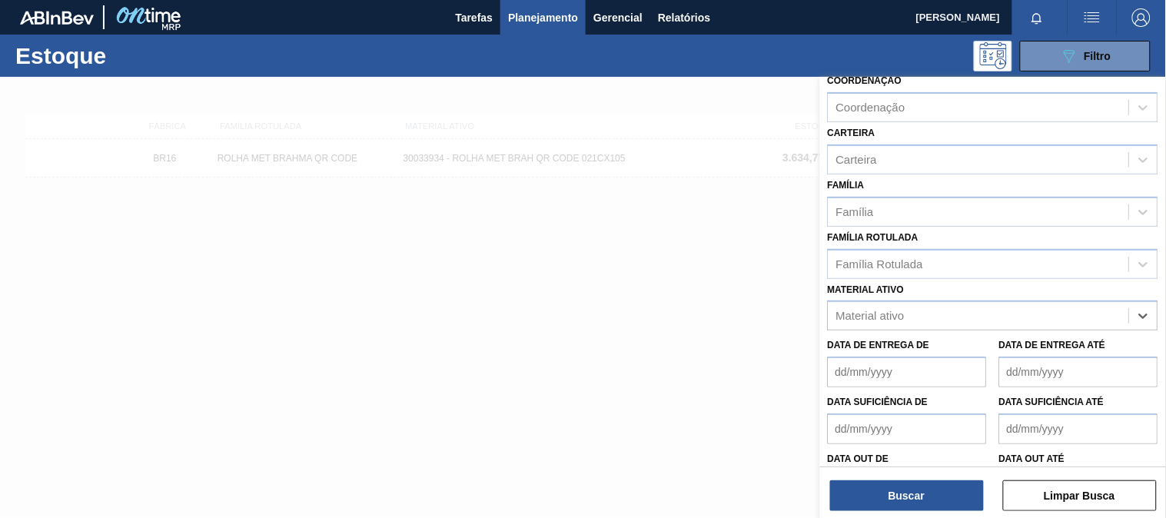
paste ativo "30034418"
type ativo "30034418"
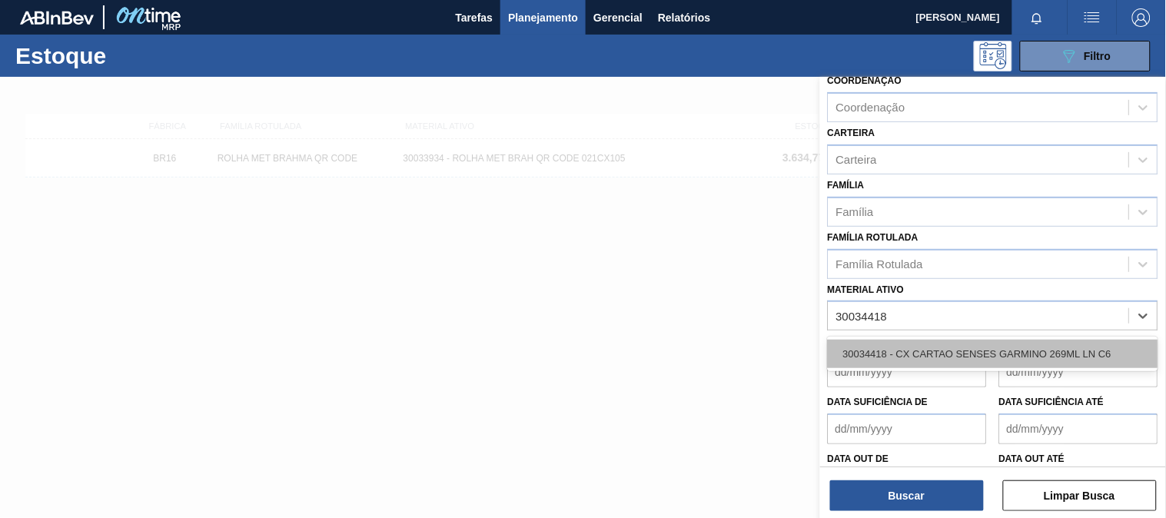
click at [893, 351] on div "30034418 - CX CARTAO SENSES GARMINO 269ML LN C6" at bounding box center [993, 354] width 331 height 28
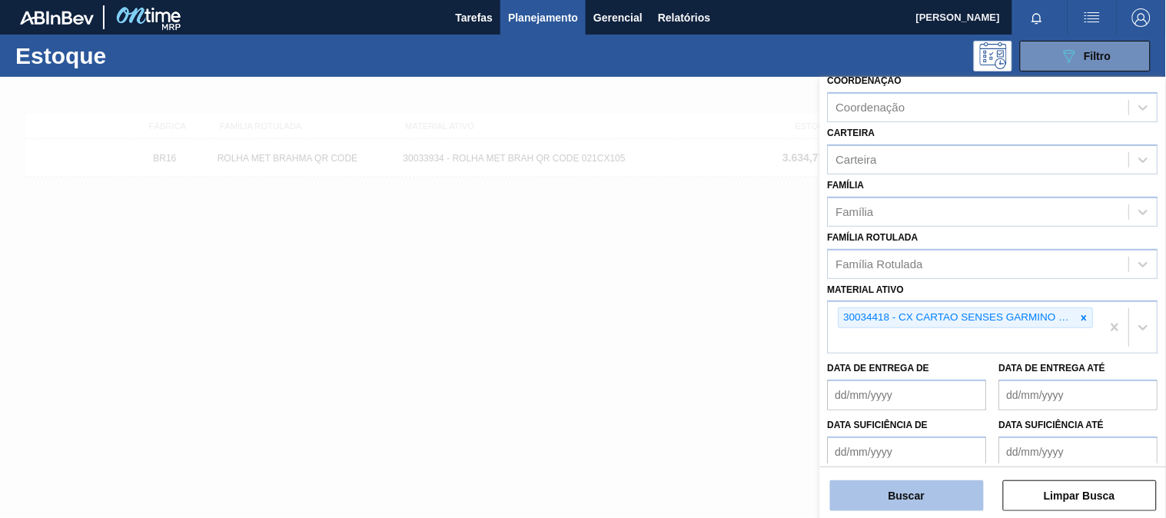
click at [920, 490] on button "Buscar" at bounding box center [907, 496] width 154 height 31
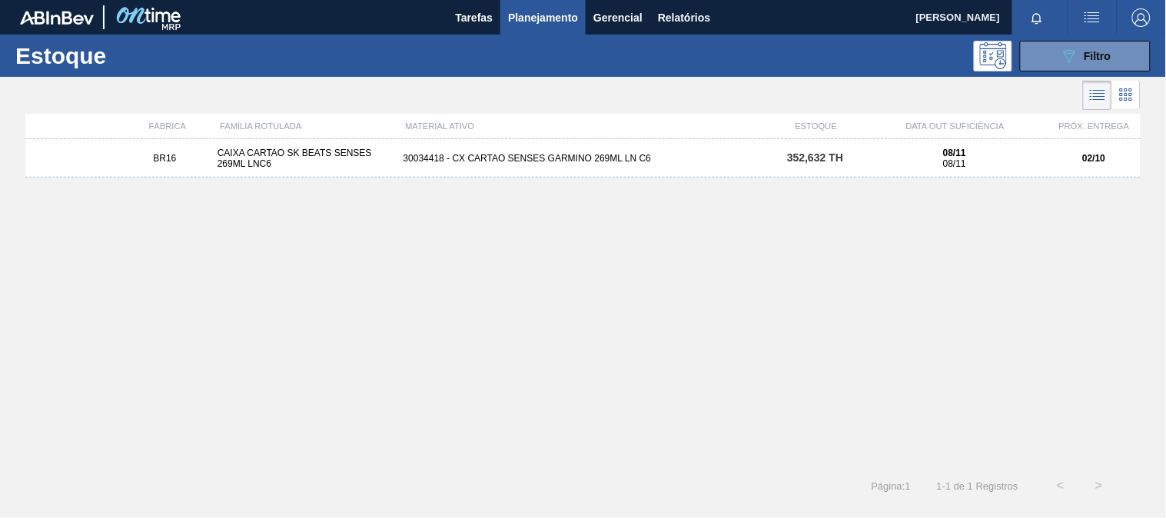
click at [618, 179] on div "BR16 CAIXA CARTAO SK BEATS SENSES 269ML LNC6 30034418 - CX CARTAO SENSES GARMIN…" at bounding box center [583, 298] width 1116 height 318
click at [617, 161] on div "30034418 - CX CARTAO SENSES GARMINO 269ML LN C6" at bounding box center [583, 158] width 372 height 11
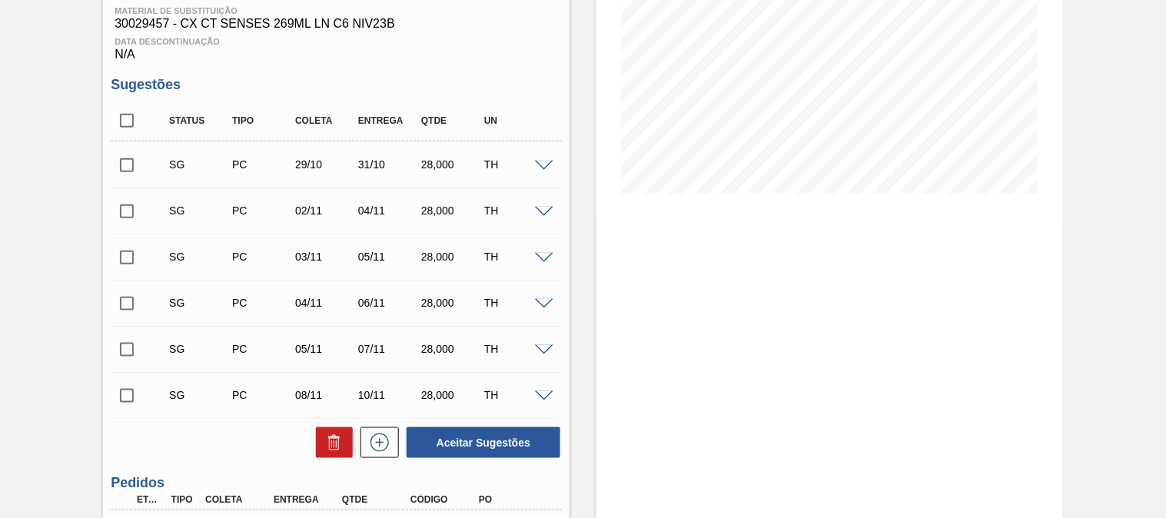
scroll to position [512, 0]
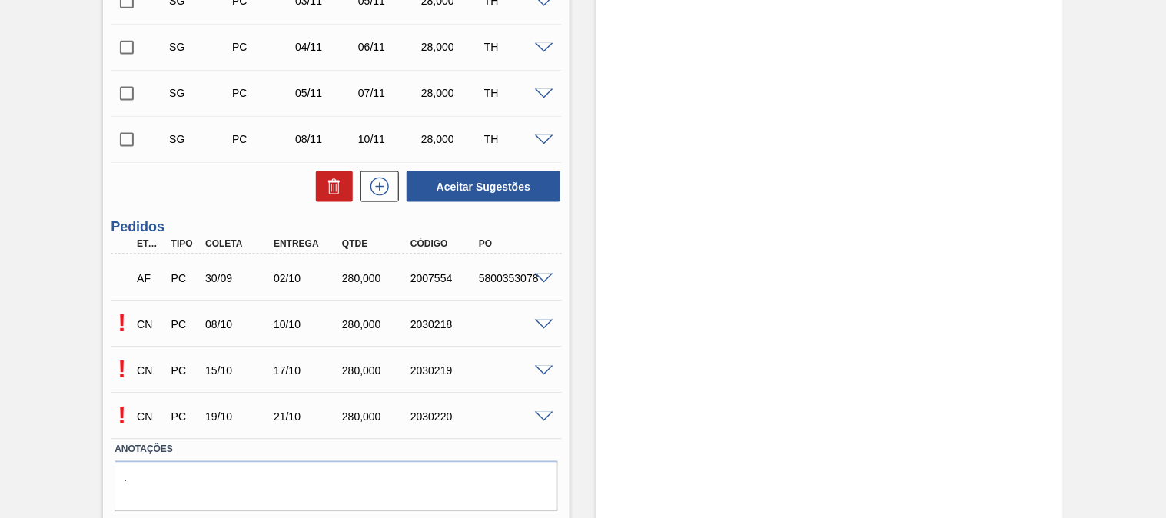
click at [546, 274] on span at bounding box center [544, 280] width 18 height 12
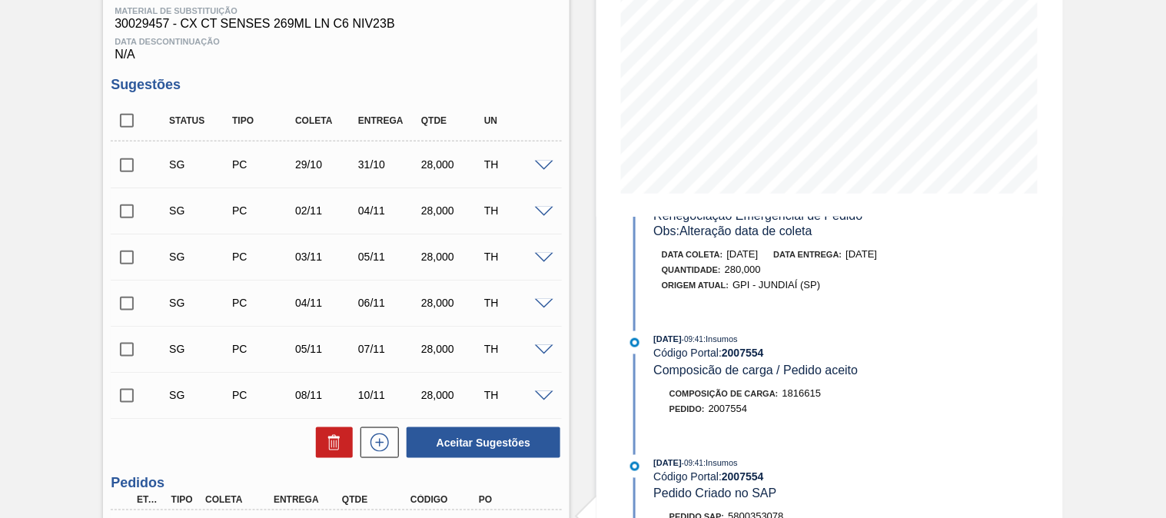
scroll to position [427, 0]
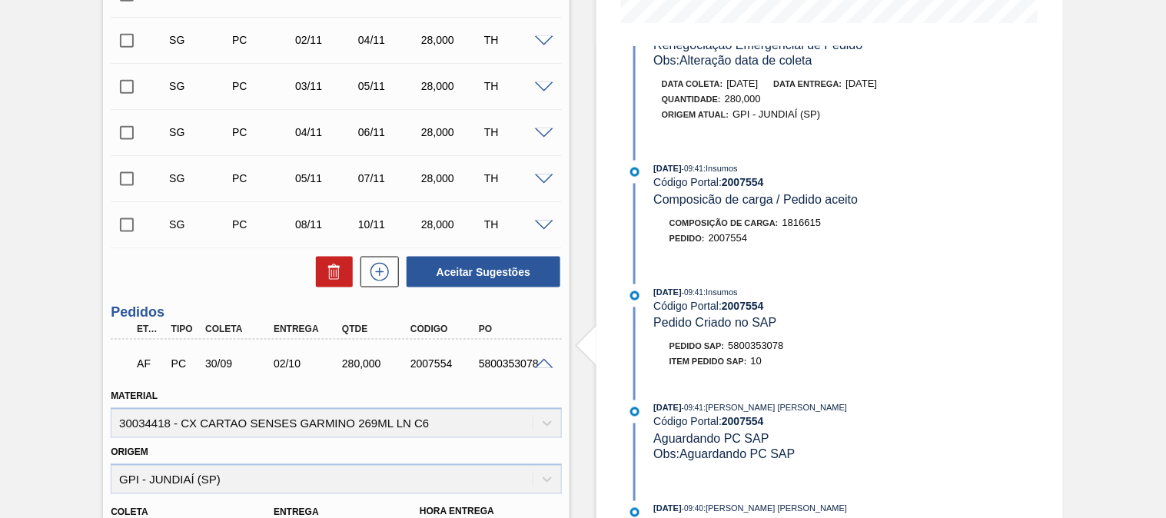
click at [544, 359] on span at bounding box center [544, 365] width 18 height 12
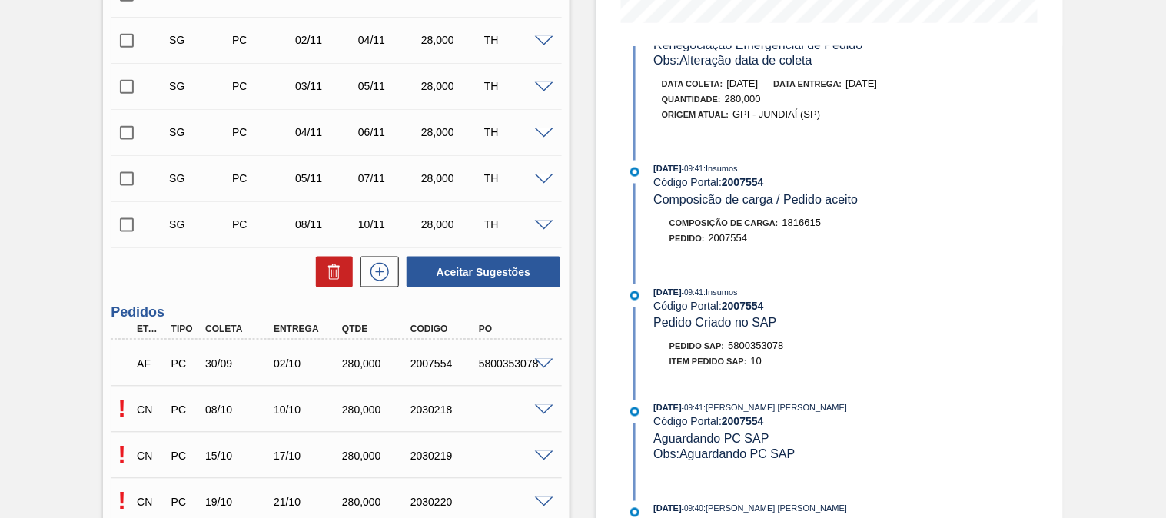
click at [512, 354] on div "AF PC 30/09 02/10 280,000 2007554 5800353078" at bounding box center [332, 363] width 411 height 31
click at [511, 352] on div "AF PC 30/09 02/10 280,000 2007554 5800353078" at bounding box center [332, 363] width 411 height 31
copy div "5800353078"
